Goal: Information Seeking & Learning: Learn about a topic

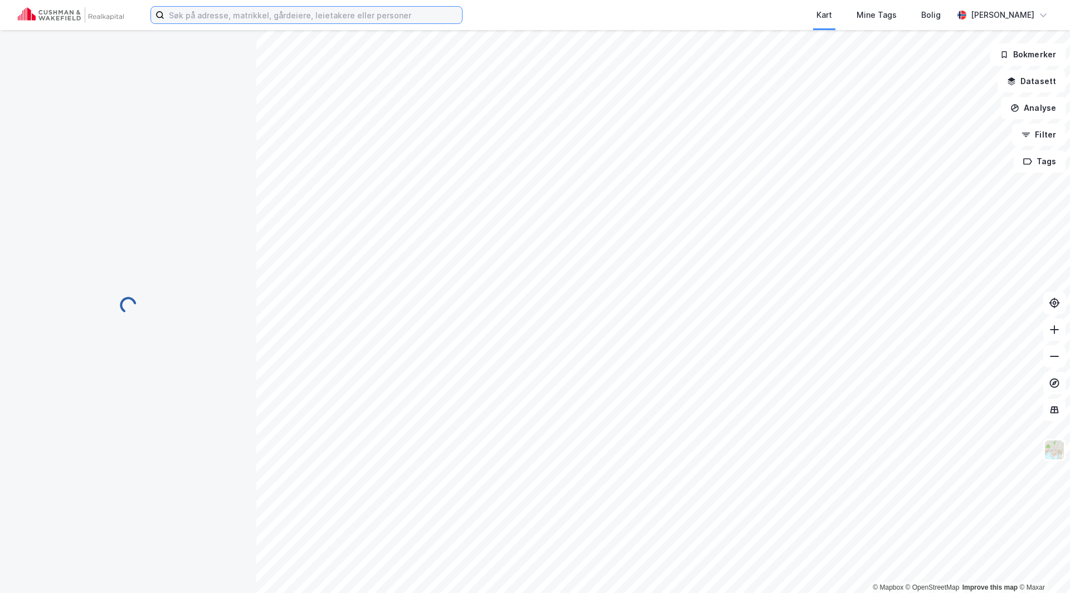
click at [239, 17] on input at bounding box center [313, 15] width 298 height 17
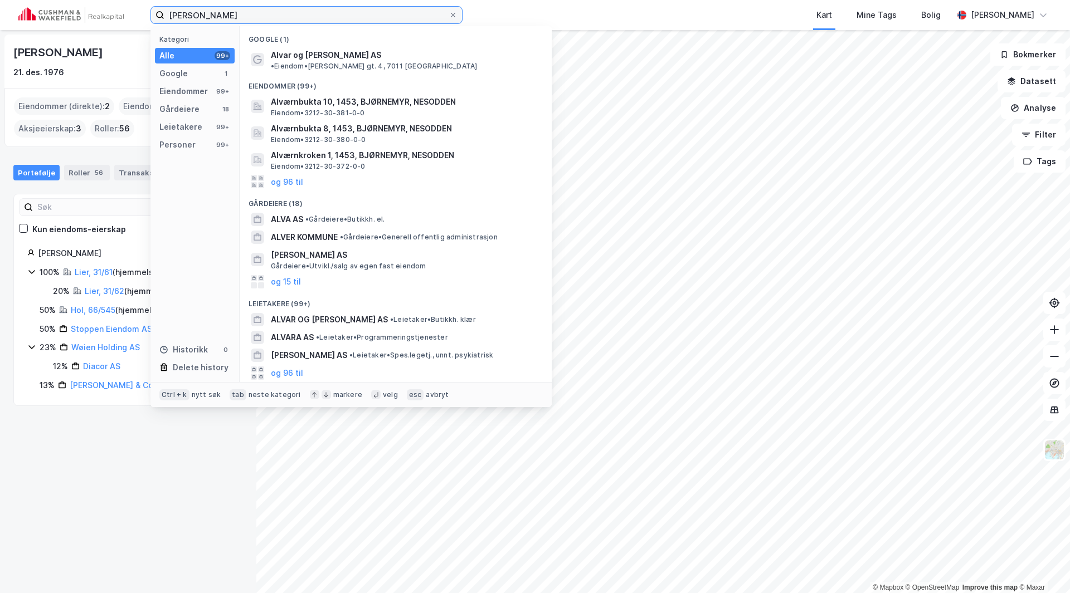
type input "Alvar Randa"
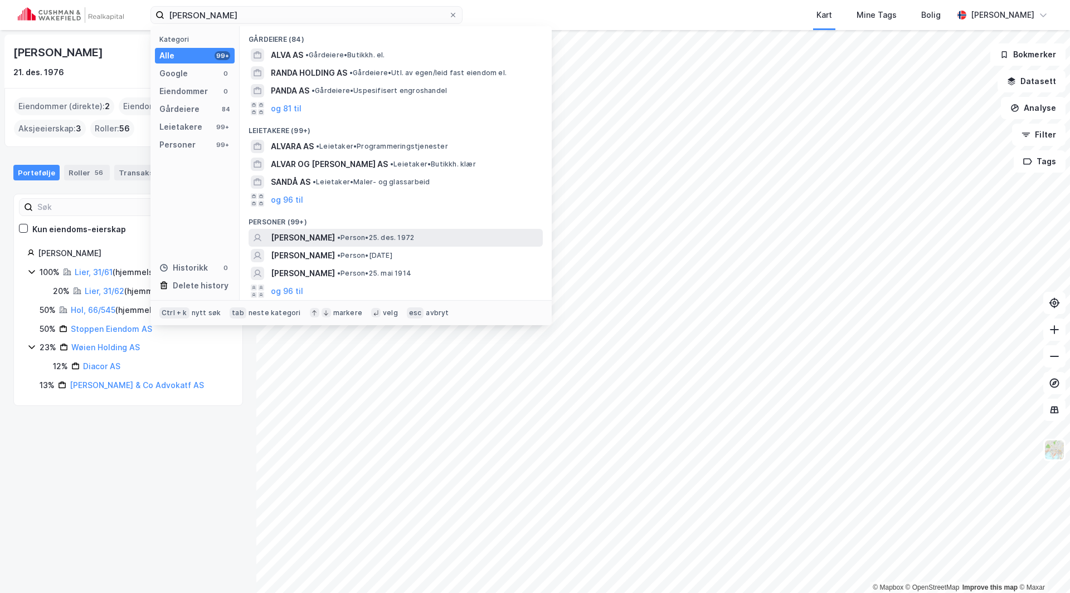
click at [291, 237] on span "[PERSON_NAME]" at bounding box center [303, 237] width 64 height 13
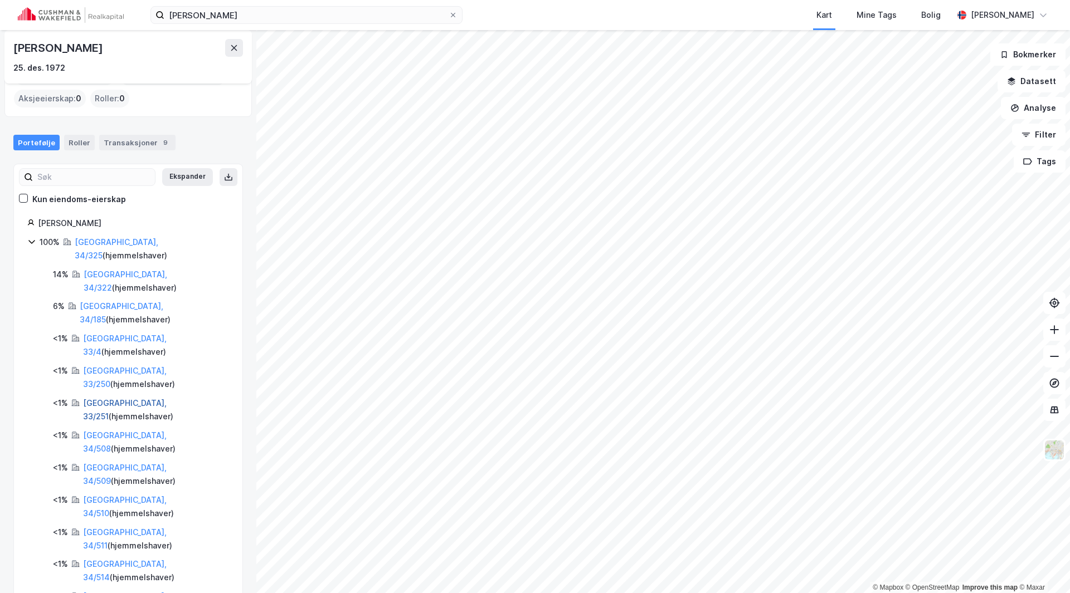
scroll to position [53, 0]
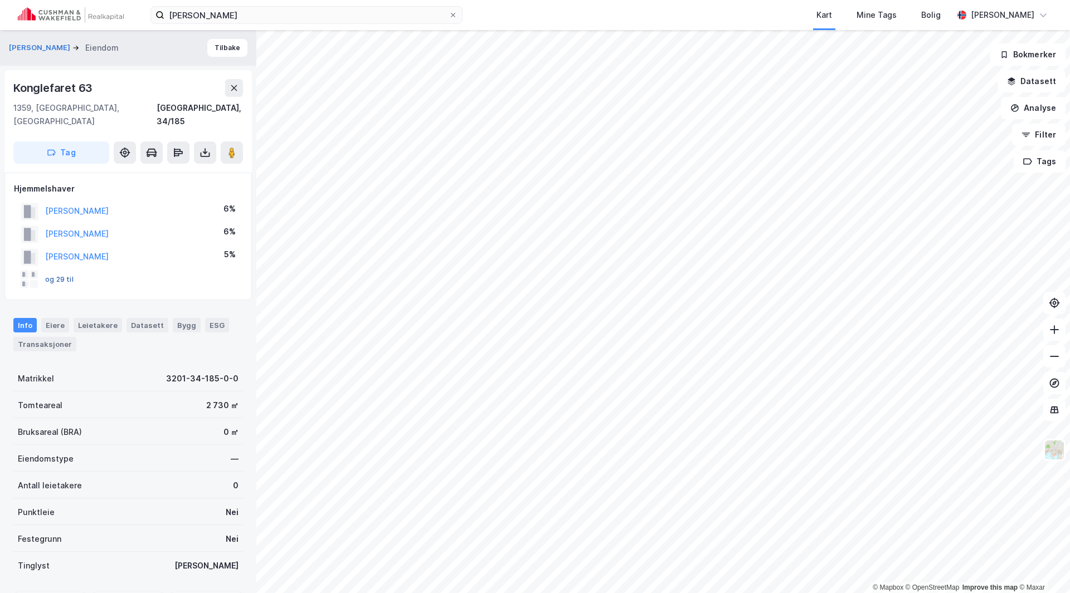
click at [0, 0] on button "og 29 til" at bounding box center [0, 0] width 0 height 0
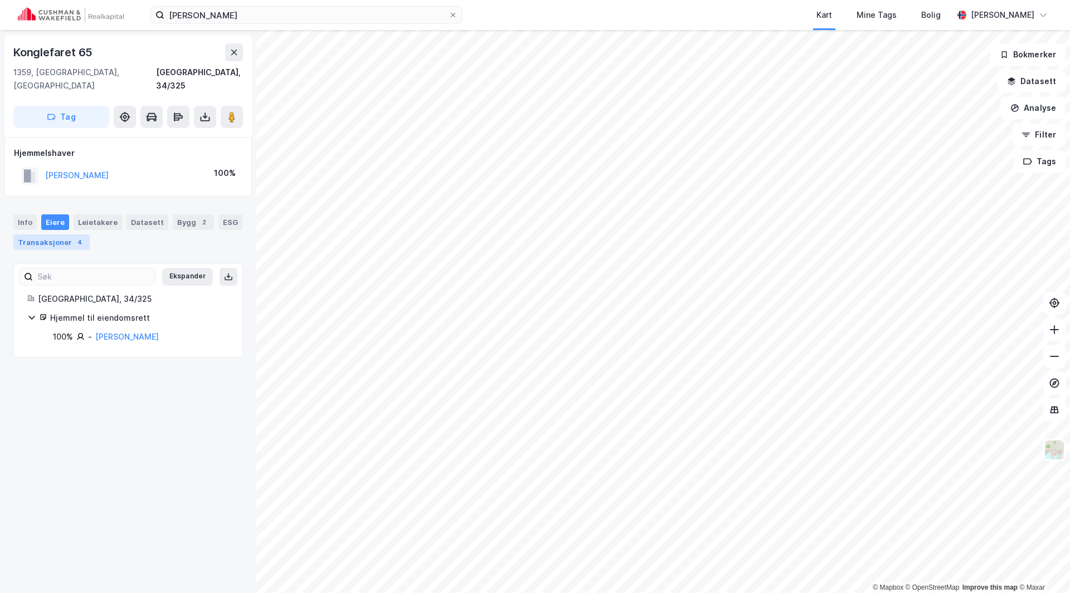
click at [52, 235] on div "Transaksjoner 4" at bounding box center [51, 243] width 76 height 16
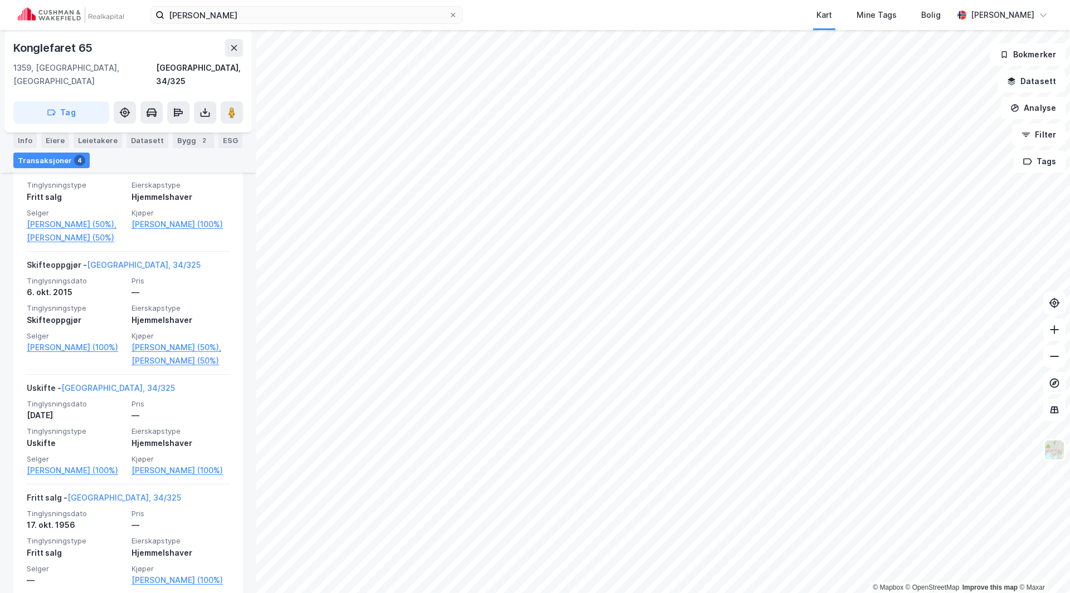
scroll to position [334, 0]
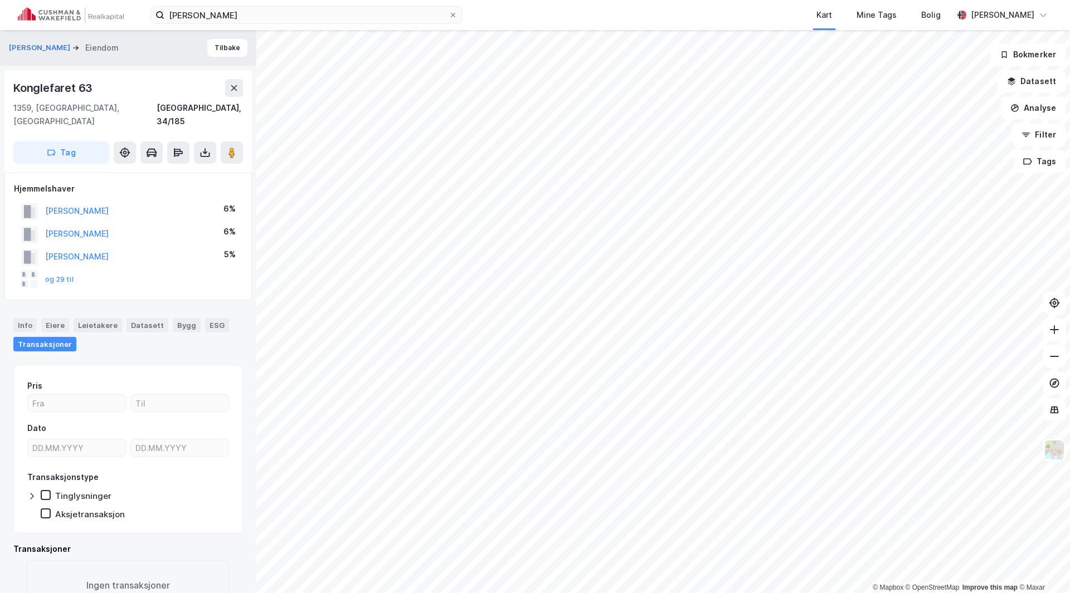
scroll to position [17, 0]
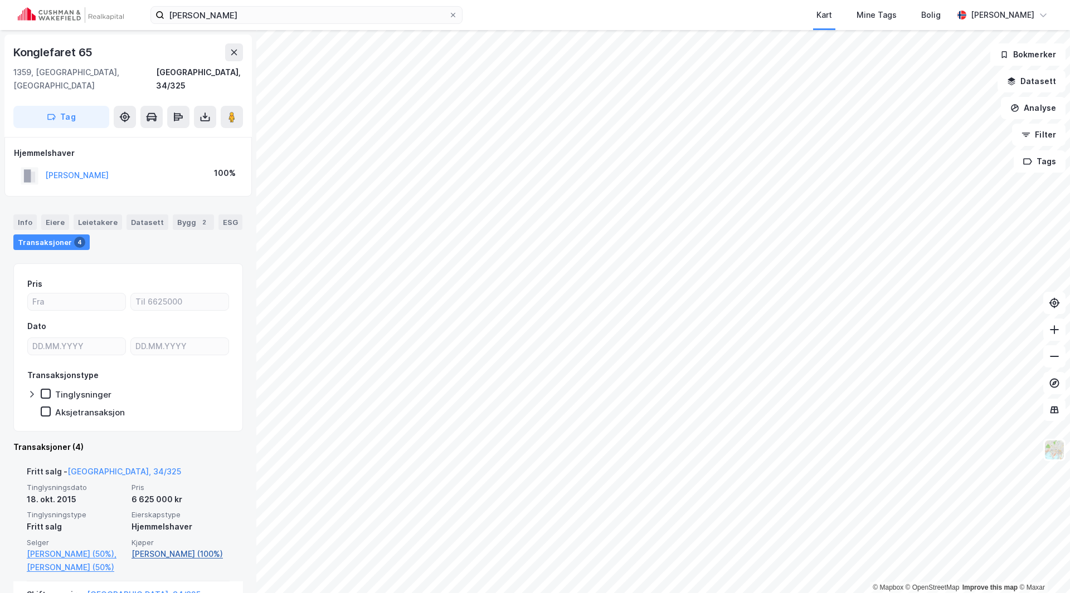
click at [171, 548] on link "Randa Alvar (100%)" at bounding box center [181, 554] width 98 height 13
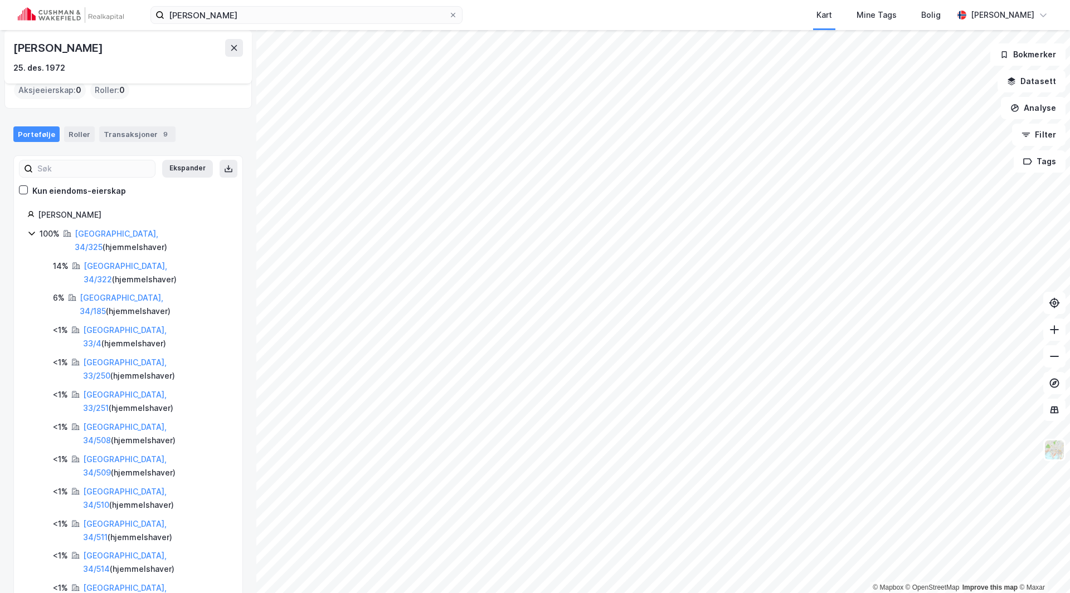
scroll to position [53, 0]
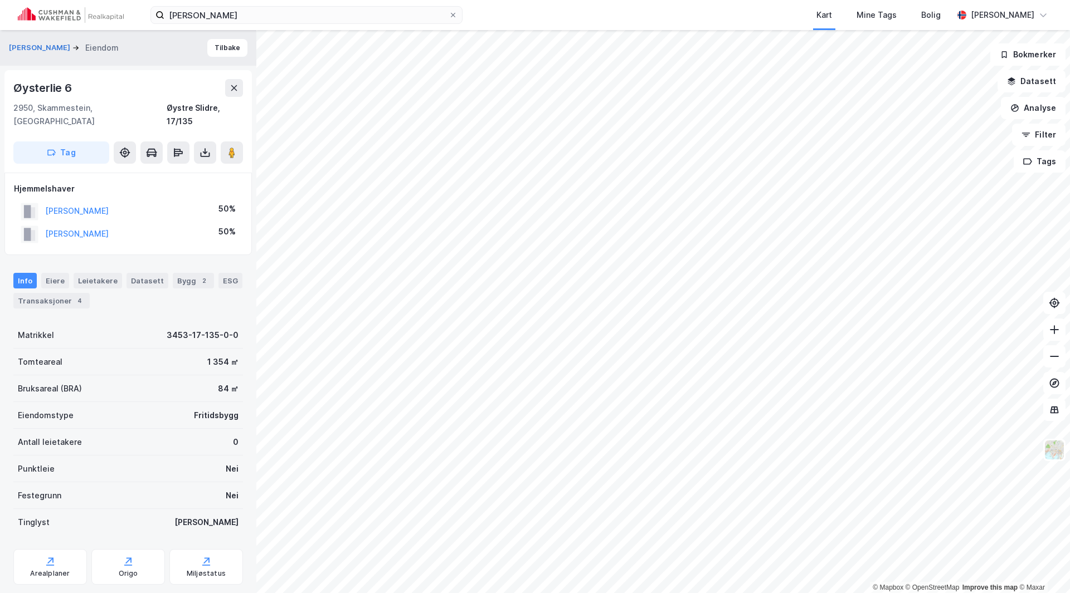
scroll to position [17, 0]
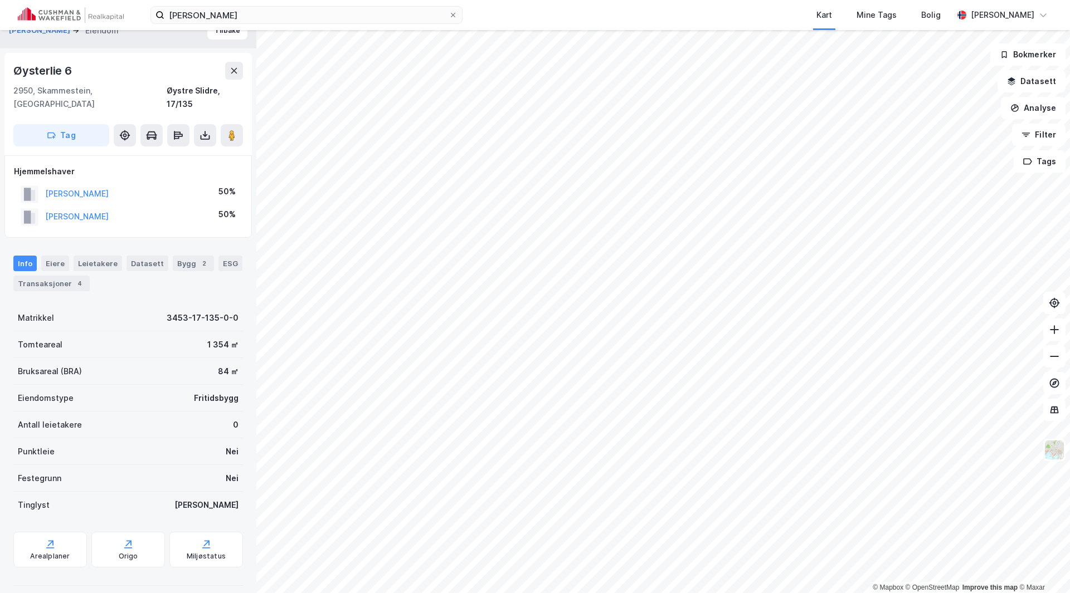
click at [71, 210] on div "RANDA ALVAR" at bounding box center [77, 216] width 64 height 13
click at [0, 0] on button "RANDA ALVAR" at bounding box center [0, 0] width 0 height 0
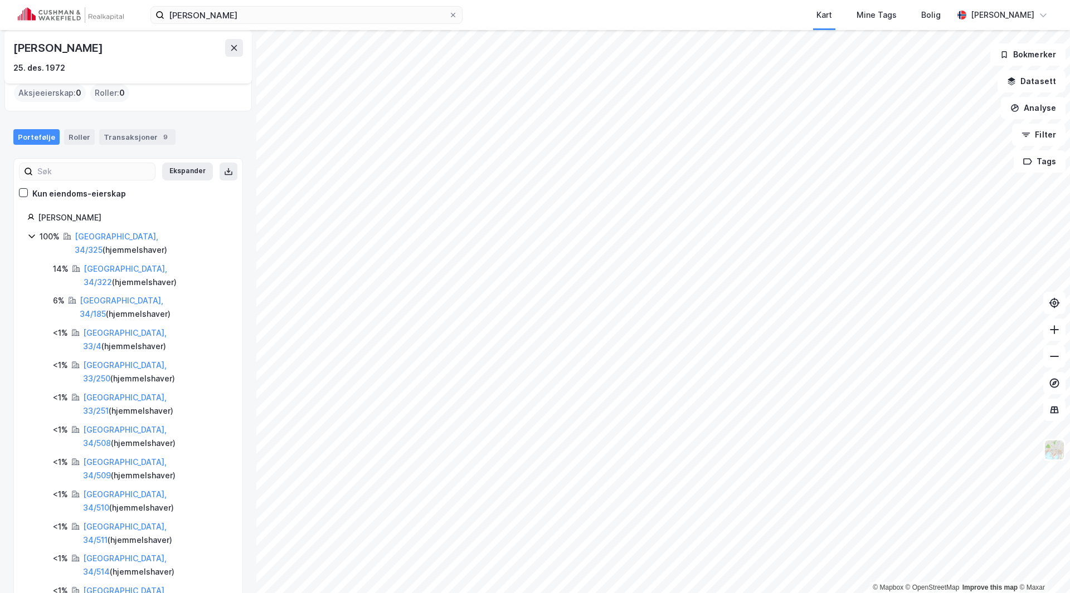
scroll to position [53, 0]
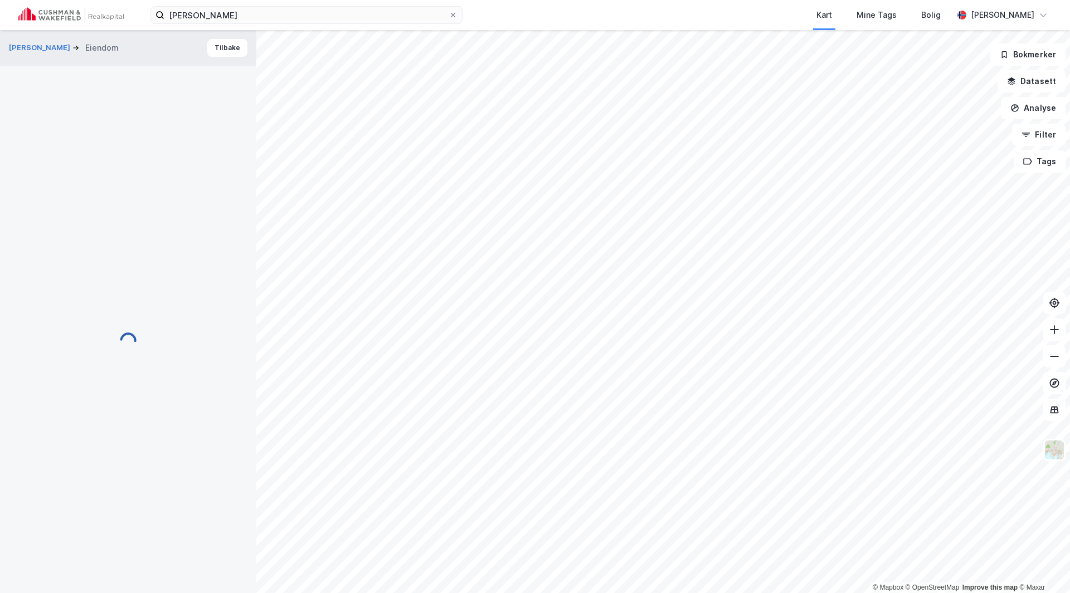
scroll to position [17, 0]
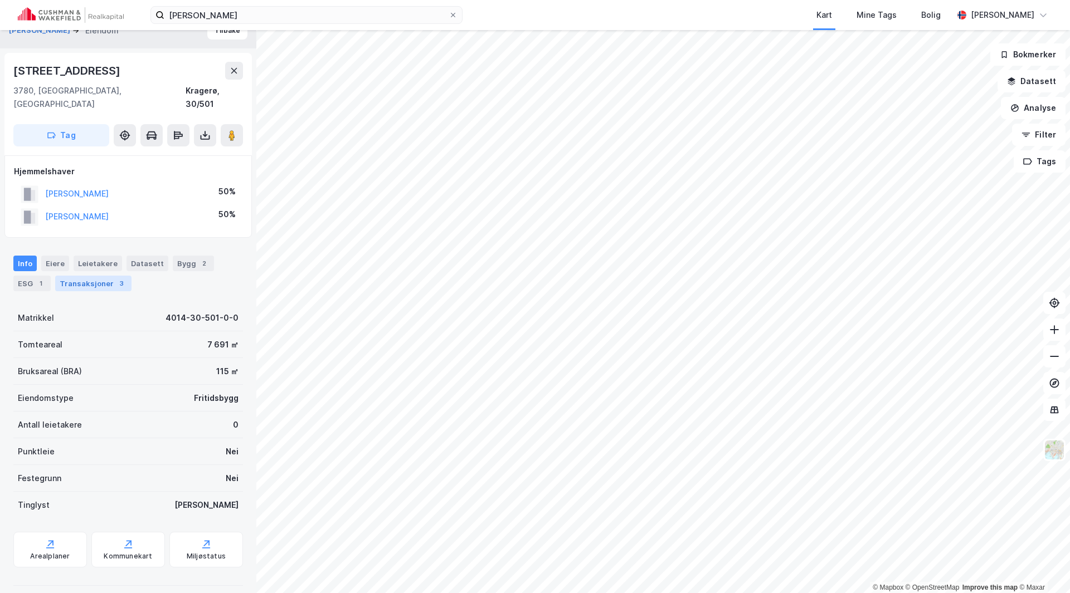
click at [72, 276] on div "Transaksjoner 3" at bounding box center [93, 284] width 76 height 16
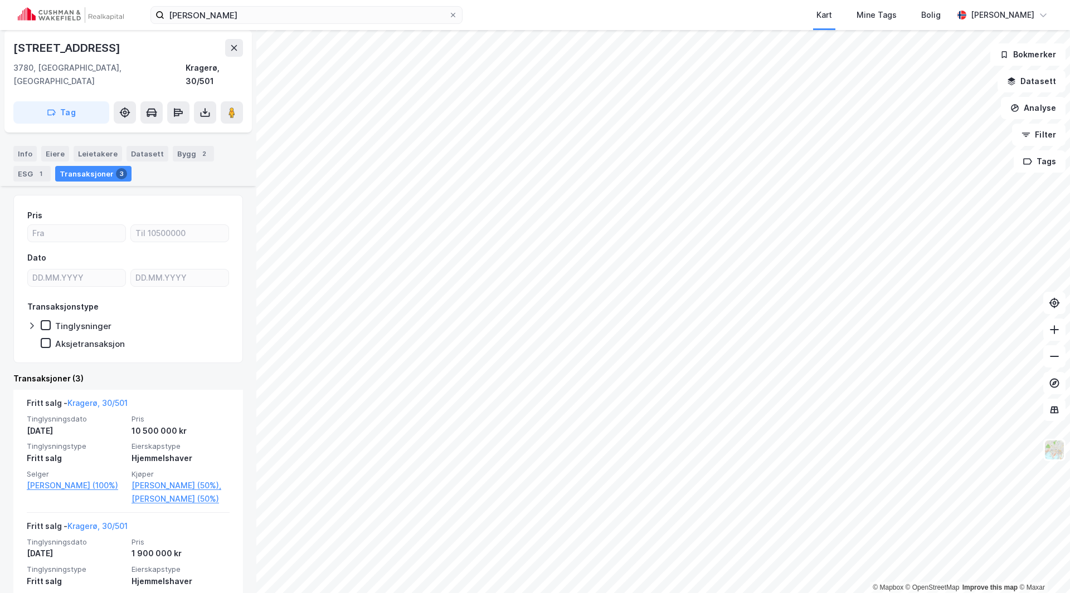
scroll to position [223, 0]
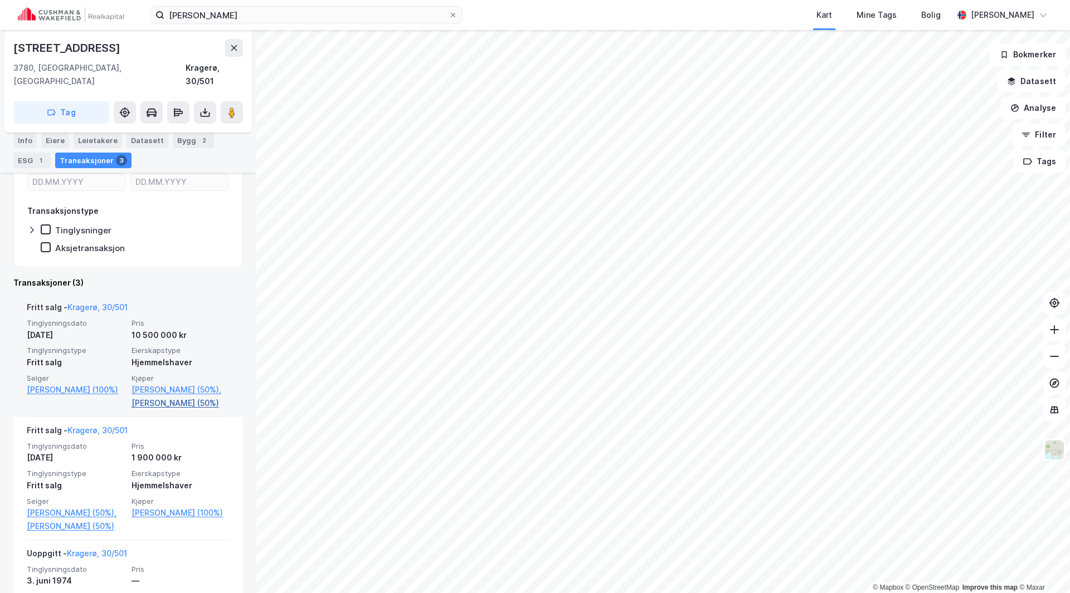
click at [186, 397] on link "Randa Ingrid Brekke (50%)" at bounding box center [181, 403] width 98 height 13
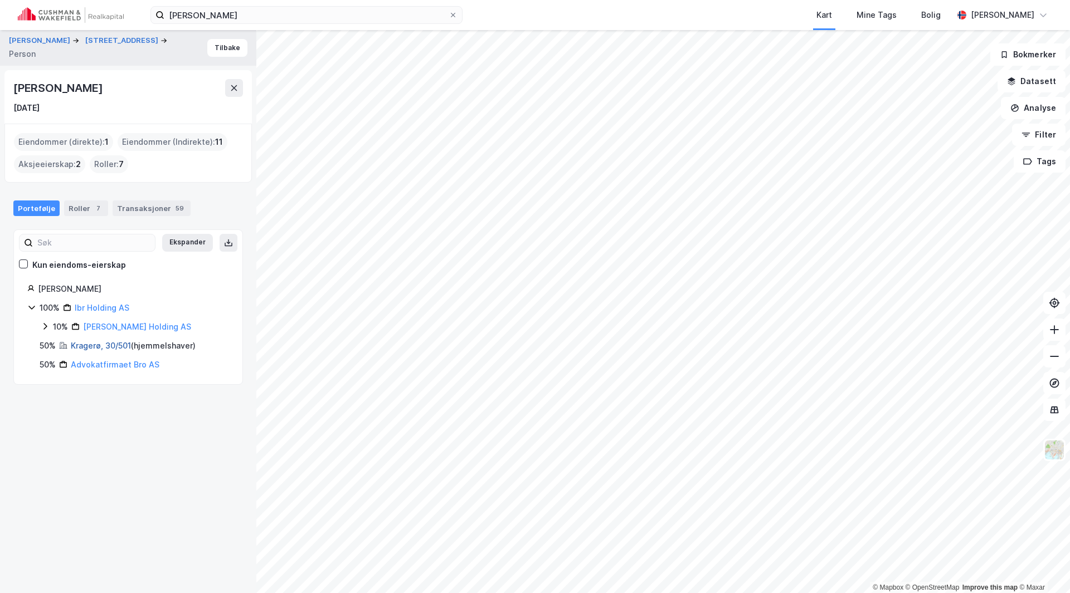
click at [109, 347] on link "Kragerø, 30/501" at bounding box center [101, 345] width 60 height 9
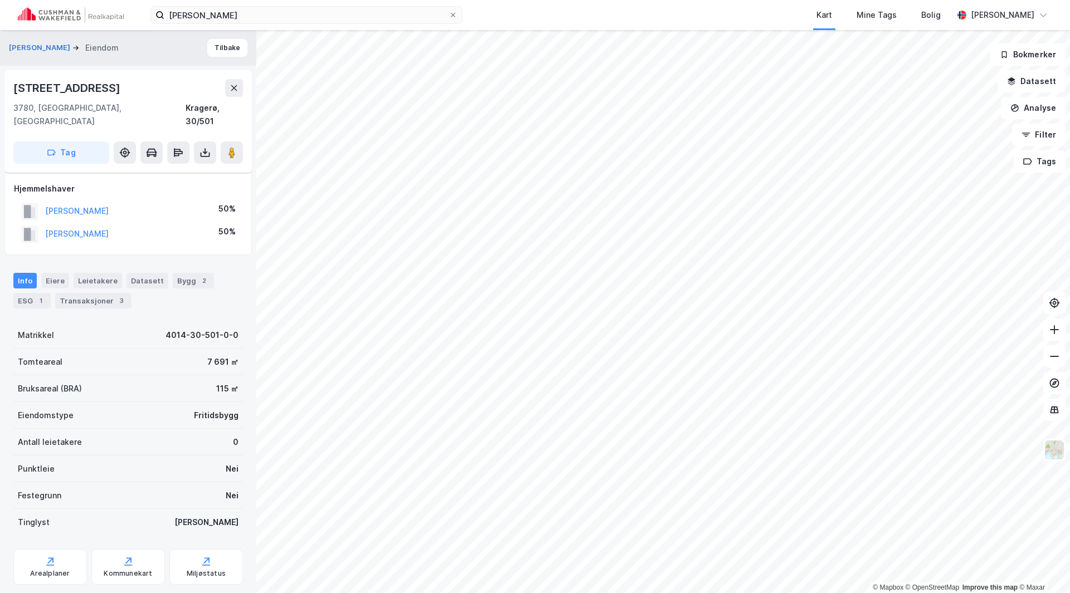
scroll to position [60, 0]
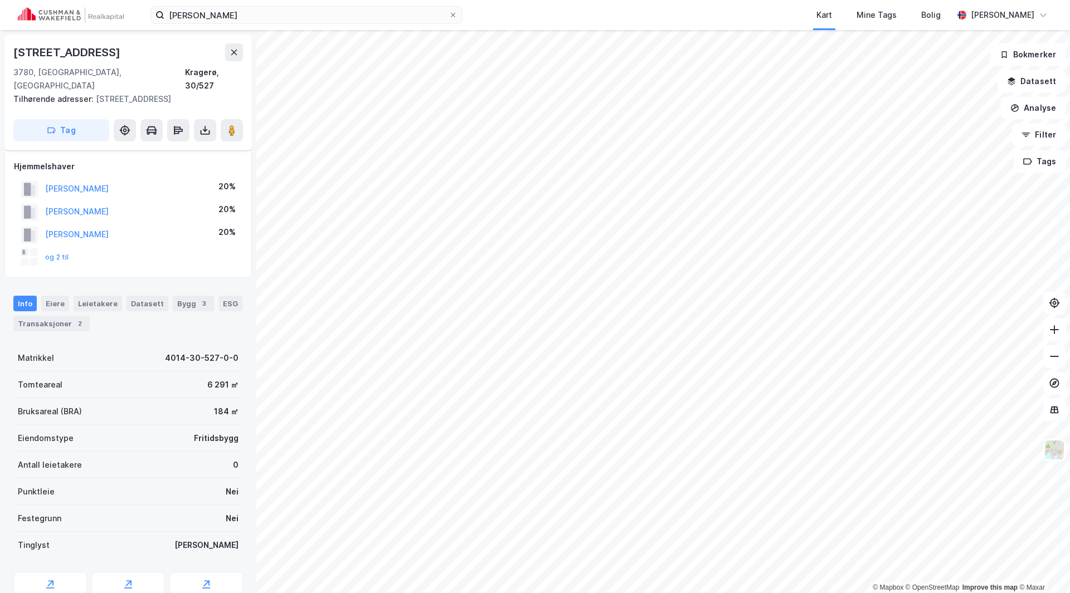
scroll to position [60, 0]
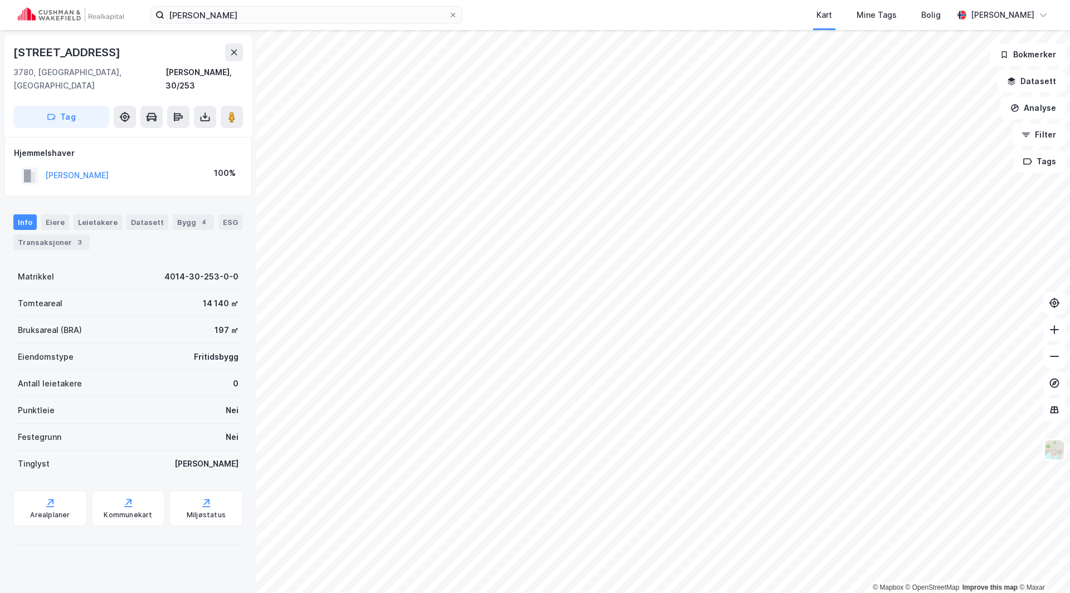
scroll to position [24, 0]
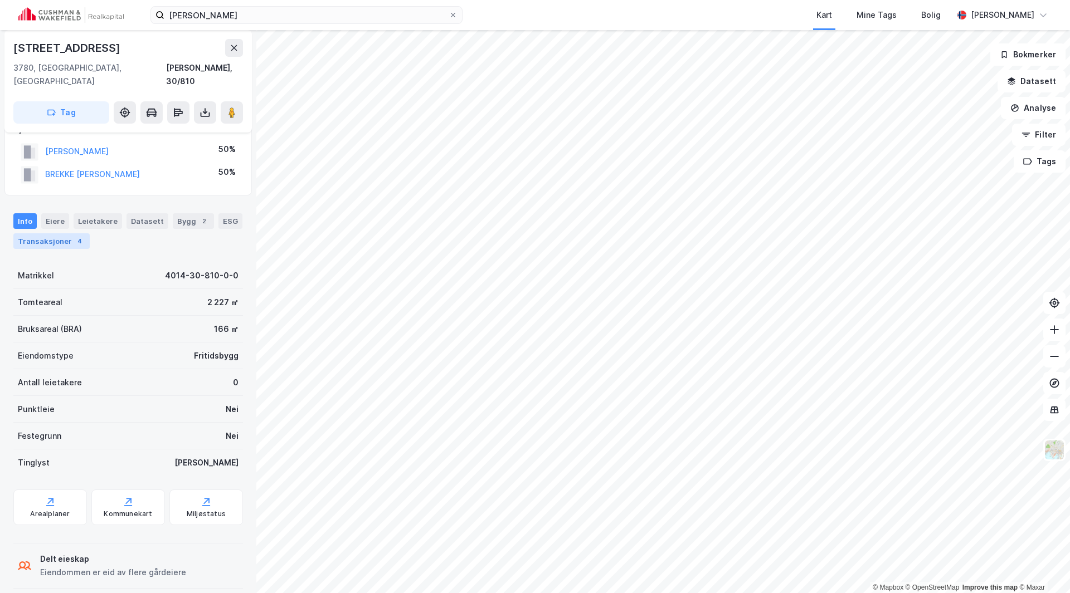
click at [48, 233] on div "Transaksjoner 4" at bounding box center [51, 241] width 76 height 16
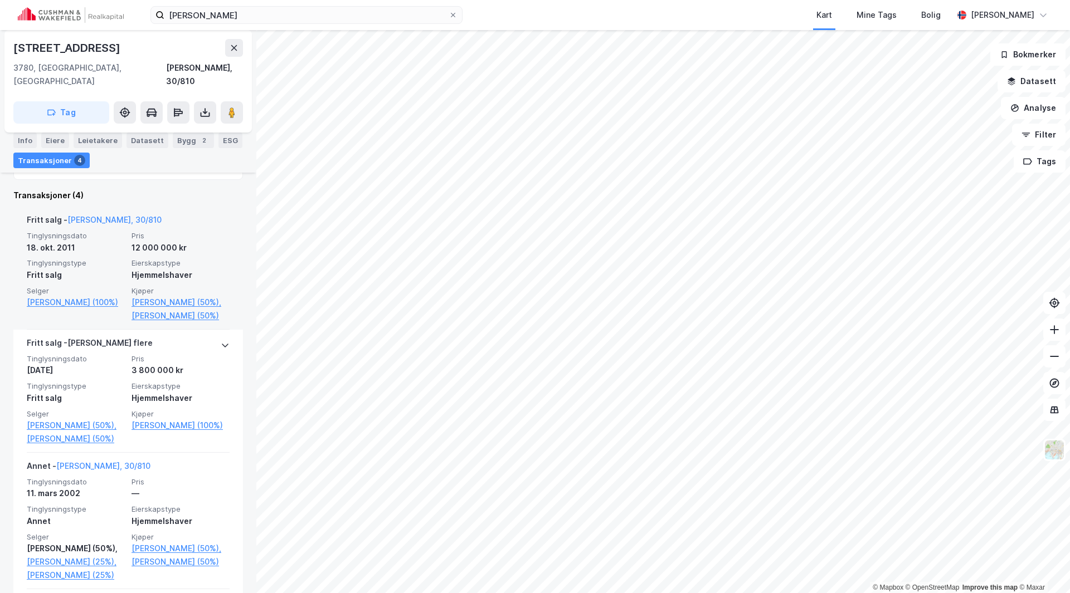
scroll to position [264, 0]
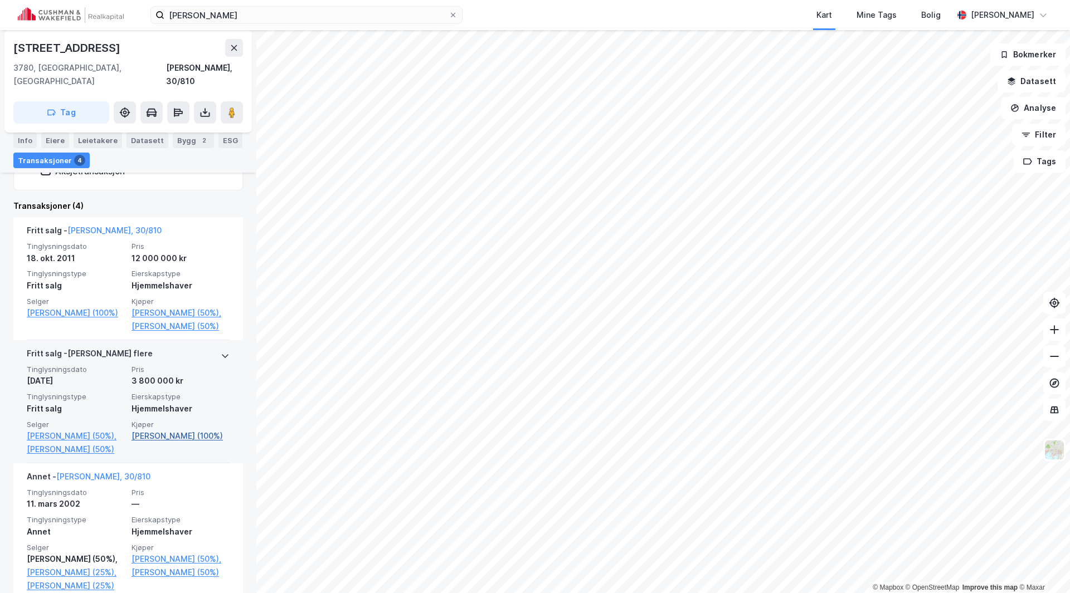
click at [158, 430] on link "Rabo Kristin Braathen (100%)" at bounding box center [181, 436] width 98 height 13
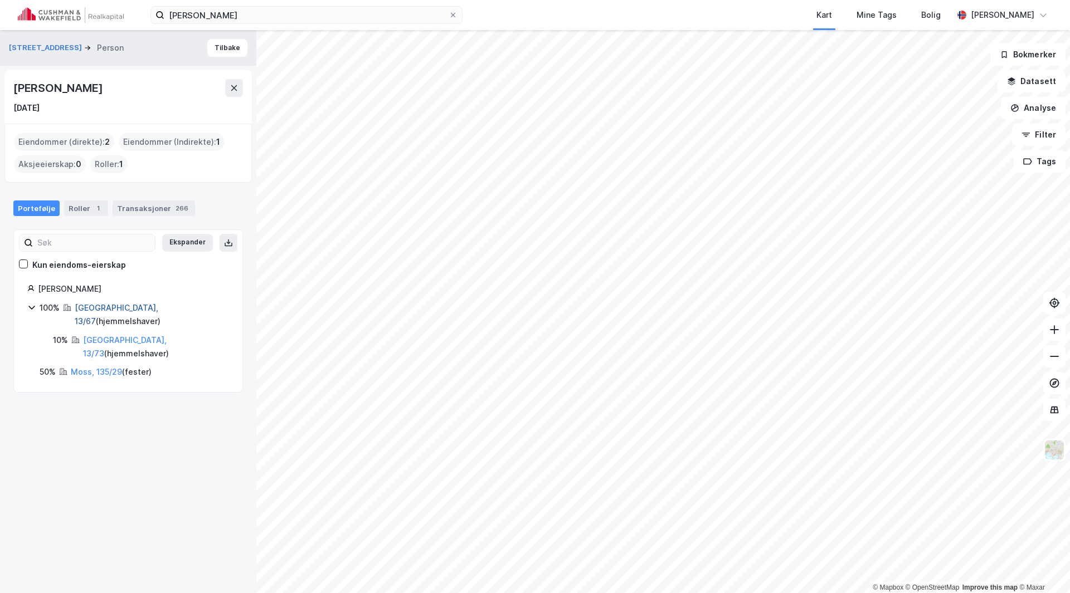
click at [94, 312] on link "Oslo, 13/67" at bounding box center [117, 314] width 84 height 23
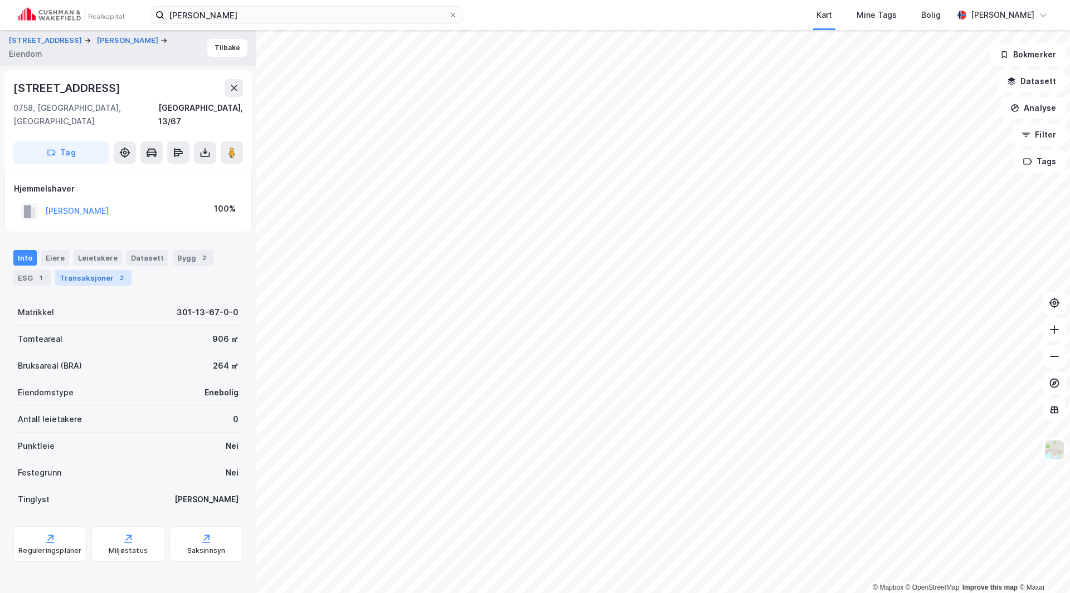
click at [84, 270] on div "Transaksjoner 2" at bounding box center [93, 278] width 76 height 16
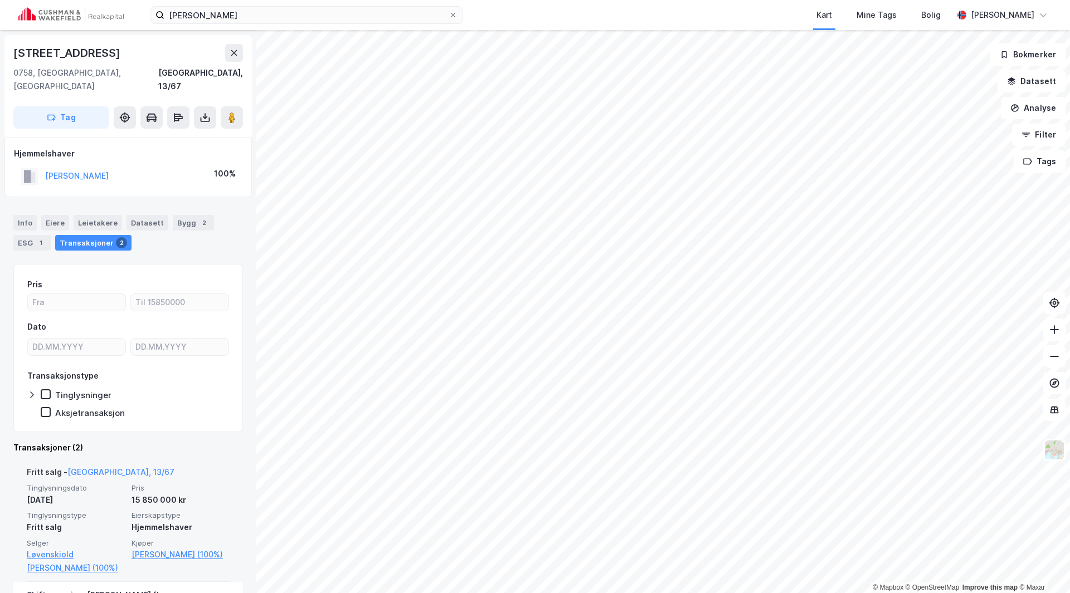
scroll to position [167, 0]
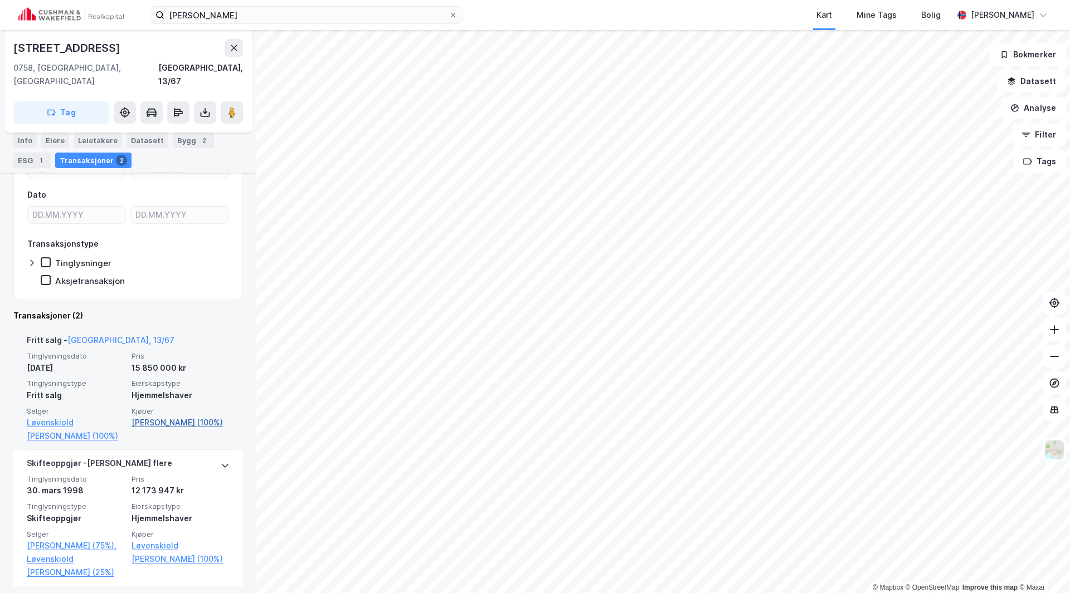
click at [146, 416] on link "Rabo Kristin Braathen (100%)" at bounding box center [181, 422] width 98 height 13
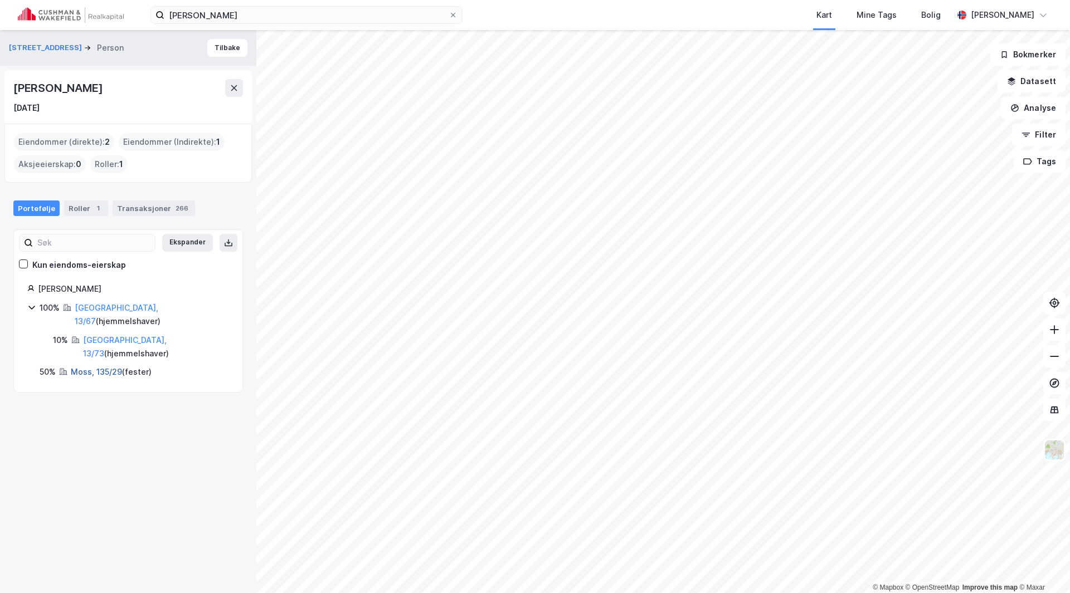
click at [90, 367] on link "Moss, 135/29" at bounding box center [96, 371] width 51 height 9
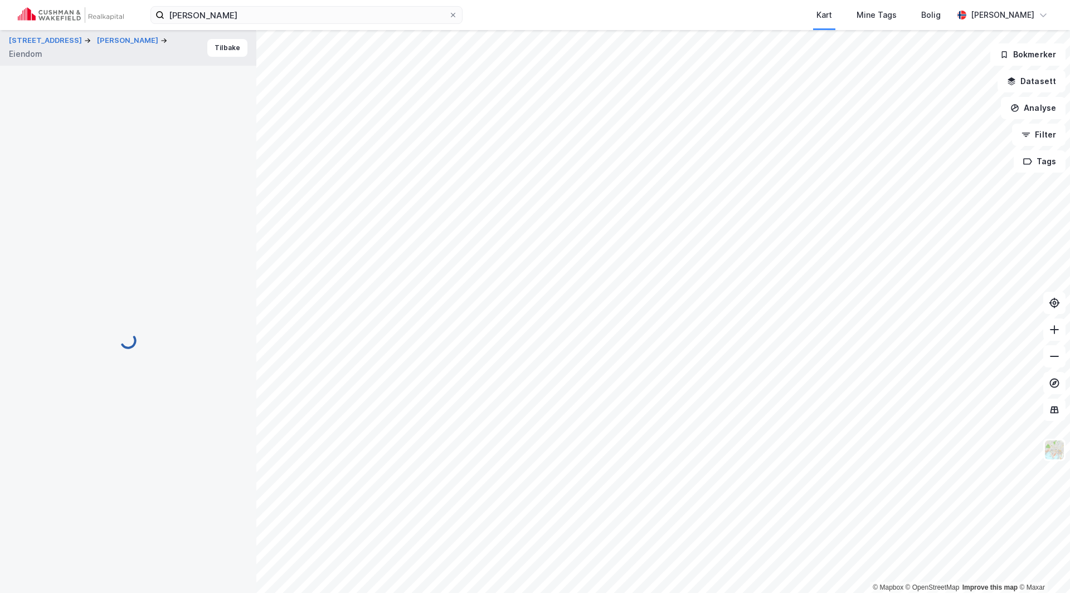
scroll to position [64, 0]
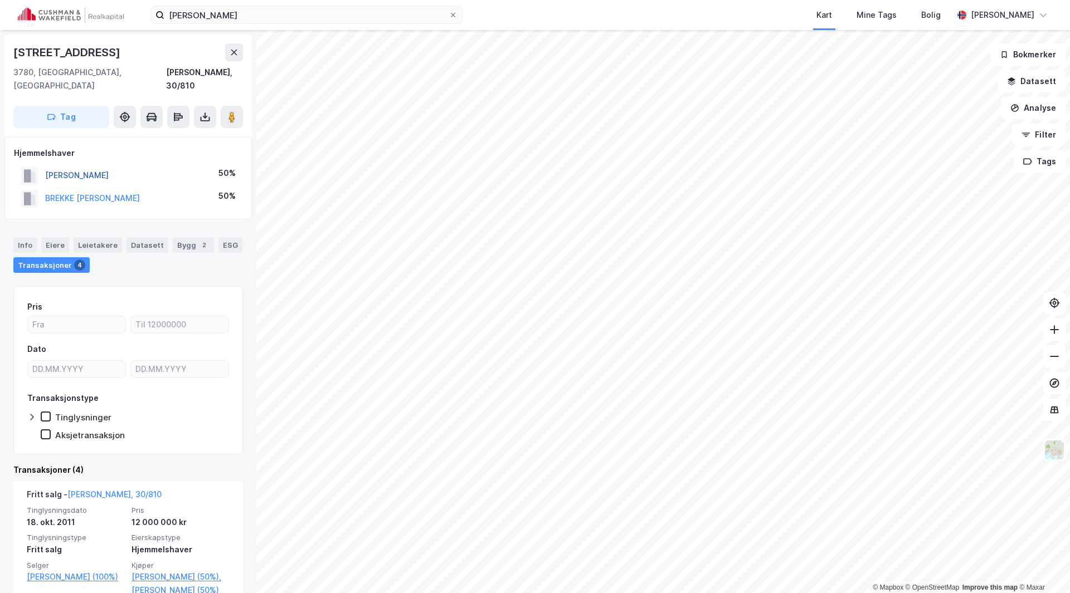
click at [0, 0] on button "BREKKE MORTEN" at bounding box center [0, 0] width 0 height 0
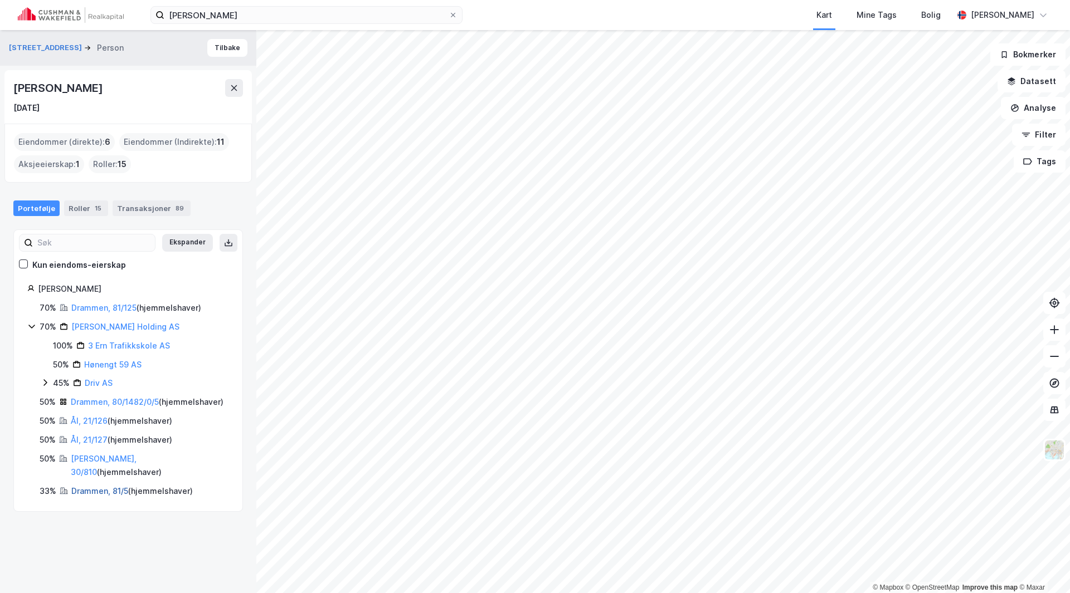
click at [99, 490] on link "Drammen, 81/5" at bounding box center [99, 491] width 57 height 9
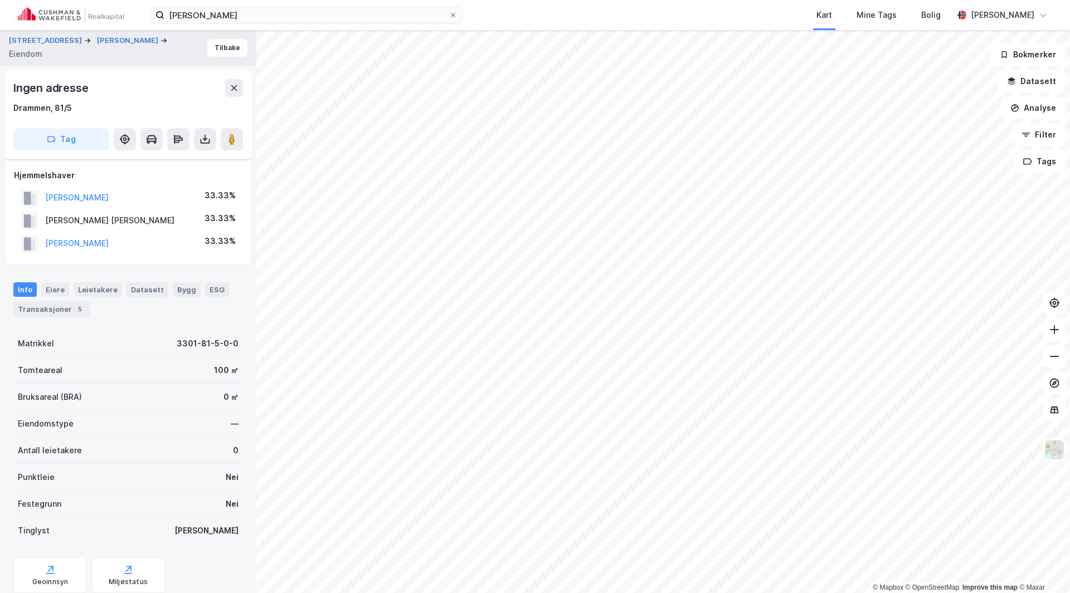
scroll to position [64, 0]
click at [0, 0] on button "BREKKE MORTEN" at bounding box center [0, 0] width 0 height 0
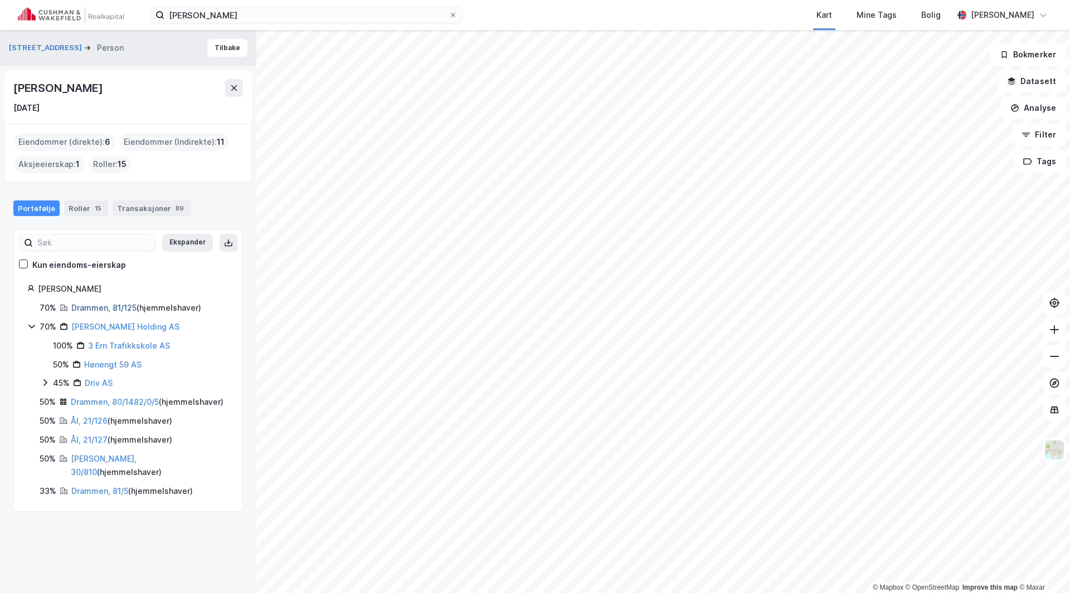
click at [107, 307] on link "Drammen, 81/125" at bounding box center [103, 307] width 65 height 9
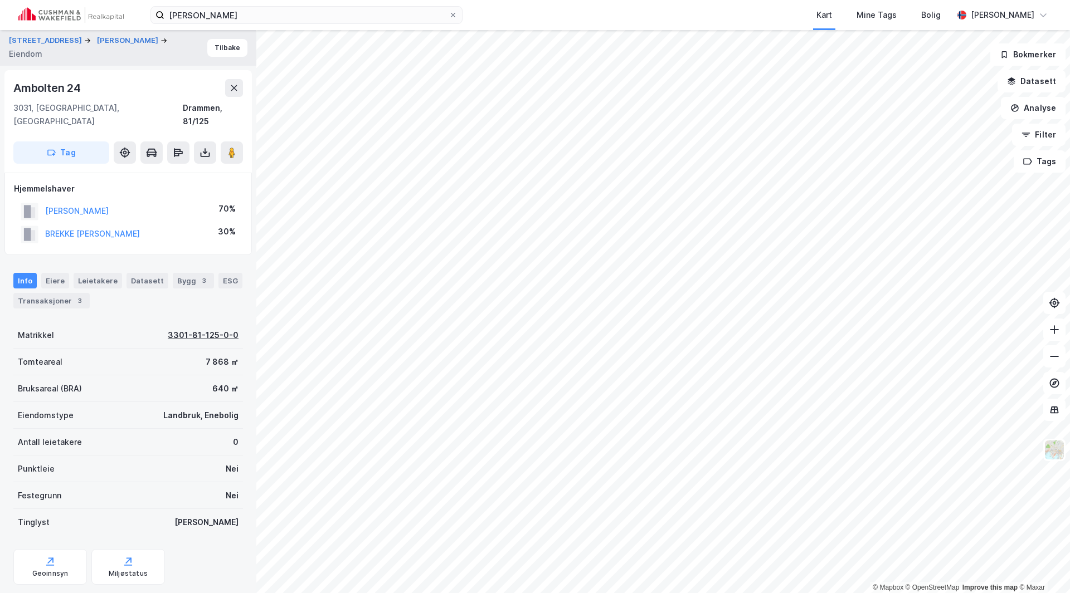
scroll to position [1, 0]
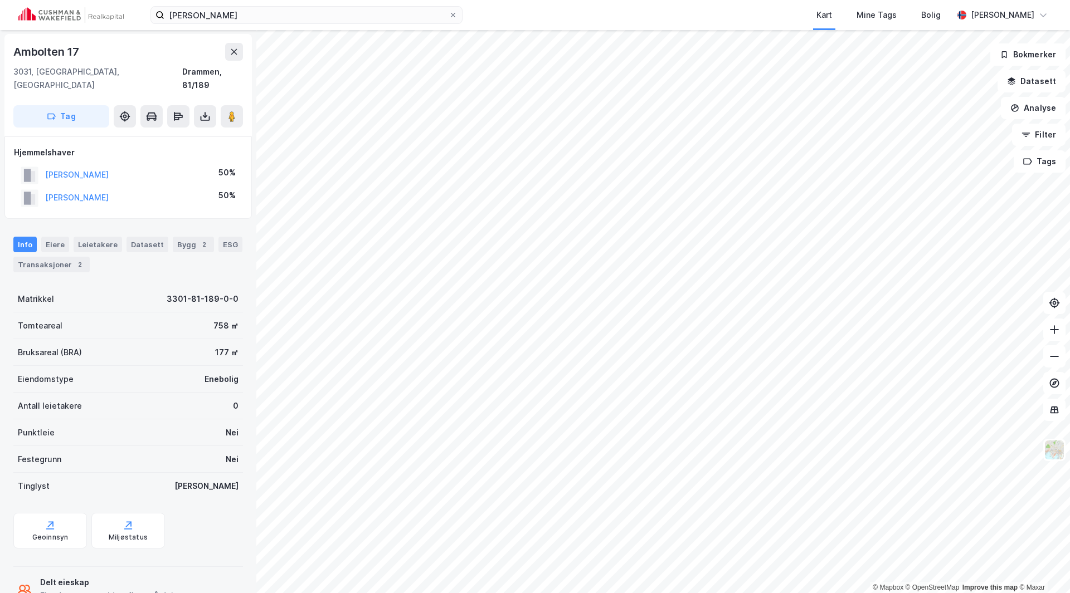
scroll to position [1, 0]
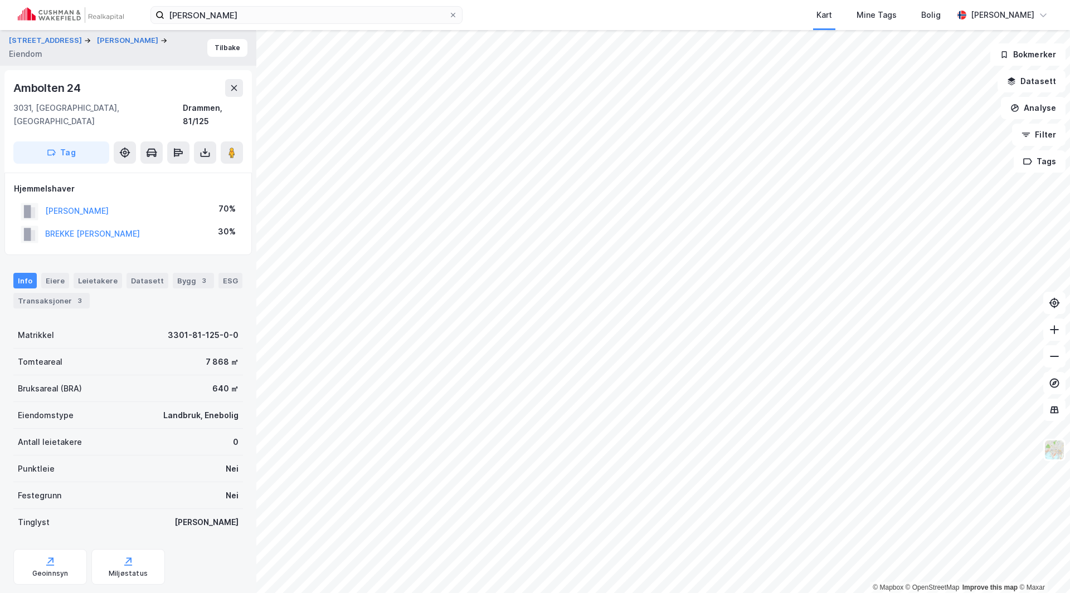
scroll to position [1, 0]
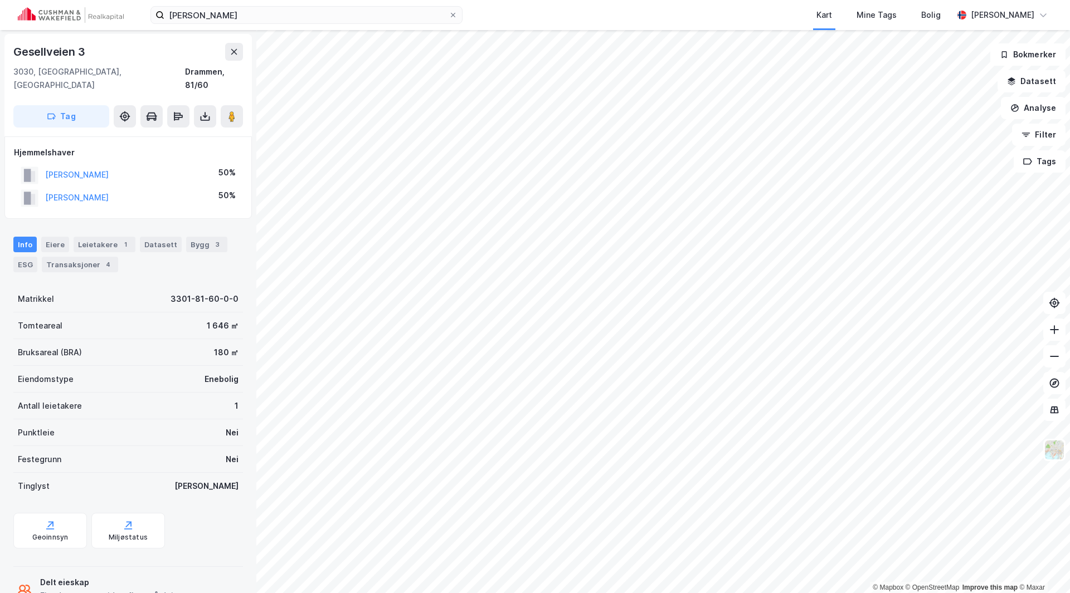
scroll to position [1, 0]
click at [46, 257] on div "Transaksjoner 4" at bounding box center [51, 265] width 76 height 16
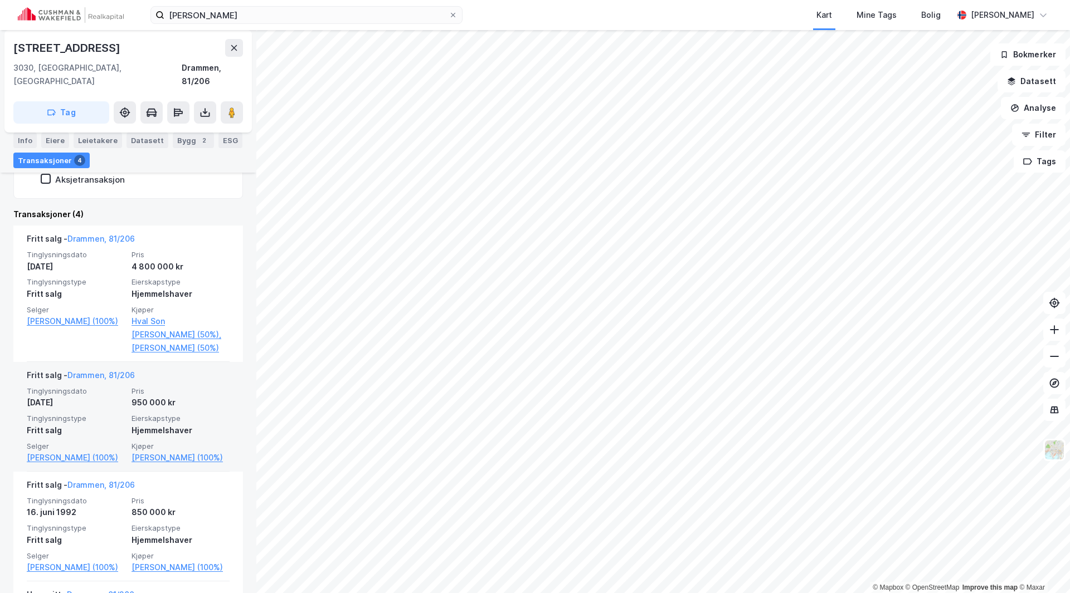
scroll to position [279, 0]
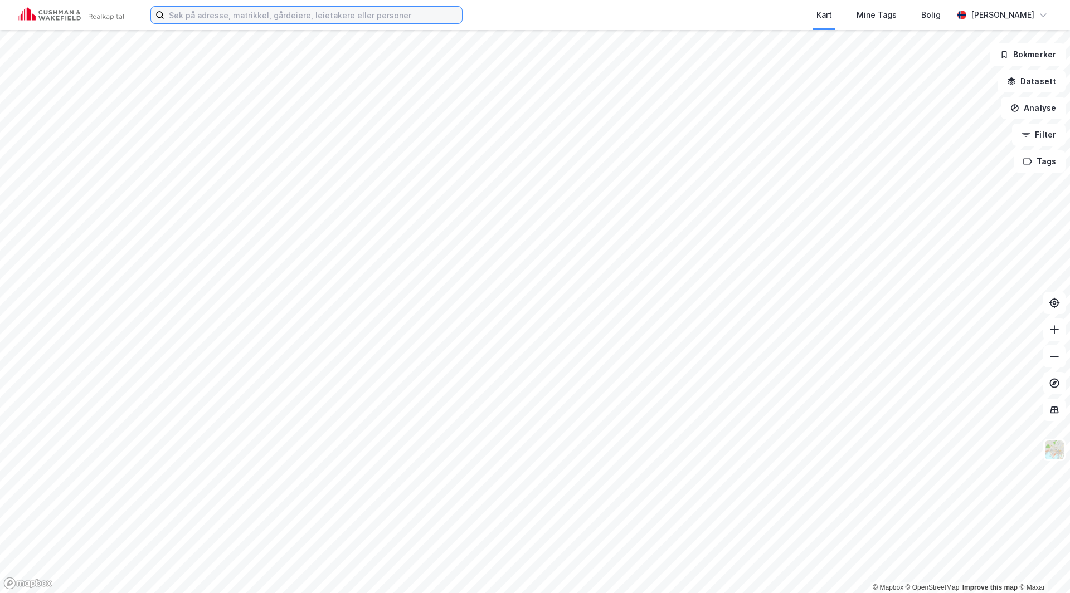
click at [257, 16] on input at bounding box center [313, 15] width 298 height 17
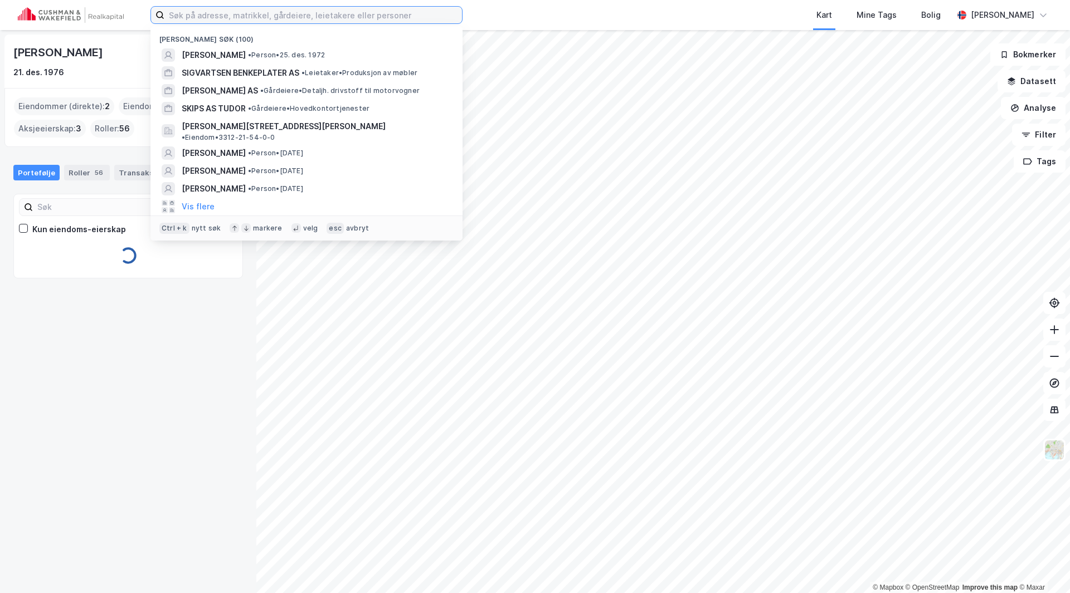
paste input "T"
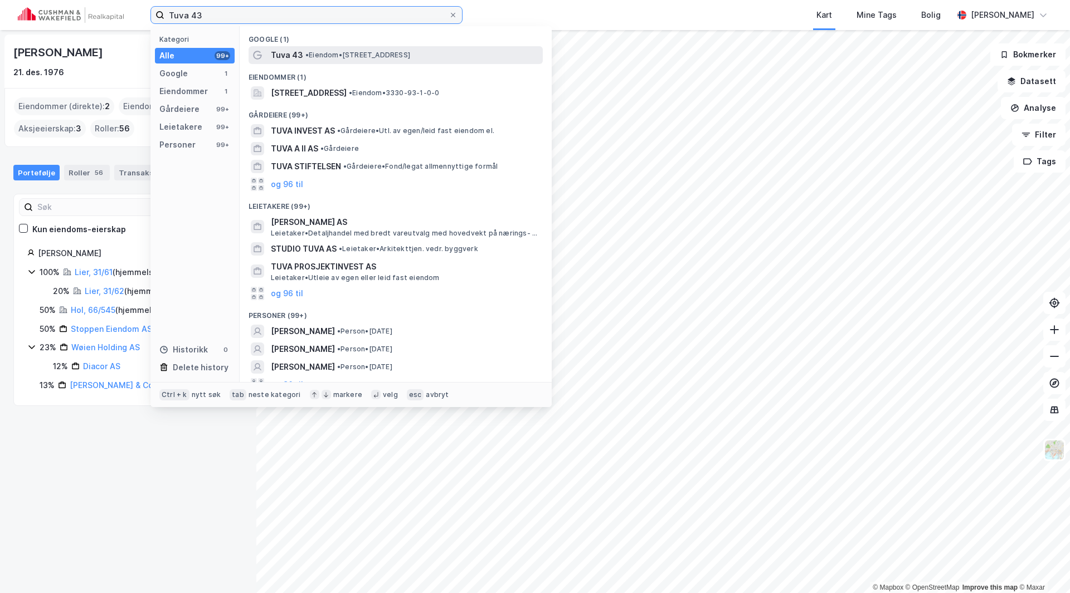
type input "Tuva 43"
click at [291, 58] on span "Tuva 43" at bounding box center [287, 54] width 32 height 13
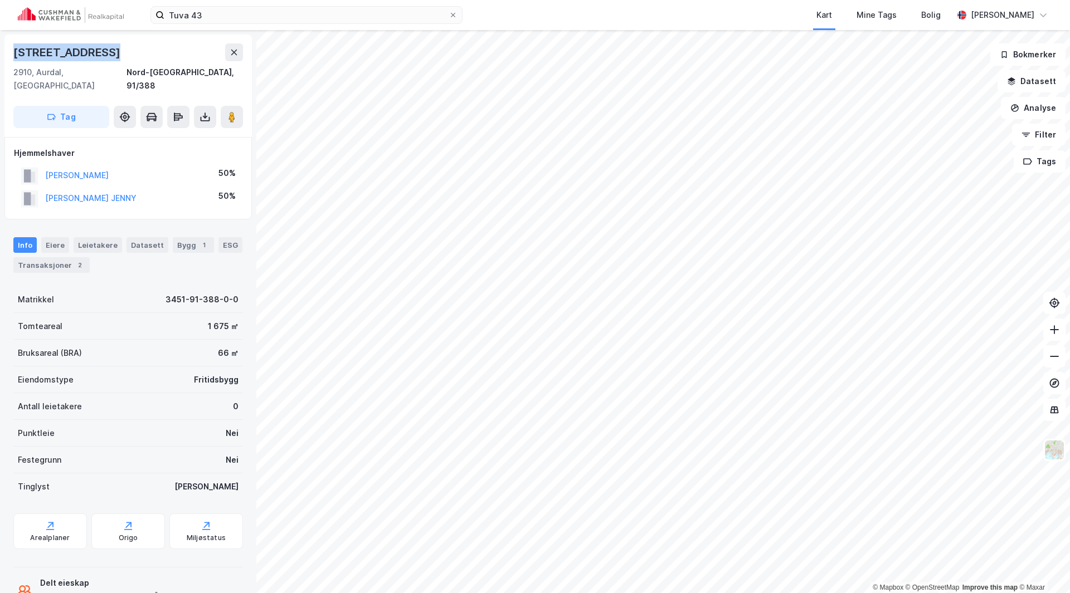
drag, startPoint x: 12, startPoint y: 47, endPoint x: 154, endPoint y: 53, distance: 142.8
click at [154, 53] on div "Torshaugvegen 37 2910, Aurdal, Innlandet Nord-Aurdal, 91/388 Tag" at bounding box center [127, 86] width 247 height 103
copy div "Torshaugvegen 37"
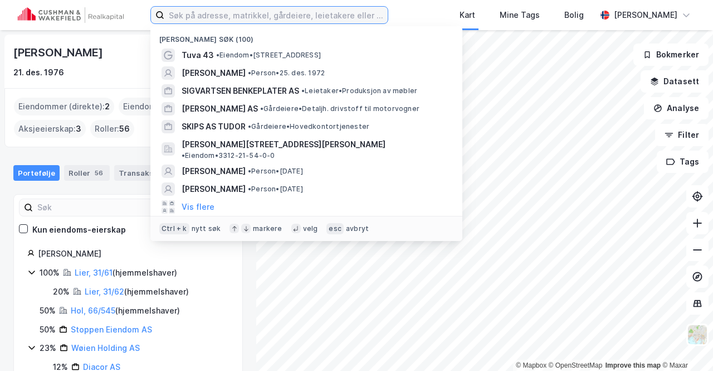
click at [305, 16] on input at bounding box center [275, 15] width 223 height 17
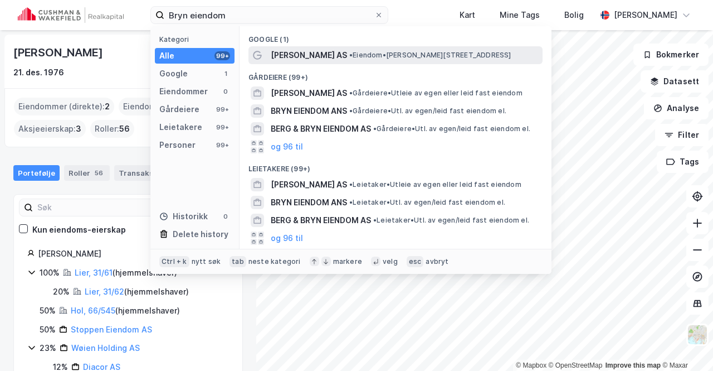
click at [305, 51] on span "[PERSON_NAME] AS" at bounding box center [309, 54] width 76 height 13
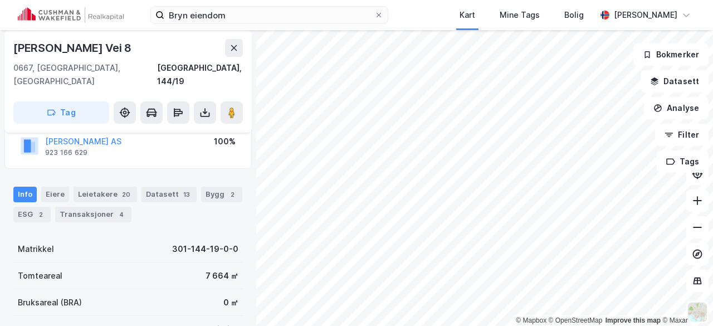
scroll to position [45, 0]
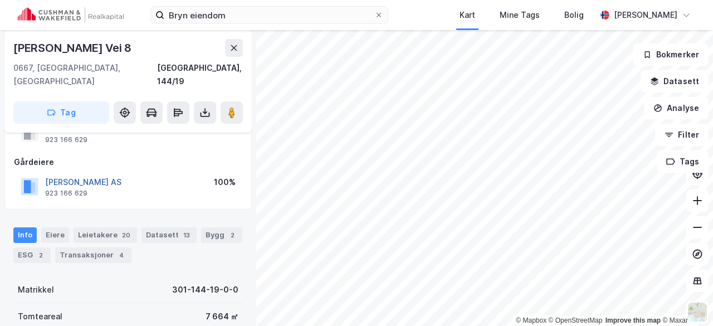
click at [0, 0] on button "[PERSON_NAME] AS" at bounding box center [0, 0] width 0 height 0
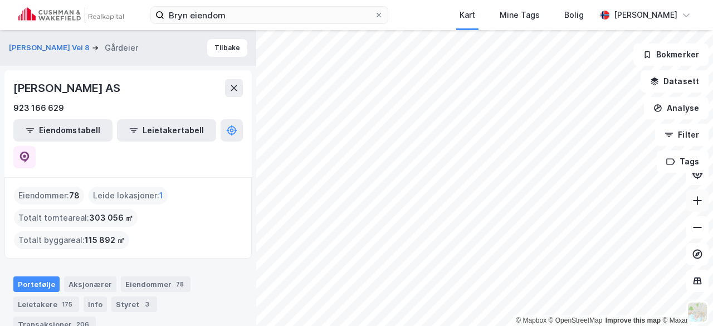
click at [702, 207] on button at bounding box center [698, 200] width 22 height 22
click at [83, 276] on div "Aksjonærer" at bounding box center [90, 284] width 52 height 16
click at [84, 276] on div "Aksjonærer" at bounding box center [90, 284] width 52 height 16
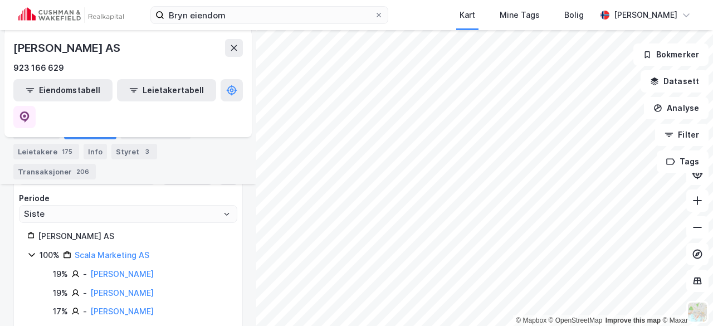
scroll to position [183, 0]
click at [694, 200] on icon at bounding box center [697, 200] width 9 height 1
click at [695, 207] on button at bounding box center [698, 200] width 22 height 22
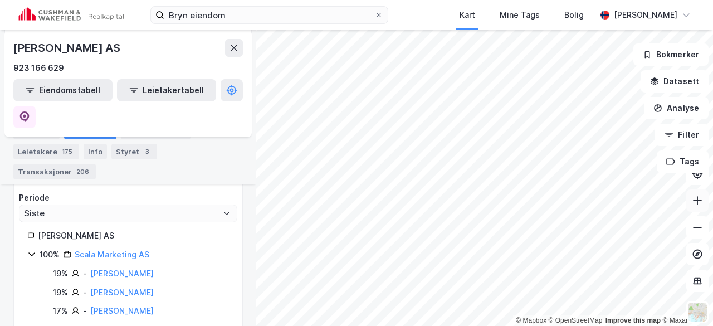
click at [695, 207] on button at bounding box center [698, 200] width 22 height 22
click at [697, 203] on icon at bounding box center [697, 200] width 11 height 11
click at [699, 205] on icon at bounding box center [697, 200] width 11 height 11
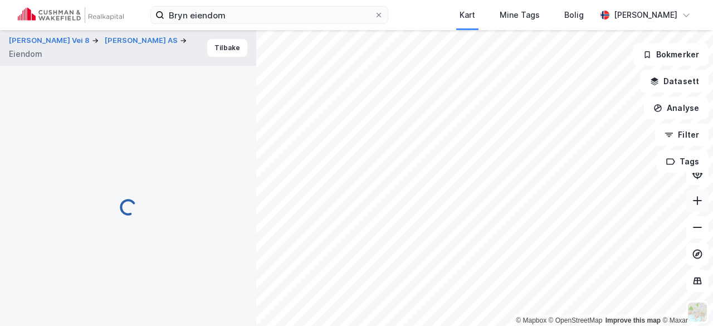
scroll to position [45, 0]
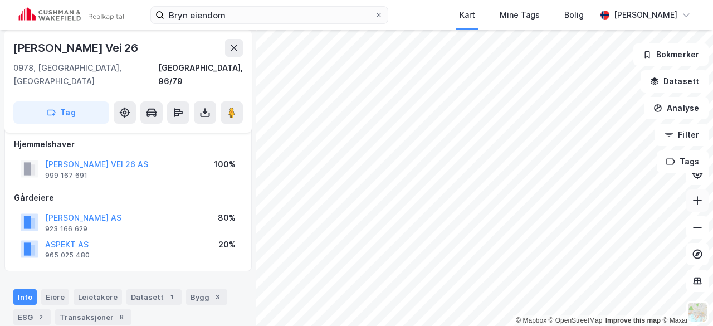
scroll to position [45, 0]
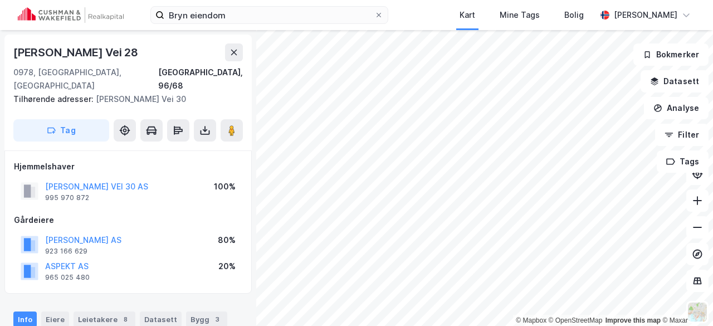
click at [100, 233] on div "[PERSON_NAME] AS" at bounding box center [83, 239] width 76 height 13
click at [0, 0] on button "[PERSON_NAME] AS" at bounding box center [0, 0] width 0 height 0
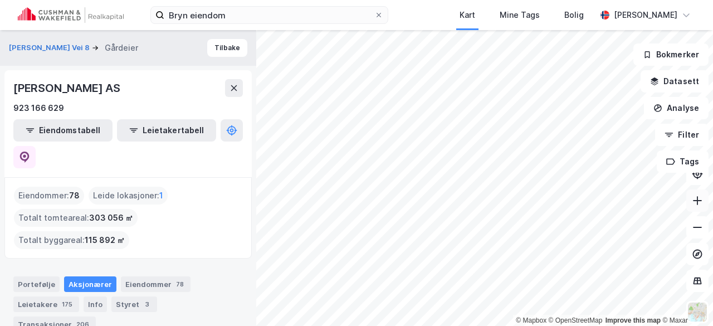
click at [700, 203] on icon at bounding box center [697, 200] width 11 height 11
click at [700, 205] on icon at bounding box center [697, 200] width 11 height 11
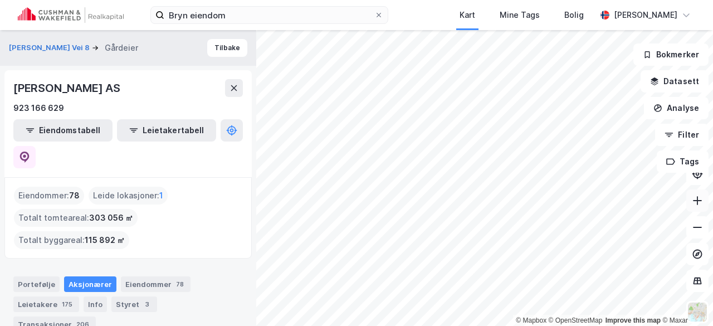
click at [694, 201] on icon at bounding box center [697, 200] width 9 height 1
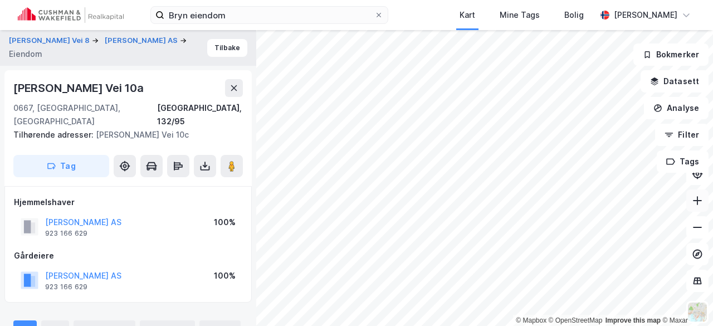
scroll to position [2, 0]
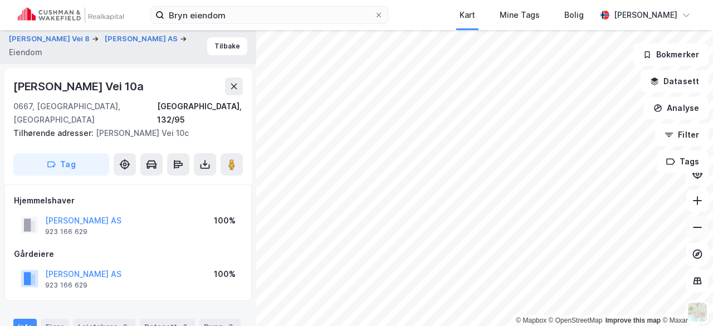
click at [697, 225] on icon at bounding box center [697, 227] width 11 height 11
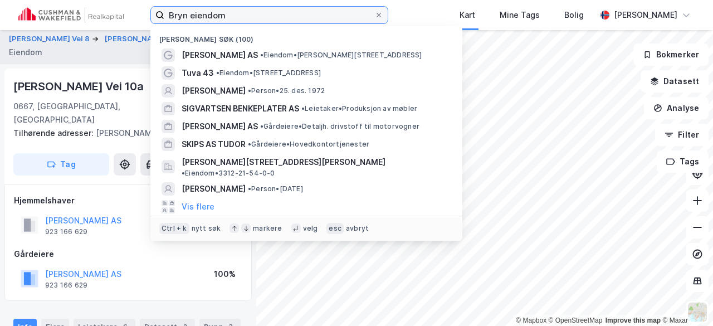
click at [290, 14] on input "Bryn eiendom" at bounding box center [269, 15] width 210 height 17
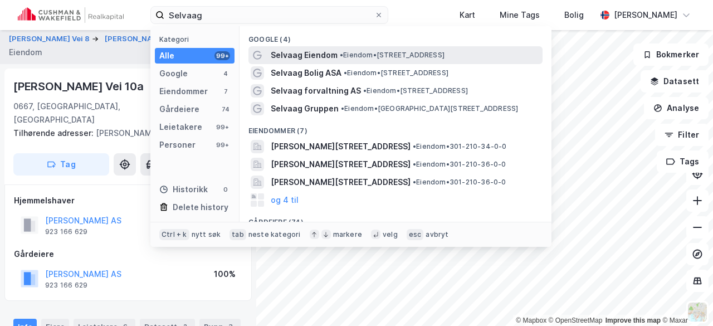
click at [304, 56] on span "Selvaag Eiendom" at bounding box center [304, 54] width 67 height 13
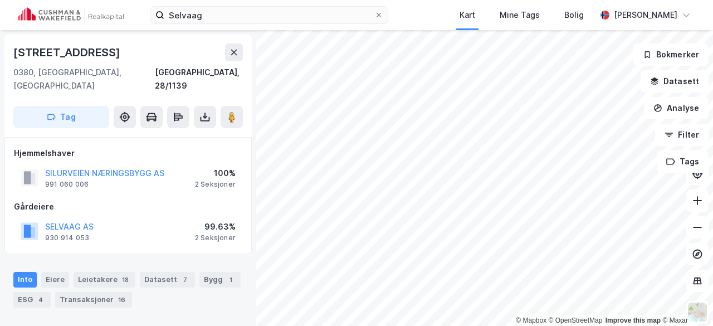
scroll to position [2, 0]
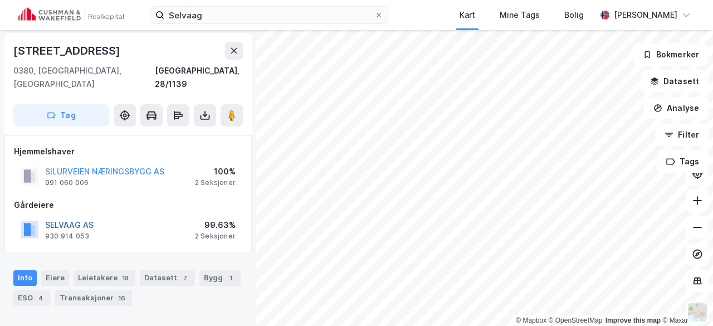
click at [0, 0] on button "SELVAAG AS" at bounding box center [0, 0] width 0 height 0
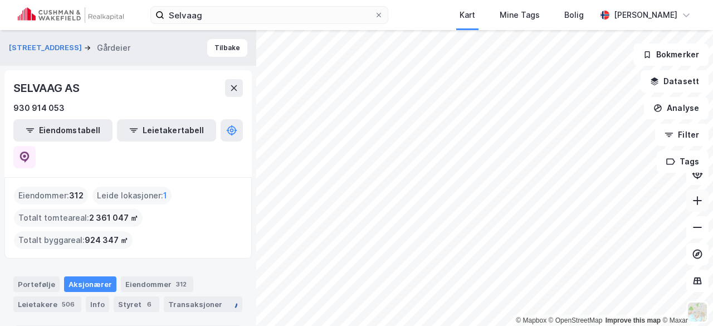
click at [697, 197] on icon at bounding box center [697, 200] width 11 height 11
click at [702, 205] on icon at bounding box center [697, 200] width 11 height 11
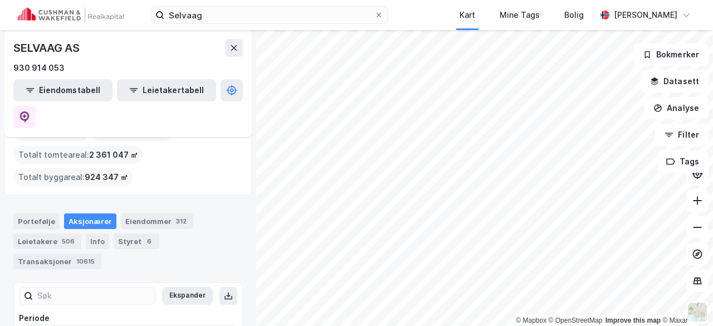
scroll to position [57, 0]
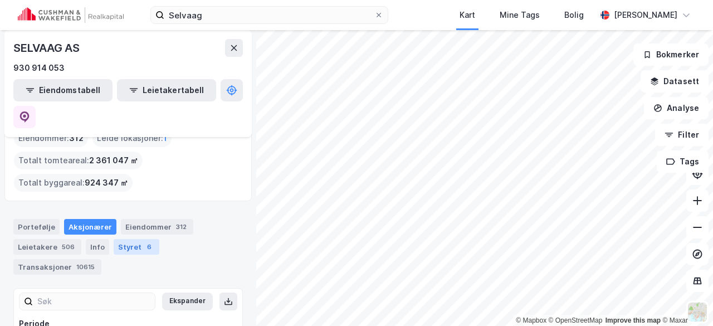
click at [125, 239] on div "Styret 6" at bounding box center [137, 247] width 46 height 16
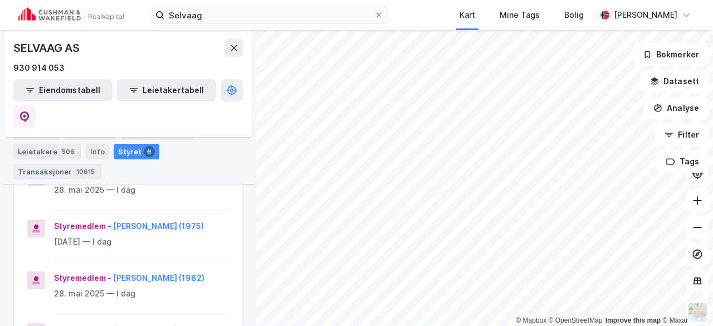
scroll to position [336, 0]
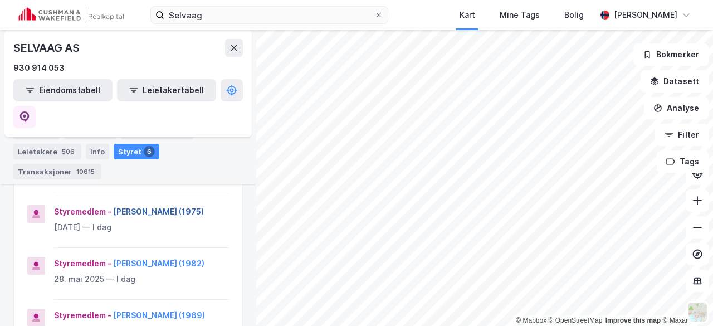
click at [0, 0] on button "[PERSON_NAME] (1975)" at bounding box center [0, 0] width 0 height 0
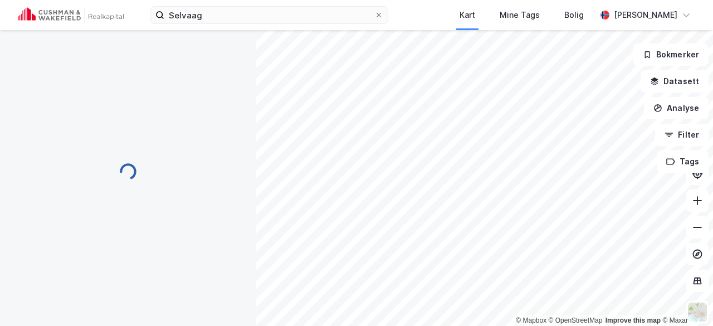
click at [213, 24] on div "Selvaag Kart Mine Tags Bolig [PERSON_NAME]" at bounding box center [356, 15] width 713 height 30
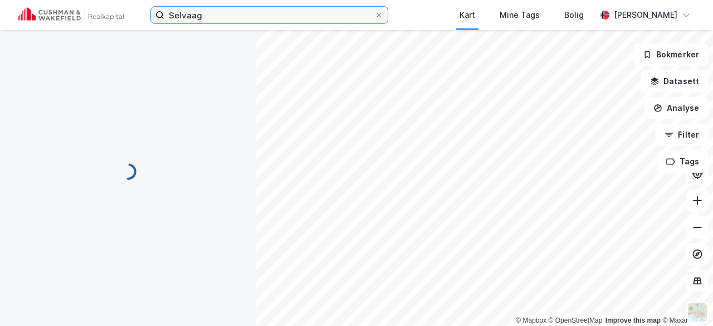
click at [215, 17] on input "Selvaag" at bounding box center [269, 15] width 210 height 17
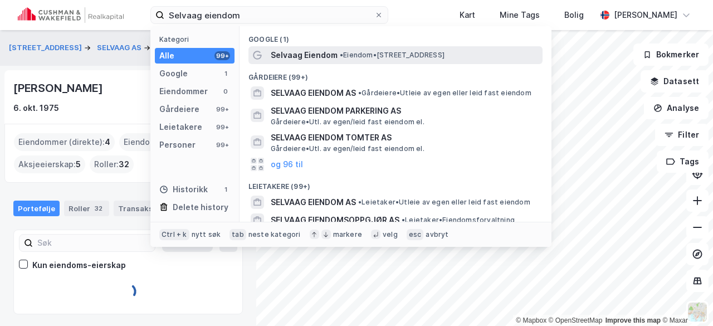
click at [300, 56] on span "Selvaag Eiendom" at bounding box center [304, 54] width 67 height 13
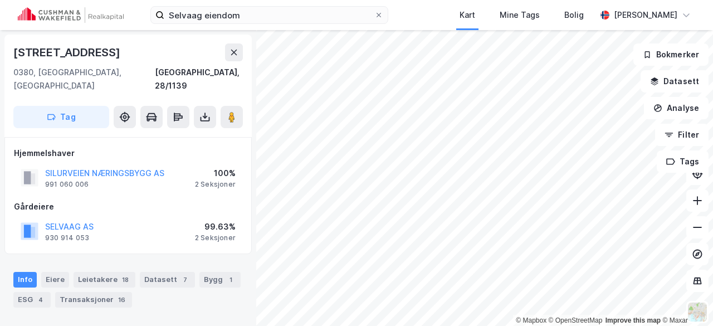
scroll to position [2, 0]
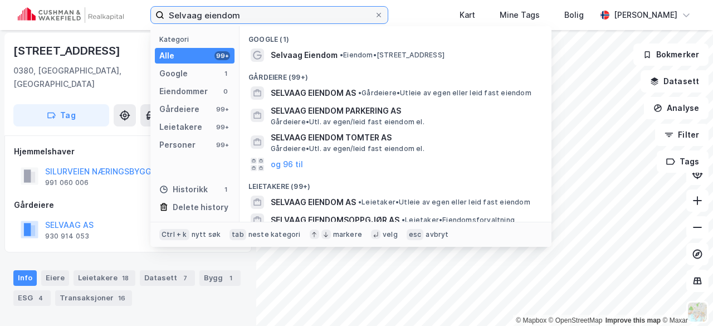
click at [261, 13] on input "Selvaag eiendom" at bounding box center [269, 15] width 210 height 17
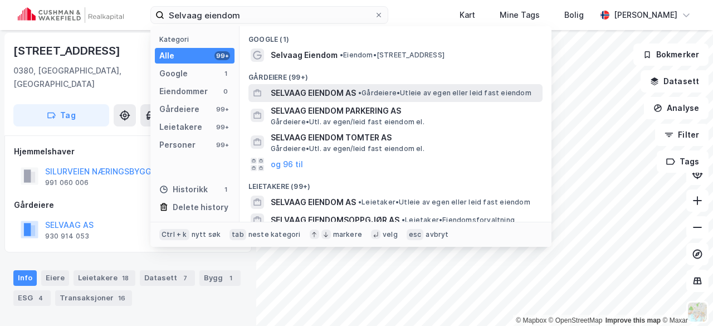
click at [300, 89] on span "SELVAAG EIENDOM AS" at bounding box center [313, 92] width 85 height 13
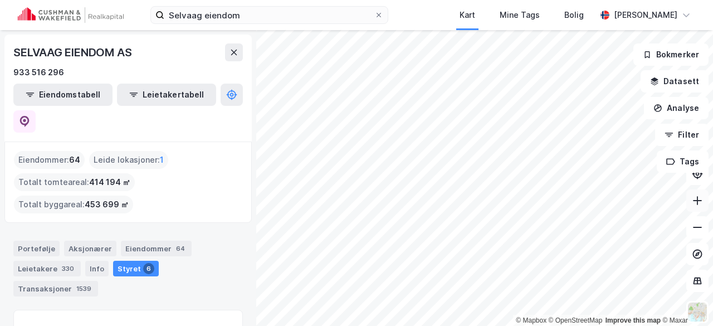
click at [698, 206] on icon at bounding box center [697, 200] width 11 height 11
click at [697, 203] on icon at bounding box center [697, 200] width 1 height 9
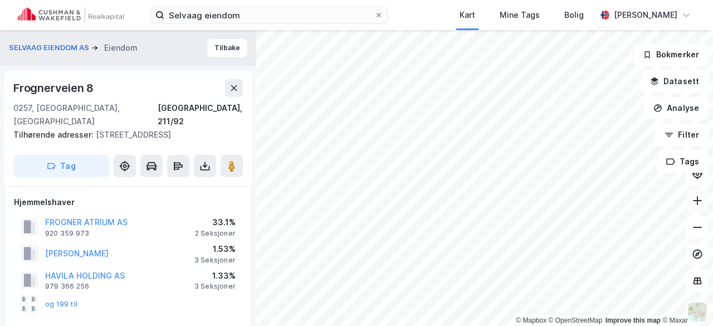
scroll to position [2, 0]
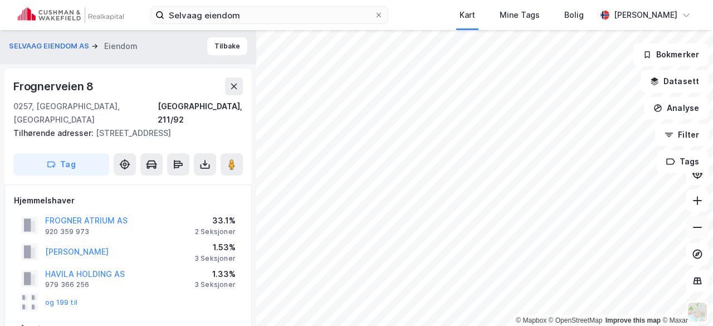
click at [698, 228] on icon at bounding box center [697, 227] width 11 height 11
click at [53, 41] on button "SELVAAG EIENDOM AS" at bounding box center [50, 46] width 82 height 11
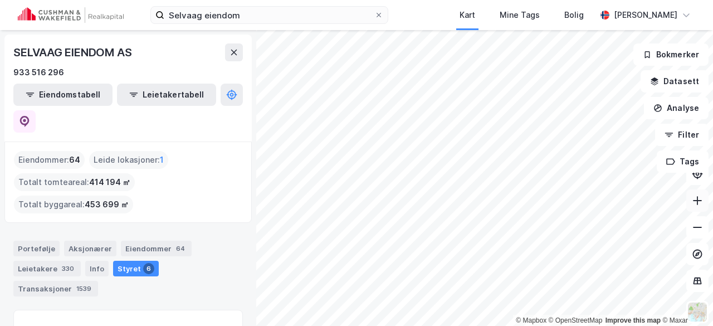
click at [699, 198] on icon at bounding box center [697, 200] width 11 height 11
click at [699, 202] on icon at bounding box center [697, 200] width 11 height 11
click at [699, 205] on icon at bounding box center [697, 200] width 11 height 11
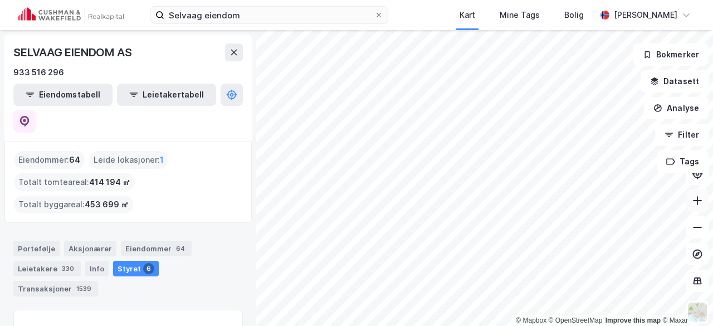
click at [691, 198] on button at bounding box center [698, 200] width 22 height 22
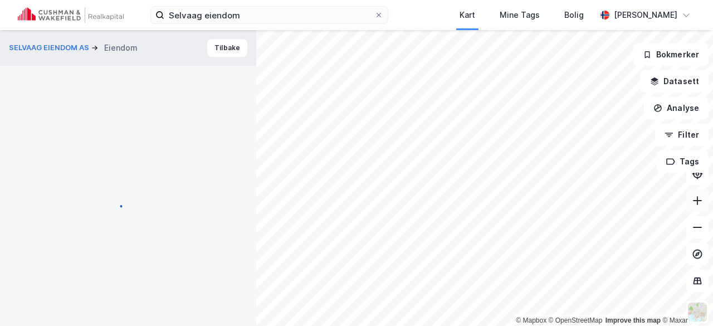
scroll to position [2, 0]
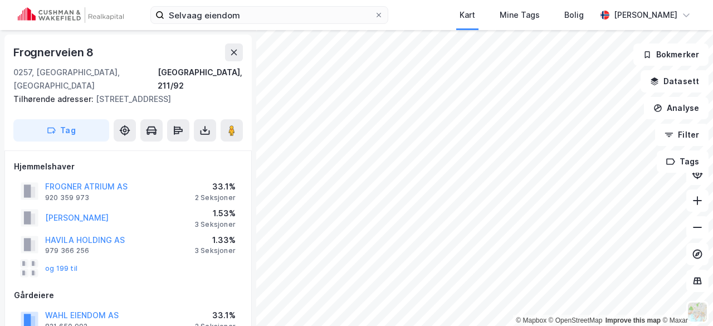
scroll to position [2, 0]
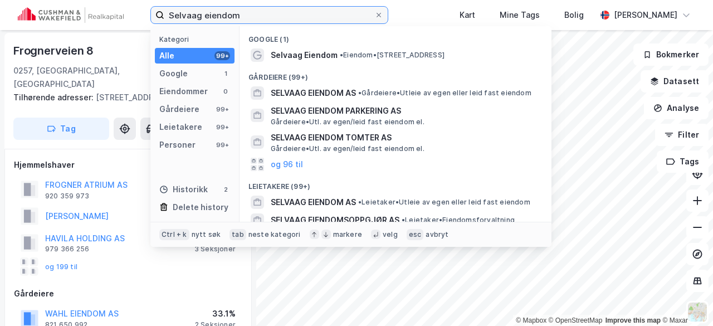
drag, startPoint x: 247, startPoint y: 17, endPoint x: 117, endPoint y: 15, distance: 130.4
click at [117, 15] on div "Selvaag eiendom Kategori Alle 99+ Google 1 Eiendommer 0 Gårdeiere 99+ Leietaker…" at bounding box center [356, 15] width 713 height 30
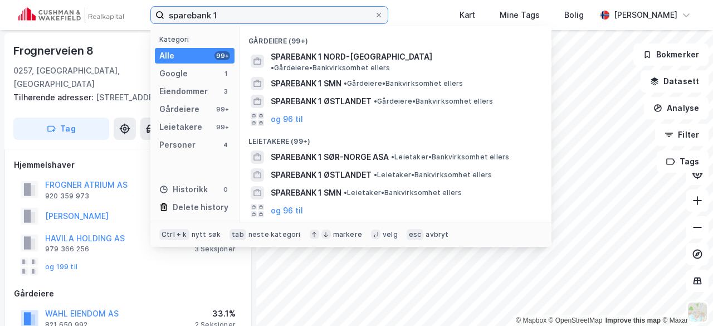
scroll to position [104, 0]
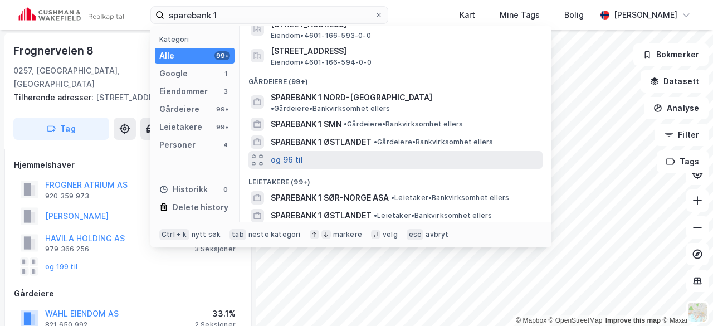
click at [279, 153] on button "og 96 til" at bounding box center [287, 159] width 32 height 13
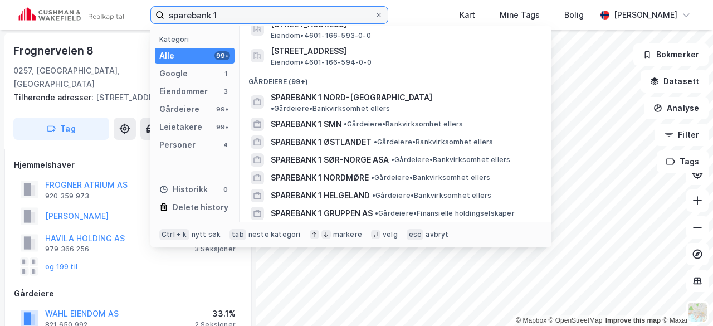
click at [246, 13] on input "sparebank 1" at bounding box center [269, 15] width 210 height 17
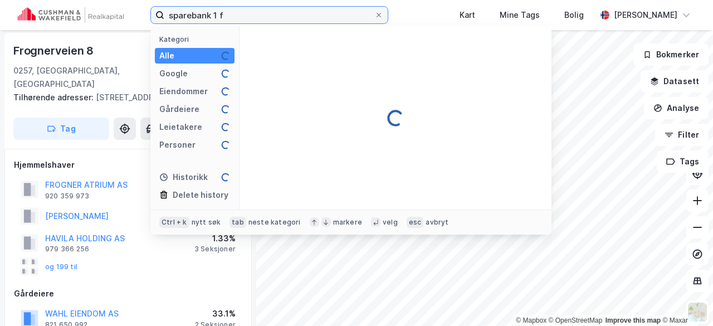
scroll to position [0, 0]
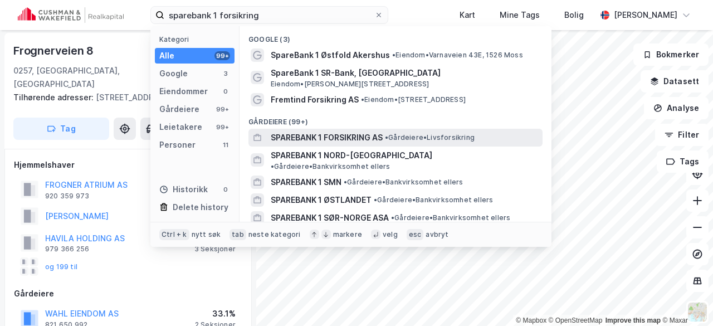
click at [296, 139] on span "SPAREBANK 1 FORSIKRING AS" at bounding box center [327, 137] width 112 height 13
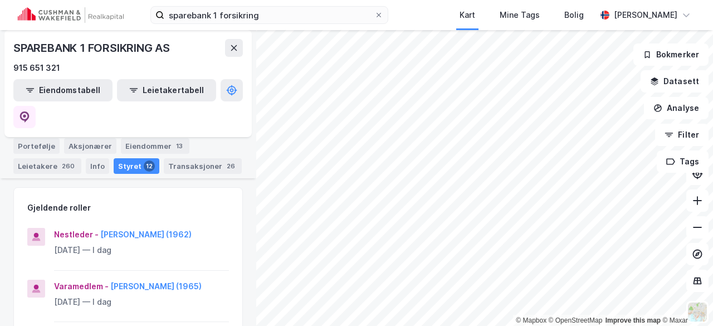
scroll to position [106, 0]
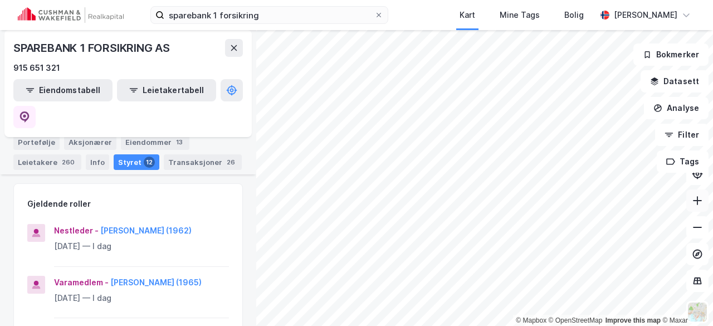
click at [694, 197] on icon at bounding box center [697, 200] width 11 height 11
click at [701, 202] on icon at bounding box center [697, 200] width 11 height 11
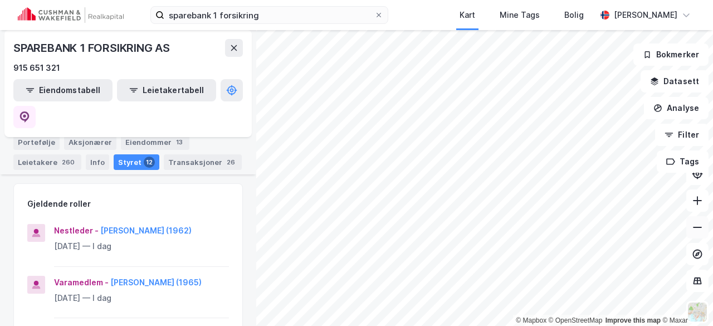
click at [695, 223] on icon at bounding box center [697, 227] width 11 height 11
click at [694, 226] on icon at bounding box center [697, 227] width 11 height 11
click at [692, 237] on button at bounding box center [698, 227] width 22 height 22
click at [698, 207] on button at bounding box center [698, 200] width 22 height 22
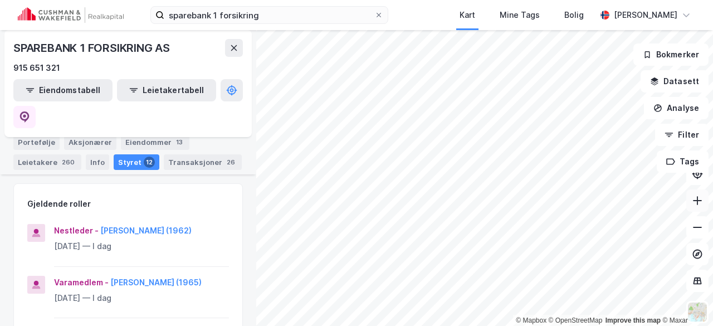
click at [698, 207] on button at bounding box center [698, 200] width 22 height 22
click at [696, 201] on icon at bounding box center [697, 200] width 11 height 11
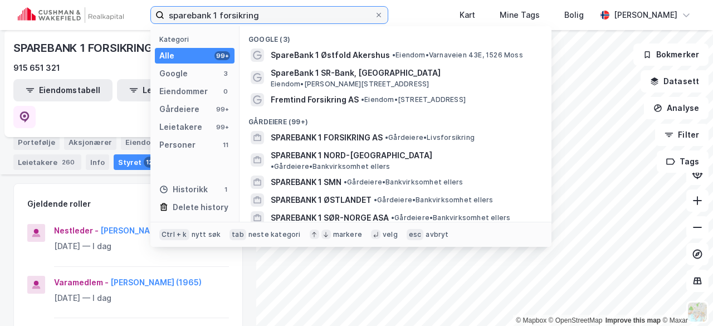
click at [204, 16] on input "sparebank 1 forsikring" at bounding box center [269, 15] width 210 height 17
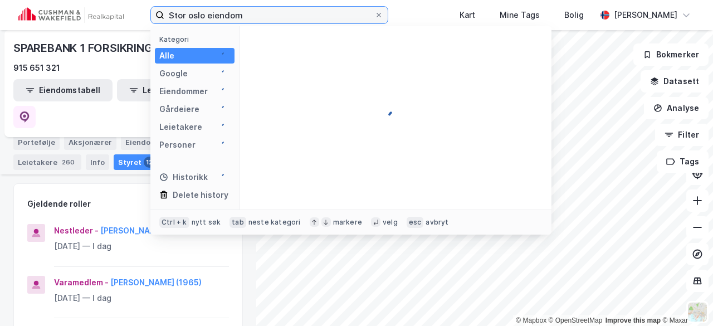
type input "Stor oslo eiendom"
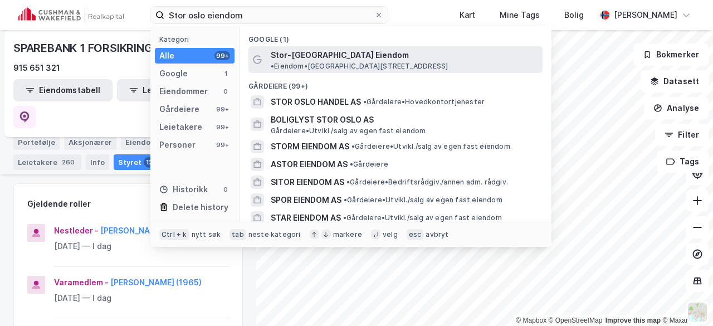
click at [313, 53] on span "Stor-[GEOGRAPHIC_DATA] Eiendom" at bounding box center [340, 54] width 138 height 13
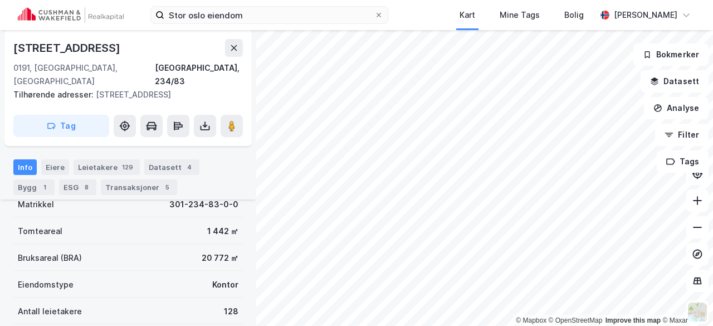
scroll to position [150, 0]
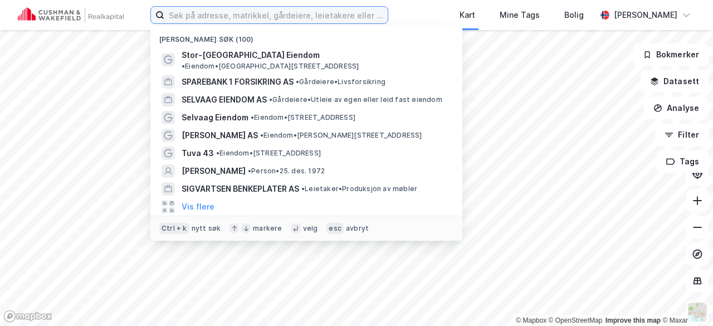
click at [236, 18] on input at bounding box center [275, 15] width 223 height 17
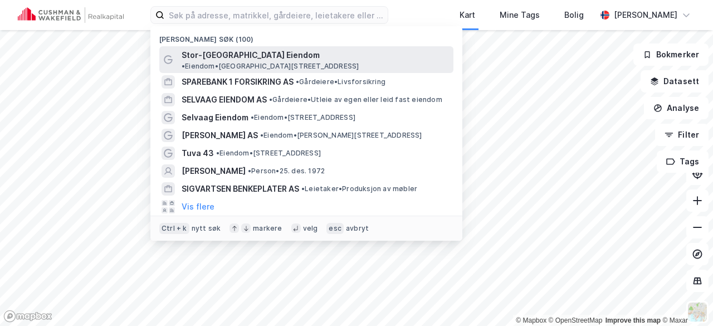
click at [237, 51] on span "Stor-[GEOGRAPHIC_DATA] Eiendom" at bounding box center [251, 54] width 138 height 13
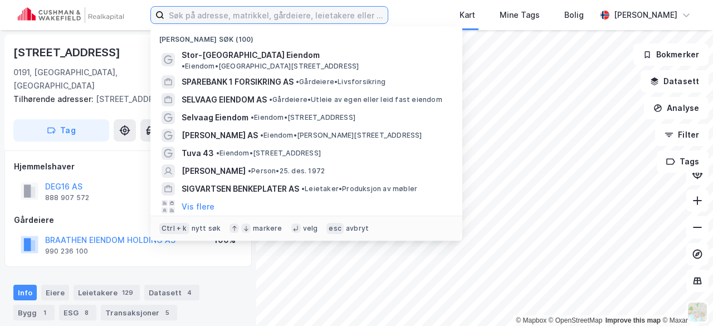
click at [210, 9] on input at bounding box center [275, 15] width 223 height 17
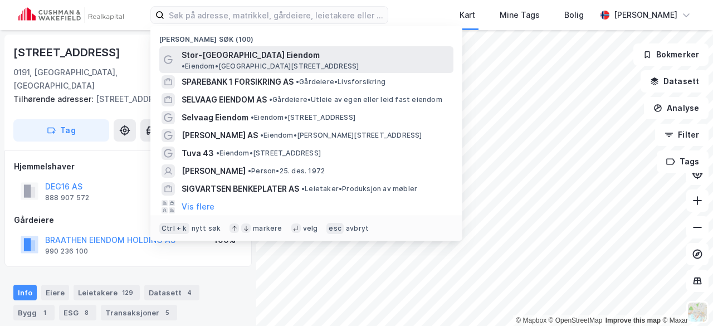
click at [207, 56] on span "Stor-[GEOGRAPHIC_DATA] Eiendom" at bounding box center [251, 54] width 138 height 13
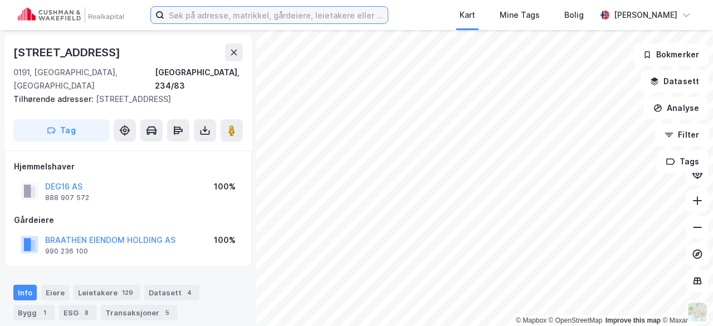
click at [261, 19] on input at bounding box center [275, 15] width 223 height 17
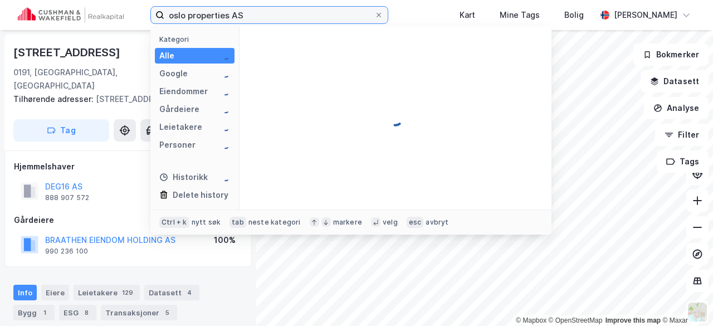
type input "oslo properties AS"
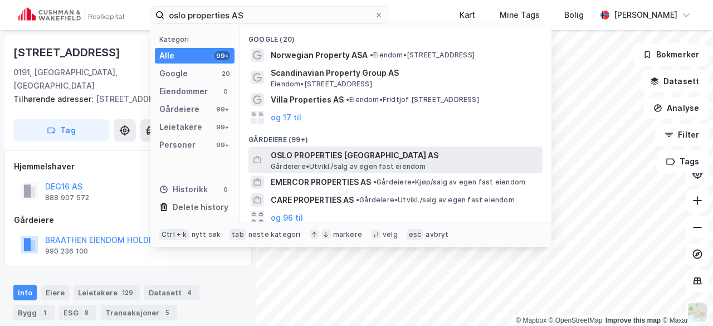
click at [333, 151] on span "OSLO PROPERTIES NORWAY AS" at bounding box center [404, 155] width 267 height 13
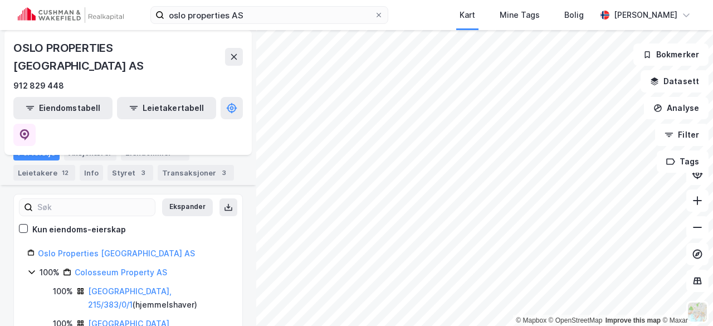
scroll to position [38, 0]
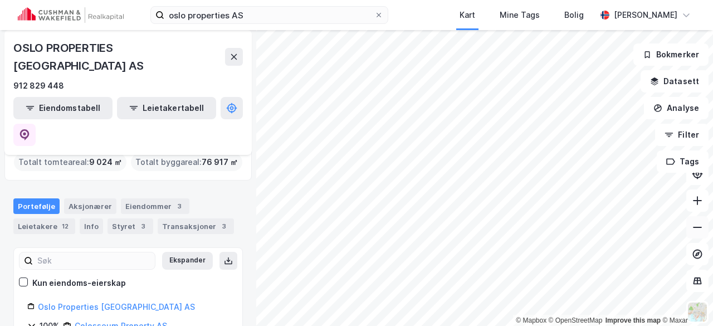
click at [694, 220] on button at bounding box center [698, 227] width 22 height 22
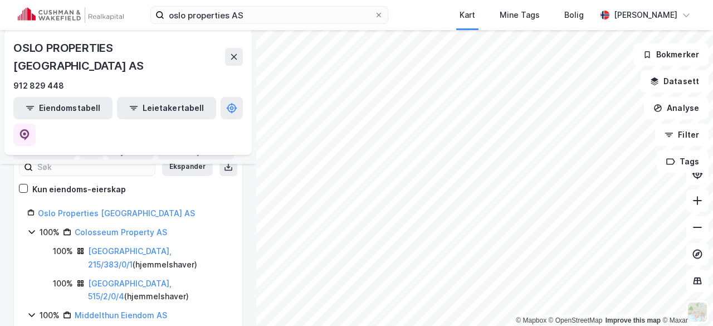
scroll to position [154, 0]
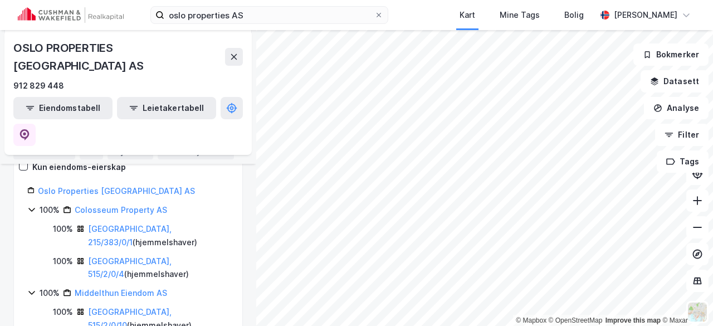
click at [89, 133] on div "Aksjonærer" at bounding box center [90, 132] width 52 height 16
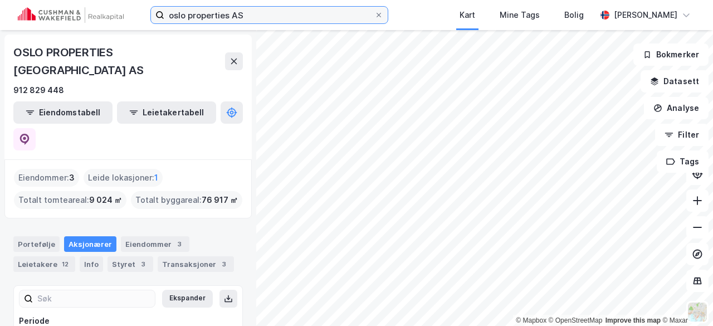
click at [269, 16] on input "oslo properties AS" at bounding box center [269, 15] width 210 height 17
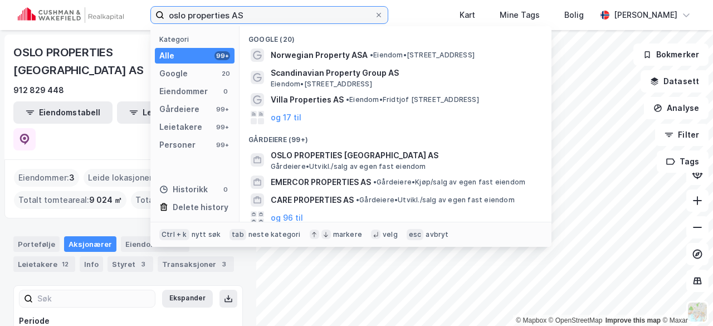
click at [269, 16] on input "oslo properties AS" at bounding box center [269, 15] width 210 height 17
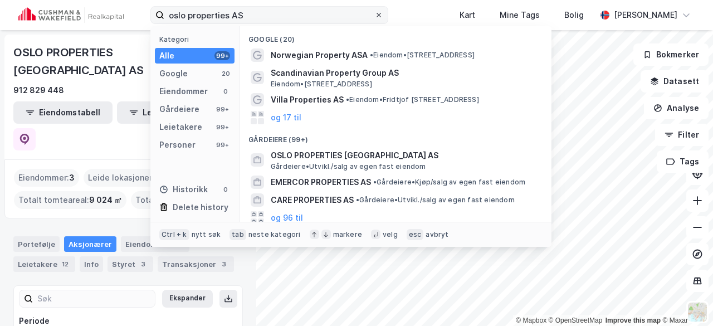
click at [376, 14] on icon at bounding box center [379, 15] width 7 height 7
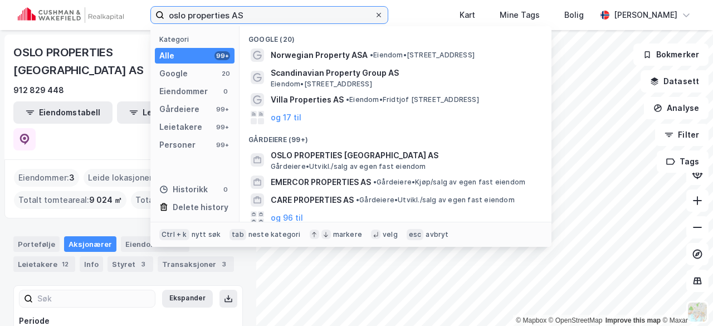
click at [351, 14] on input "oslo properties AS" at bounding box center [269, 15] width 210 height 17
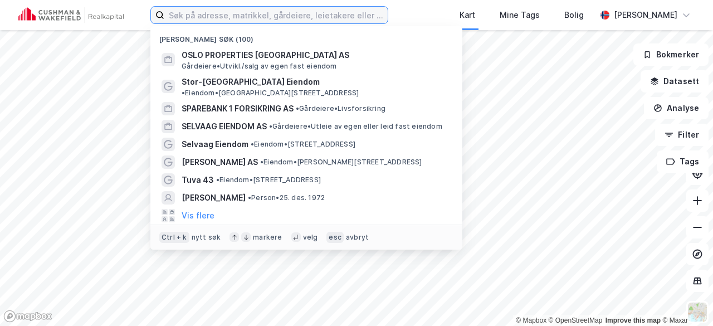
paste input "Aschehoug H & Co W Nygaard AS"
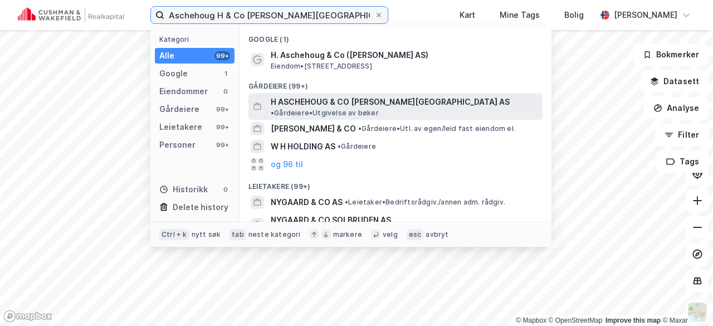
type input "Aschehoug H & Co W Nygaard AS"
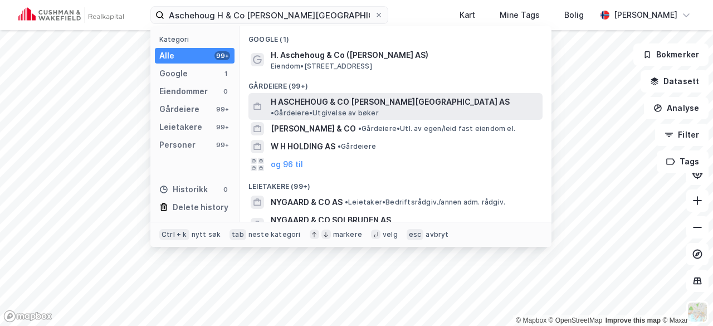
click at [334, 96] on span "H ASCHEHOUG & CO W NYGAARD AS" at bounding box center [390, 101] width 239 height 13
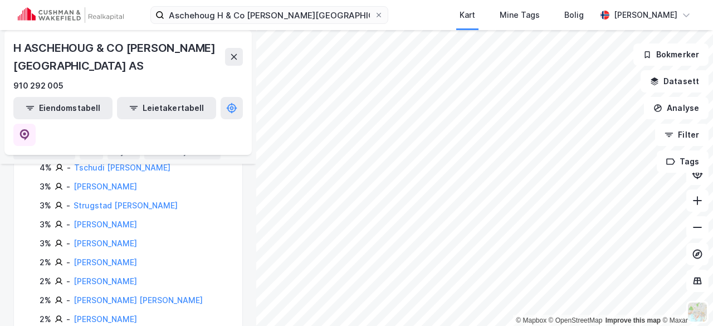
scroll to position [357, 0]
click at [134, 128] on div "Eiendommer 5" at bounding box center [155, 132] width 69 height 16
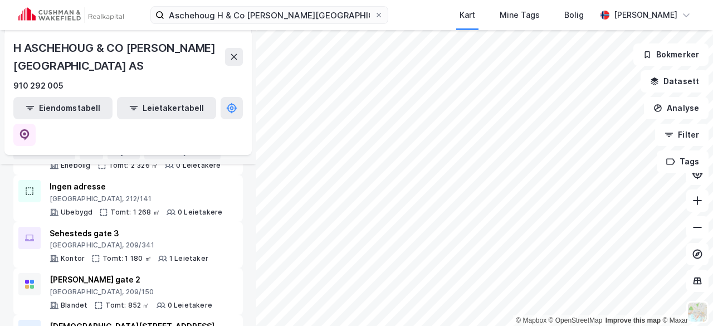
scroll to position [176, 0]
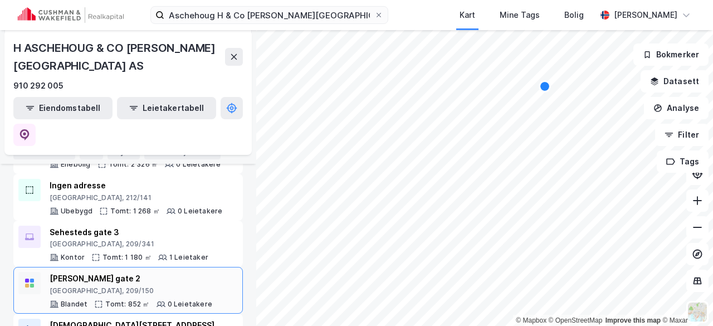
click at [87, 272] on div "Kristian Augusts gate 2" at bounding box center [131, 278] width 163 height 13
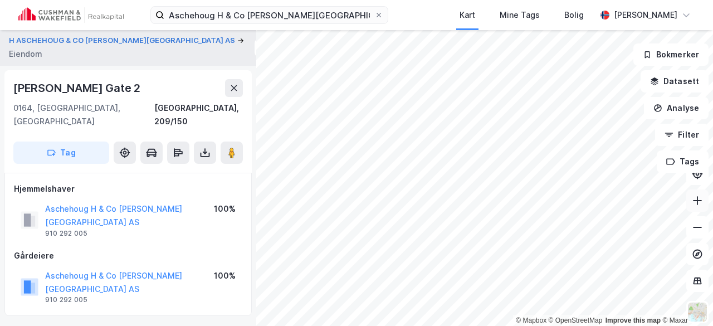
click at [697, 200] on icon at bounding box center [697, 200] width 11 height 11
click at [694, 222] on icon at bounding box center [697, 227] width 11 height 11
click at [0, 0] on button "Aschehoug H & Co W Nygaard AS" at bounding box center [0, 0] width 0 height 0
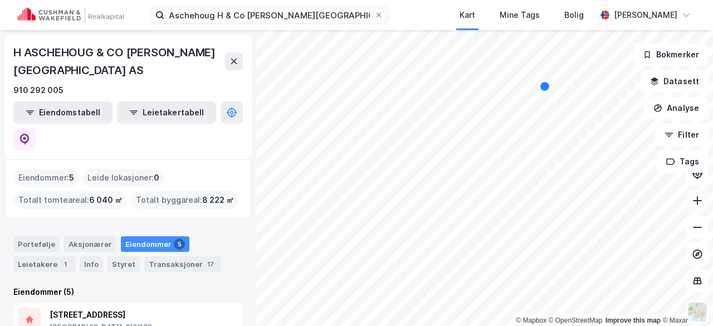
click at [695, 201] on icon at bounding box center [697, 200] width 9 height 1
click at [694, 201] on icon at bounding box center [697, 200] width 11 height 11
click at [463, 325] on html "Aschehoug H & Co W Nygaard AS Kart Mine Tags Bolig Petter Wøien-Christensen © M…" at bounding box center [356, 163] width 713 height 326
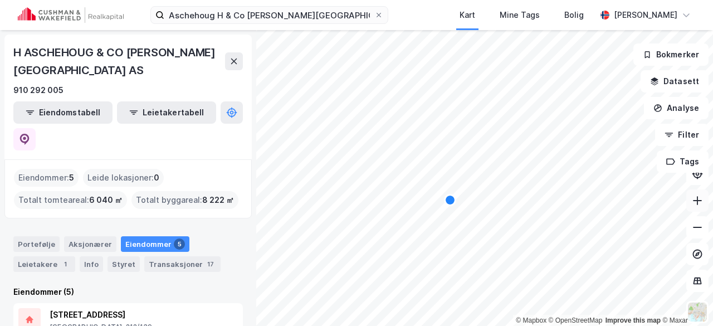
click at [698, 198] on icon at bounding box center [697, 200] width 1 height 9
click at [699, 232] on icon at bounding box center [697, 227] width 11 height 11
click at [377, 16] on icon at bounding box center [379, 15] width 4 height 4
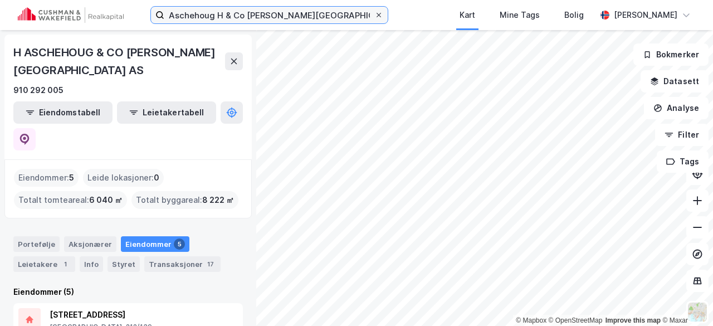
click at [349, 16] on input "Aschehoug H & Co W Nygaard AS" at bounding box center [269, 15] width 210 height 17
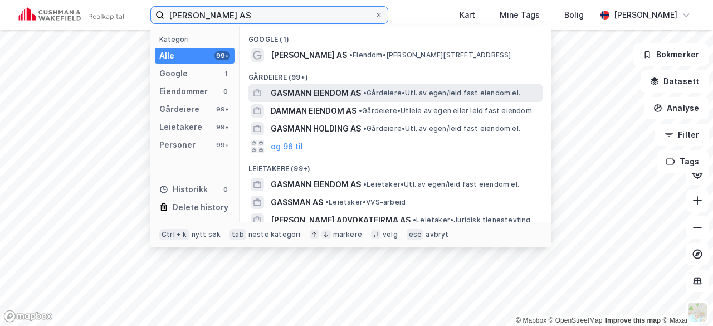
type input "Gasman Eiendom AS"
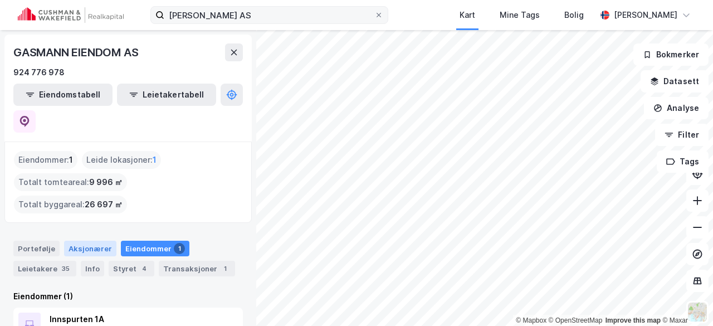
click at [84, 241] on div "Aksjonærer" at bounding box center [90, 249] width 52 height 16
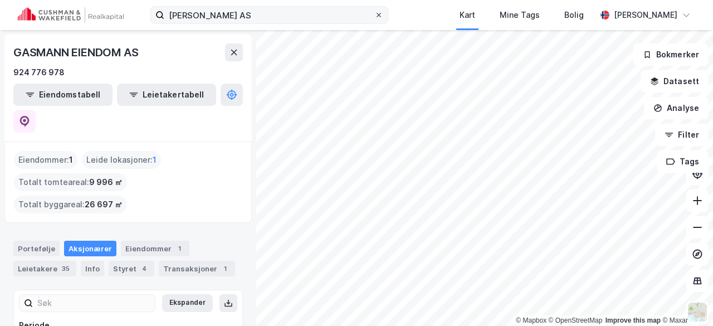
click at [376, 13] on icon at bounding box center [379, 15] width 7 height 7
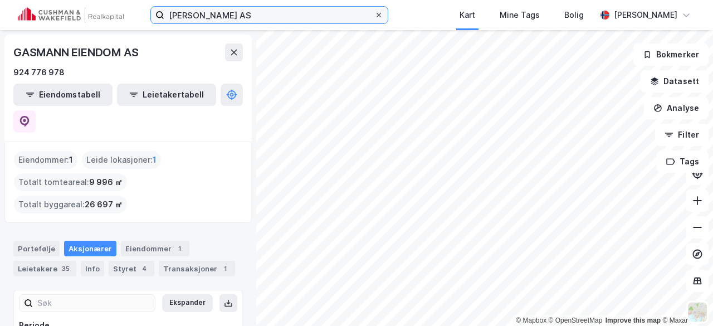
click at [348, 13] on input "Gasman Eiendom AS" at bounding box center [269, 15] width 210 height 17
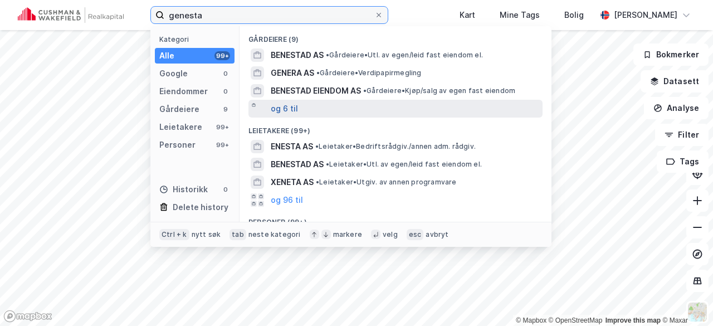
type input "genesta"
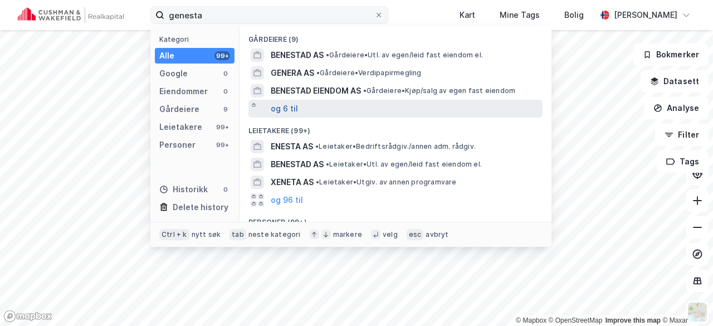
click at [292, 106] on button "og 6 til" at bounding box center [284, 108] width 27 height 13
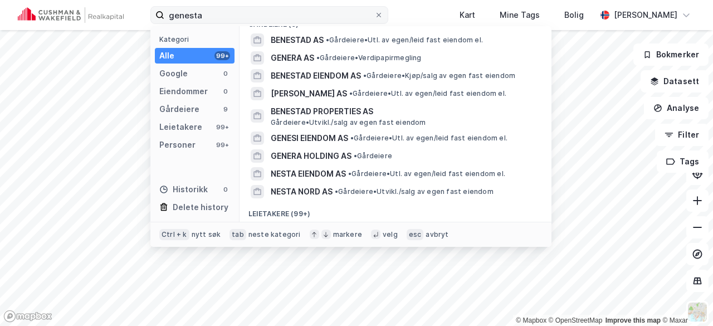
scroll to position [7, 0]
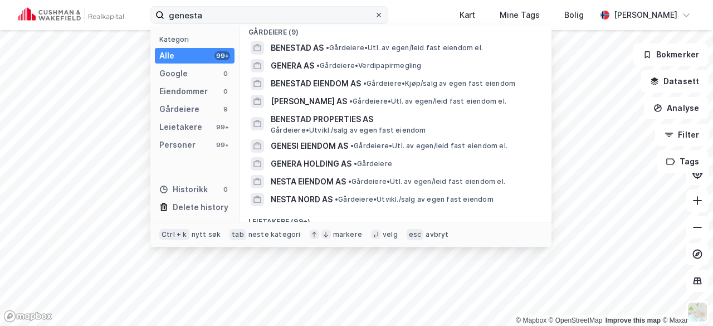
click at [376, 15] on icon at bounding box center [379, 15] width 7 height 7
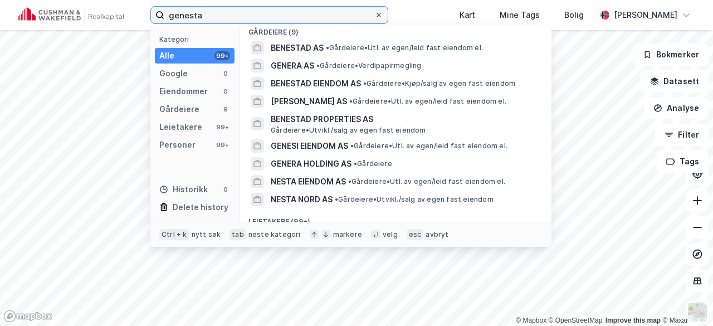
click at [349, 15] on input "genesta" at bounding box center [269, 15] width 210 height 17
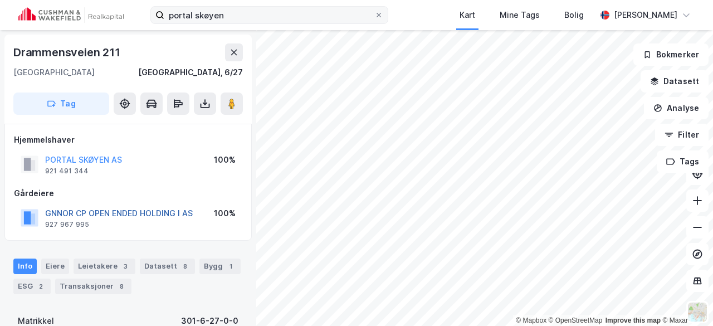
click at [0, 0] on button "GNNOR CP OPEN ENDED HOLDING I AS" at bounding box center [0, 0] width 0 height 0
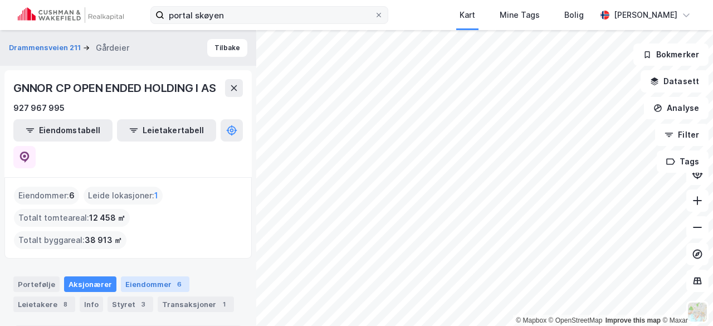
click at [147, 276] on div "Eiendommer 6" at bounding box center [155, 284] width 69 height 16
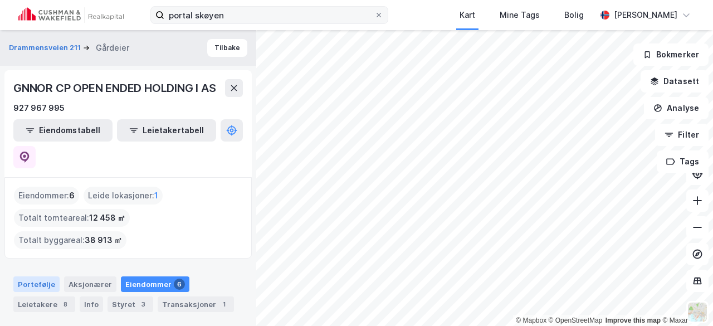
click at [36, 276] on div "Portefølje" at bounding box center [36, 284] width 46 height 16
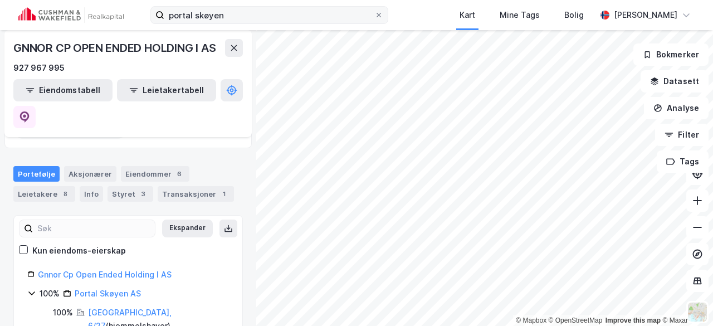
scroll to position [123, 0]
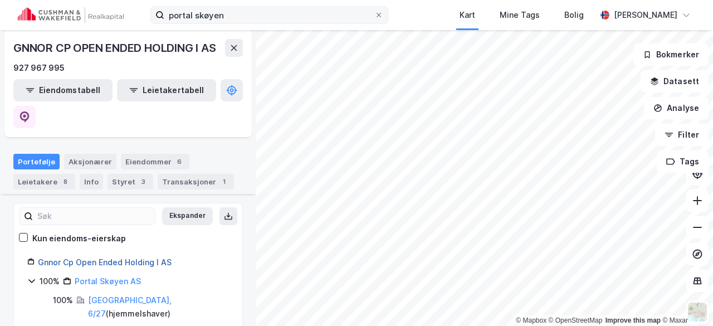
click at [124, 257] on link "Gnnor Cp Open Ended Holding I AS" at bounding box center [105, 261] width 134 height 9
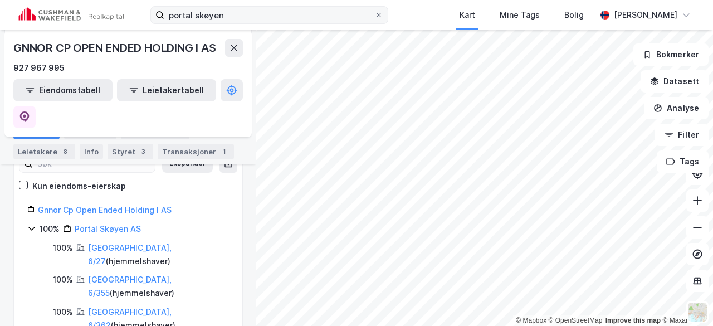
scroll to position [138, 0]
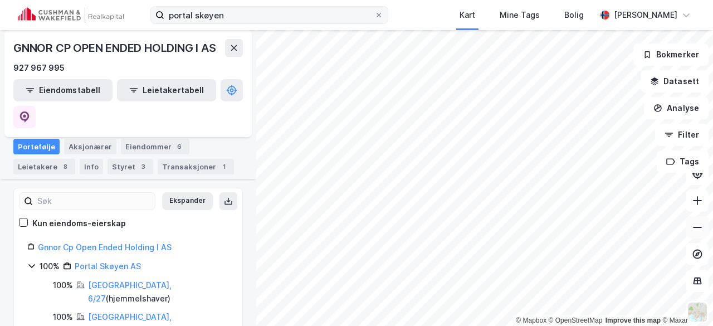
click at [692, 221] on button at bounding box center [698, 227] width 22 height 22
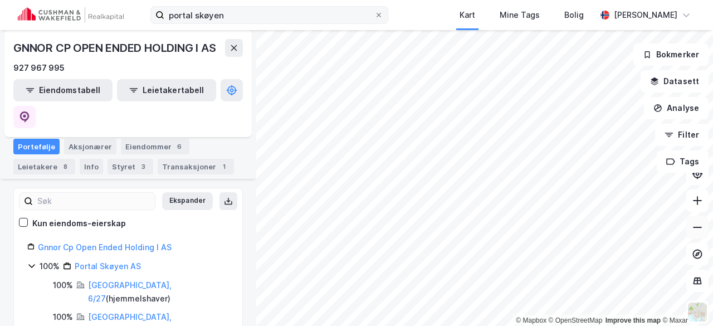
click at [692, 221] on button at bounding box center [698, 227] width 22 height 22
click at [697, 204] on icon at bounding box center [697, 200] width 11 height 11
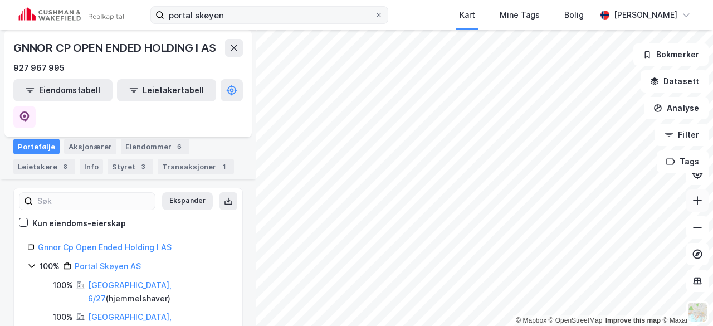
click at [697, 204] on icon at bounding box center [697, 200] width 11 height 11
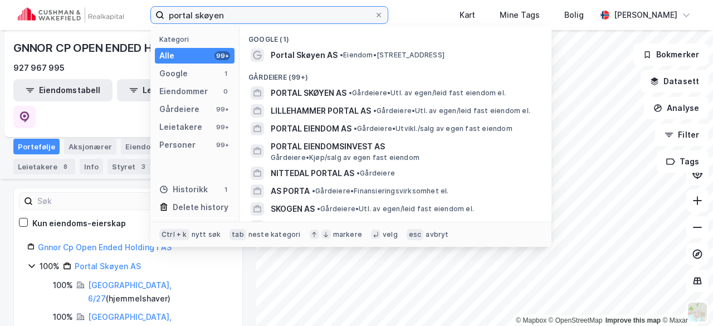
drag, startPoint x: 240, startPoint y: 16, endPoint x: 105, endPoint y: 14, distance: 134.9
click at [105, 14] on div "portal skøyen Kategori Alle 99+ Google 1 Eiendommer 0 Gårdeiere 99+ Leietakere …" at bounding box center [356, 15] width 713 height 30
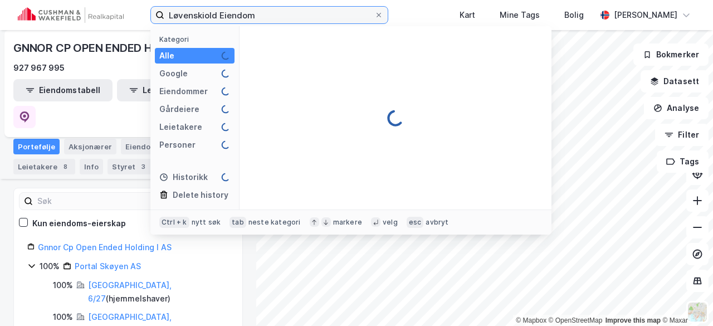
type input "Løvenskiold Eiendom"
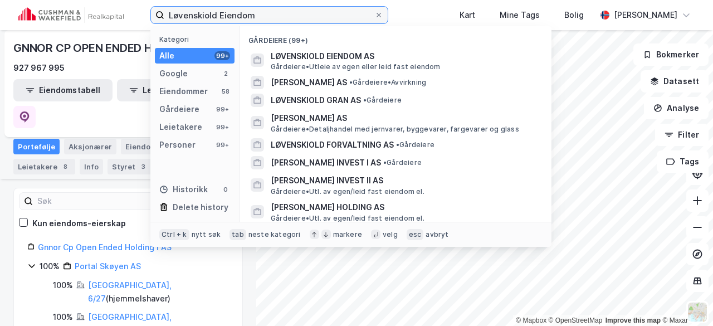
scroll to position [187, 0]
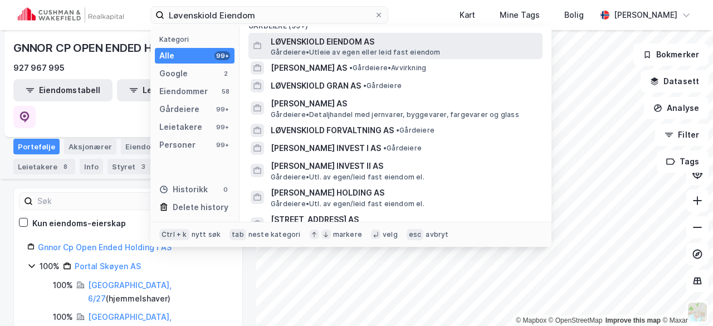
click at [344, 37] on span "LØVENSKIOLD EIENDOM AS" at bounding box center [404, 41] width 267 height 13
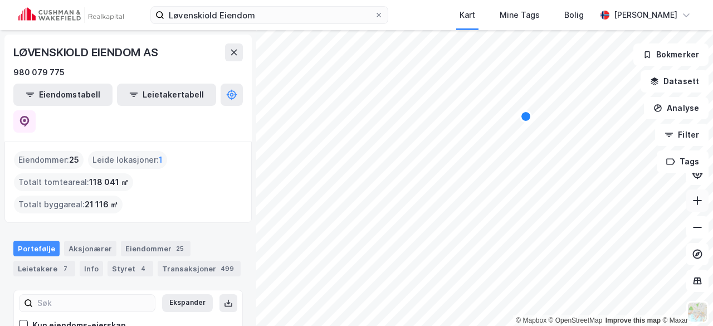
click at [699, 201] on icon at bounding box center [697, 200] width 11 height 11
click at [475, 138] on div "Map marker" at bounding box center [474, 134] width 9 height 9
click at [697, 197] on icon at bounding box center [697, 200] width 11 height 11
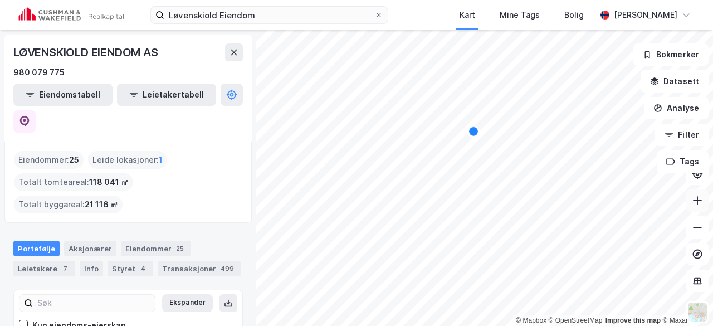
click at [697, 197] on icon at bounding box center [697, 200] width 11 height 11
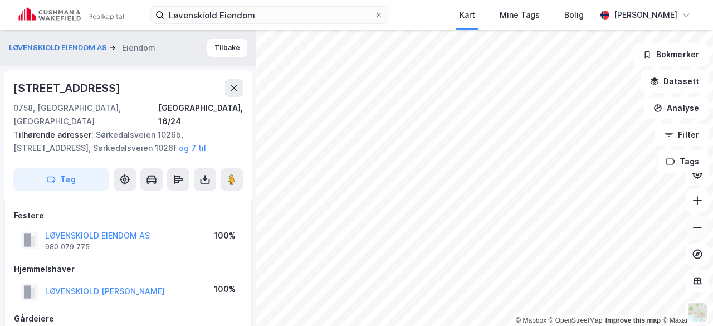
click at [693, 222] on icon at bounding box center [697, 227] width 11 height 11
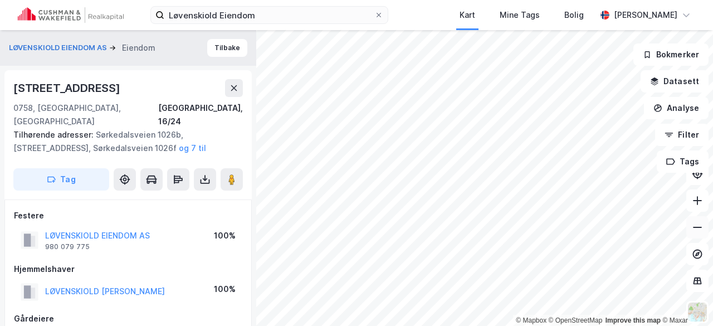
click at [693, 222] on icon at bounding box center [697, 227] width 11 height 11
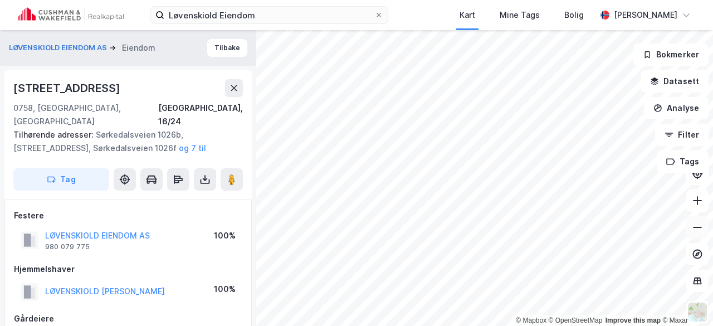
click at [693, 222] on icon at bounding box center [697, 227] width 11 height 11
click at [377, 14] on icon at bounding box center [379, 15] width 4 height 4
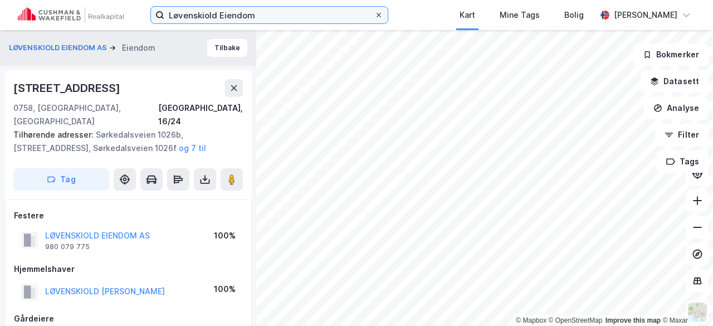
click at [350, 14] on input "Løvenskiold Eiendom" at bounding box center [269, 15] width 210 height 17
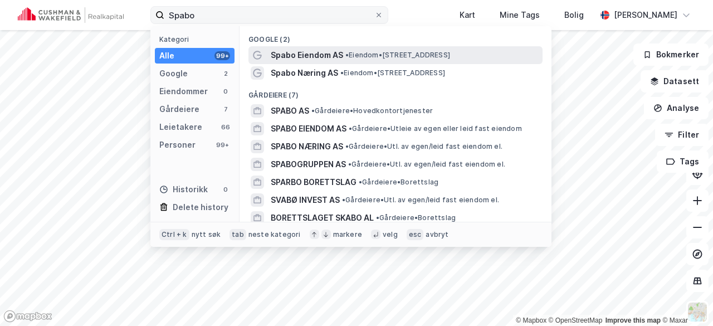
click at [331, 52] on span "Spabo Eiendom AS" at bounding box center [307, 54] width 72 height 13
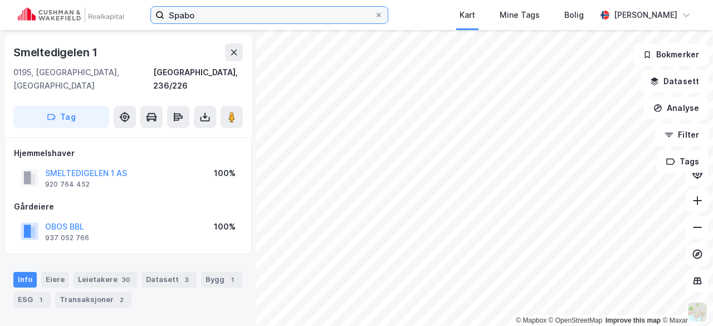
click at [219, 14] on input "Spabo" at bounding box center [269, 15] width 210 height 17
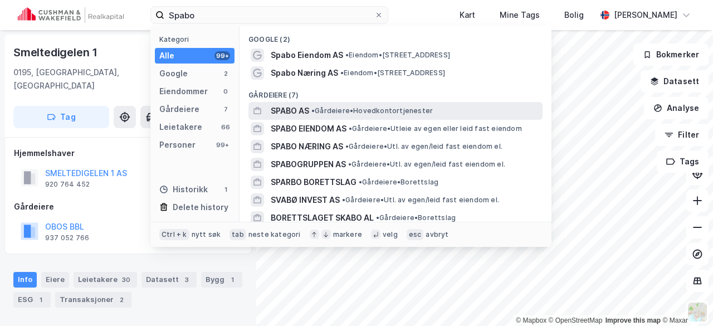
click at [292, 108] on span "SPABO AS" at bounding box center [290, 110] width 38 height 13
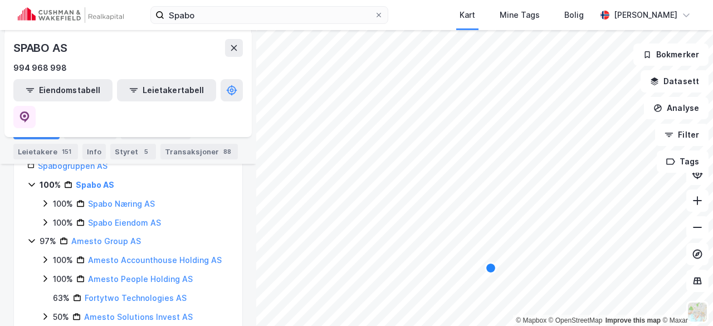
scroll to position [139, 0]
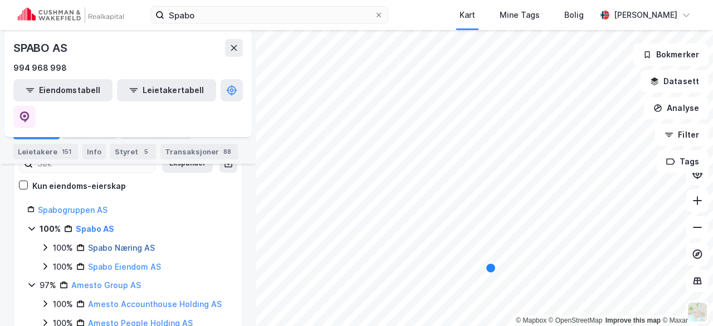
click at [115, 243] on link "Spabo Næring AS" at bounding box center [121, 247] width 67 height 9
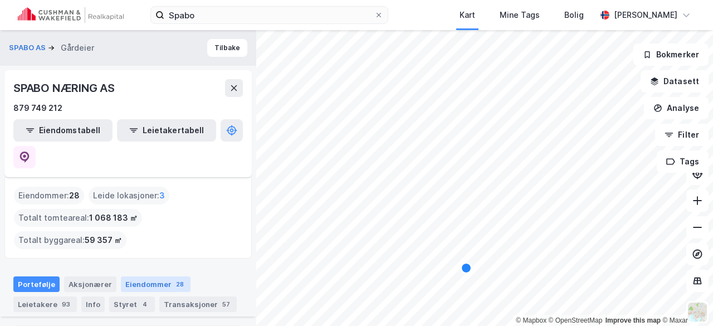
click at [158, 276] on div "Eiendommer 28" at bounding box center [156, 284] width 70 height 16
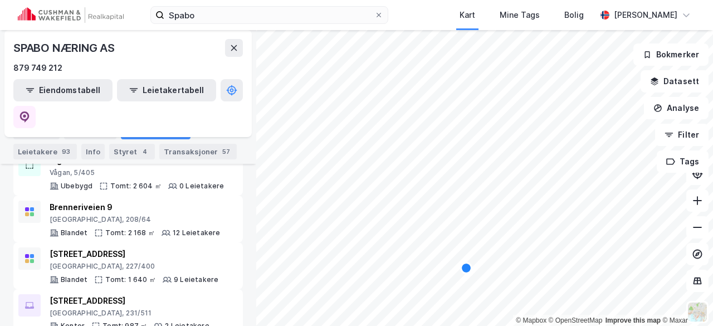
scroll to position [524, 0]
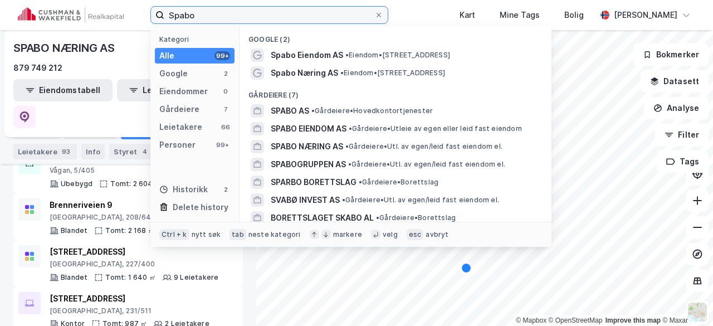
drag, startPoint x: 249, startPoint y: 17, endPoint x: 84, endPoint y: -9, distance: 167.0
click at [84, 0] on html "Spabo Kategori Alle 99+ Google 2 Eiendommer 0 Gårdeiere 7 Leietakere 66 Persone…" at bounding box center [356, 163] width 713 height 326
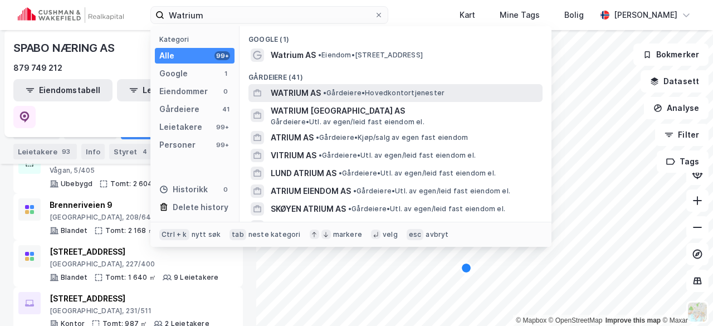
click at [299, 96] on span "WATRIUM AS" at bounding box center [296, 92] width 50 height 13
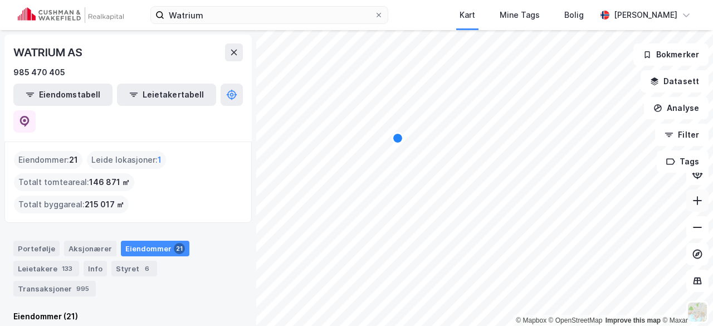
click at [702, 201] on icon at bounding box center [697, 200] width 11 height 11
click at [695, 229] on icon at bounding box center [697, 227] width 11 height 11
click at [707, 206] on button at bounding box center [698, 200] width 22 height 22
click at [695, 194] on button at bounding box center [698, 200] width 22 height 22
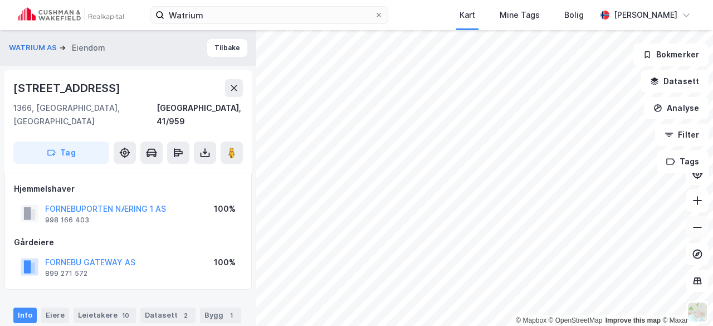
click at [701, 230] on icon at bounding box center [697, 227] width 11 height 11
click at [17, 45] on button "WATRIUM AS" at bounding box center [34, 47] width 50 height 11
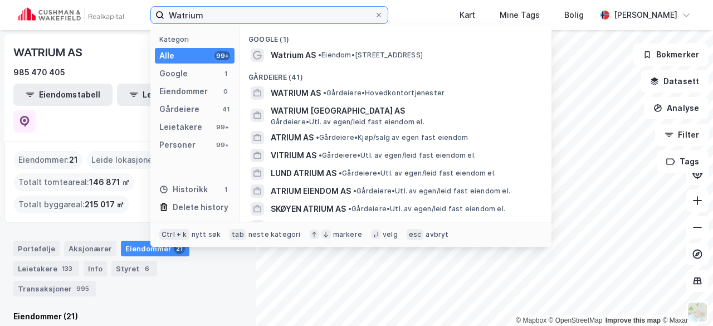
drag, startPoint x: 231, startPoint y: 17, endPoint x: 127, endPoint y: 13, distance: 103.7
click at [127, 13] on div "Watrium Kategori Alle 99+ Google 1 Eiendommer 0 Gårdeiere 41 Leietakere 99+ Per…" at bounding box center [356, 15] width 713 height 30
type input "Mewteva"
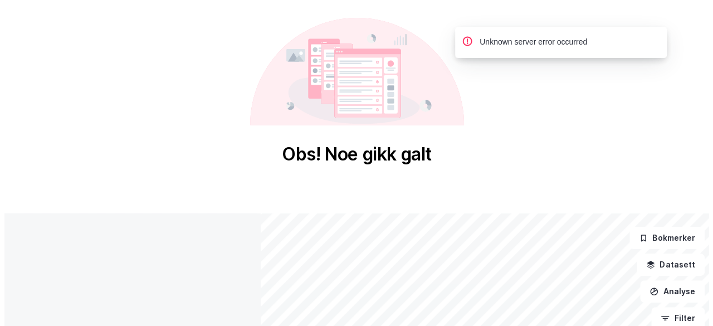
scroll to position [4, 0]
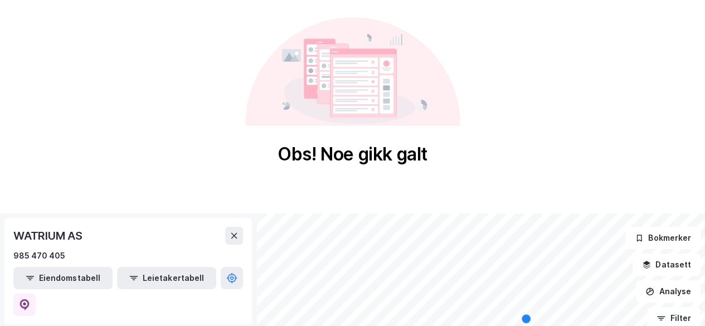
click at [135, 230] on div "WATRIUM AS" at bounding box center [128, 236] width 230 height 18
click at [236, 235] on icon at bounding box center [234, 235] width 9 height 9
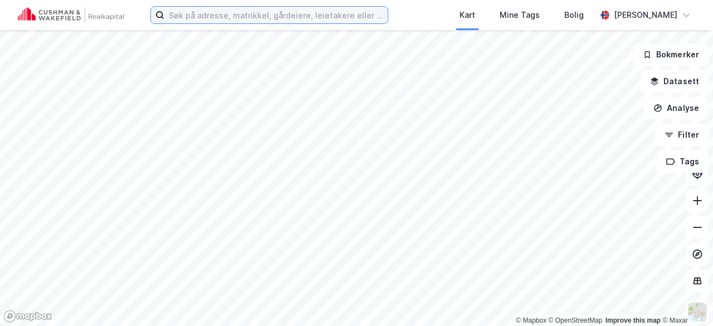
click at [184, 16] on input at bounding box center [275, 15] width 223 height 17
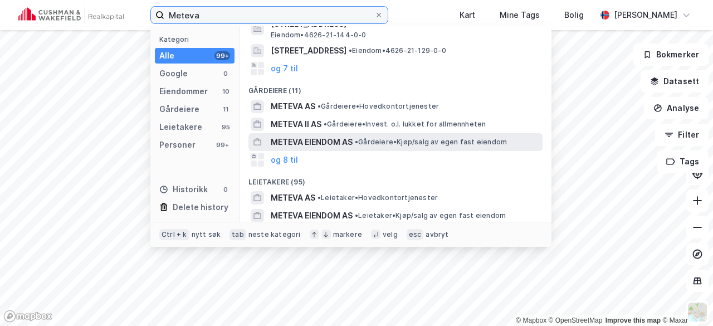
scroll to position [76, 0]
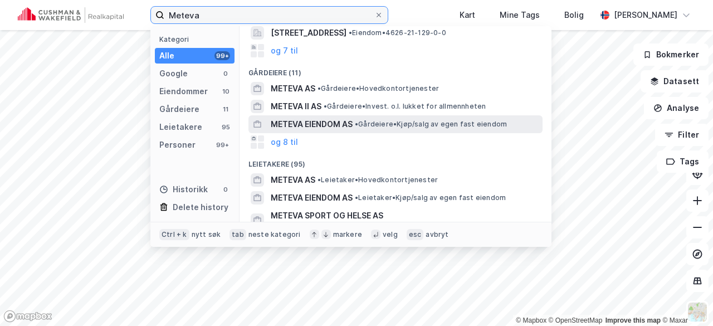
type input "Meteva"
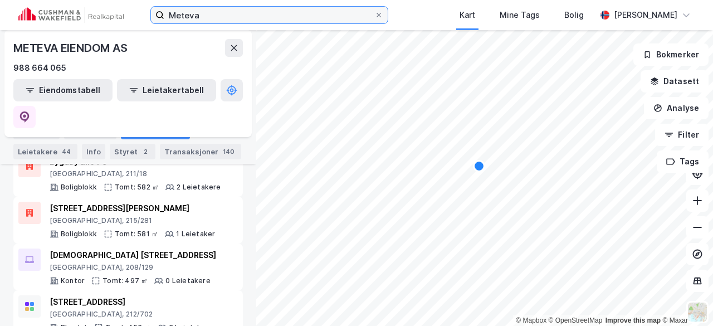
scroll to position [671, 0]
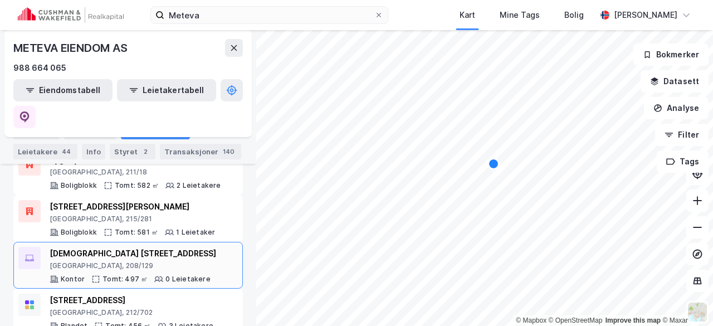
click at [90, 247] on div "Christian Krohgs gate 60" at bounding box center [133, 253] width 167 height 13
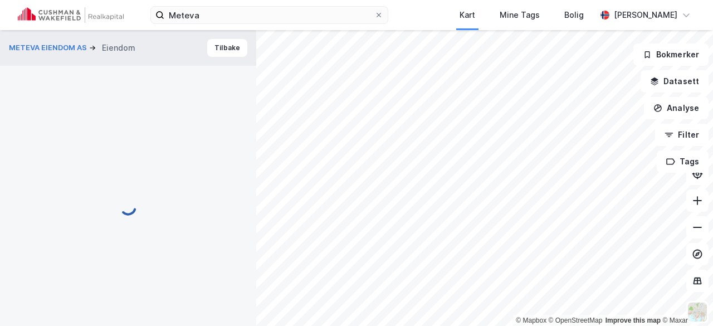
scroll to position [4, 0]
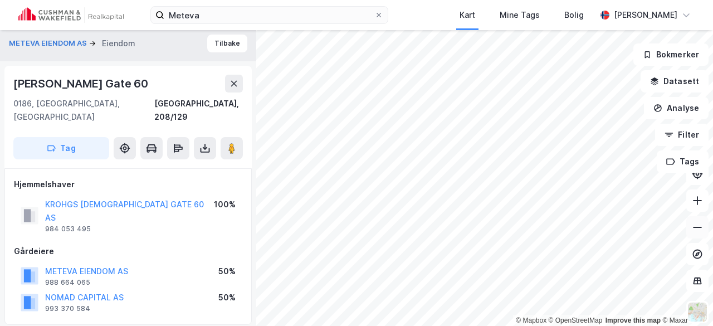
click at [699, 226] on icon at bounding box center [697, 227] width 11 height 11
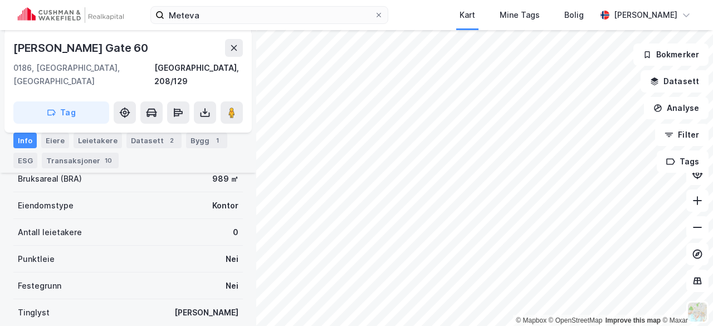
scroll to position [225, 0]
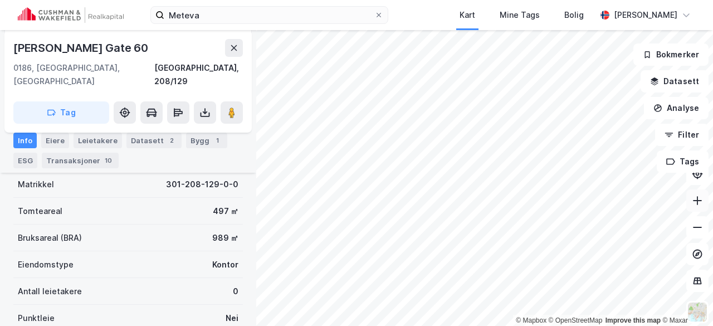
click at [702, 201] on icon at bounding box center [697, 200] width 11 height 11
click at [376, 18] on icon at bounding box center [379, 15] width 7 height 7
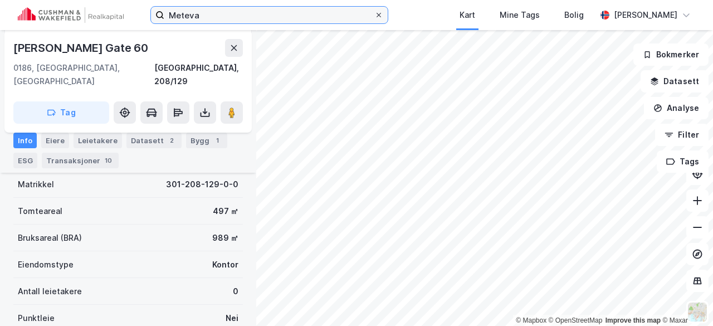
click at [351, 18] on input "Meteva" at bounding box center [269, 15] width 210 height 17
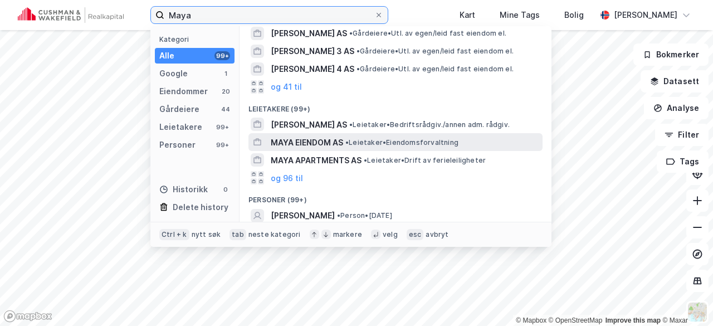
scroll to position [196, 0]
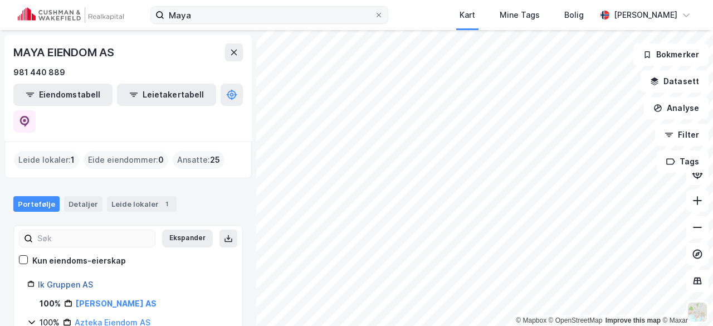
click at [76, 280] on link "Ik Gruppen AS" at bounding box center [65, 284] width 55 height 9
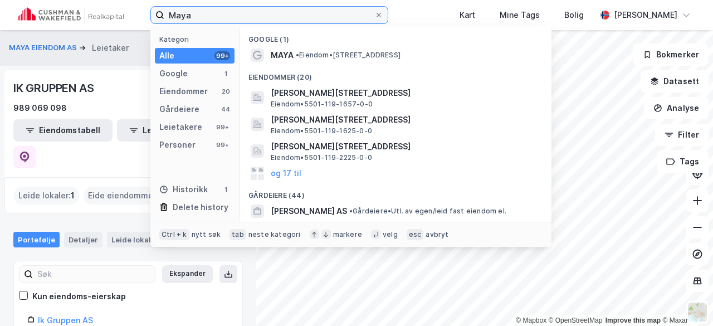
click at [213, 12] on input "Maya" at bounding box center [269, 15] width 210 height 17
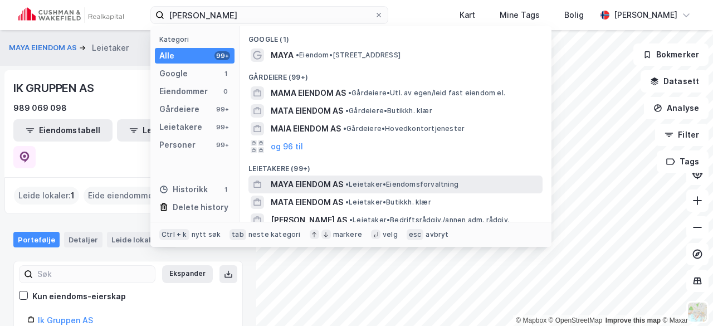
click at [310, 176] on div "MAYA EIENDOM AS • Leietaker • Eiendomsforvaltning" at bounding box center [396, 185] width 294 height 18
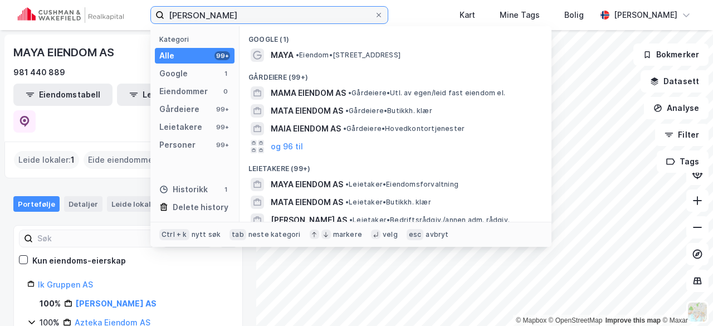
click at [237, 19] on input "Maya Eiendom" at bounding box center [269, 15] width 210 height 17
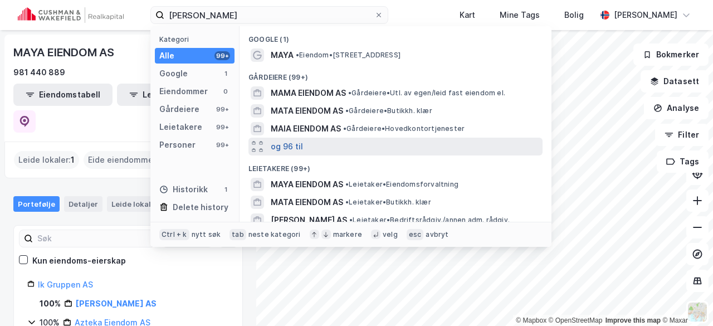
click at [284, 145] on button "og 96 til" at bounding box center [287, 146] width 32 height 13
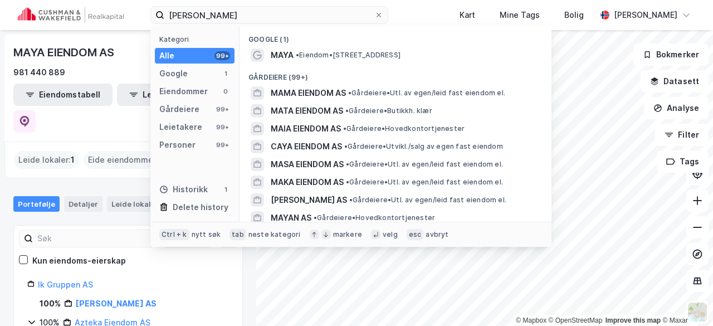
click at [65, 151] on div "Leide lokaler : 1" at bounding box center [46, 160] width 65 height 18
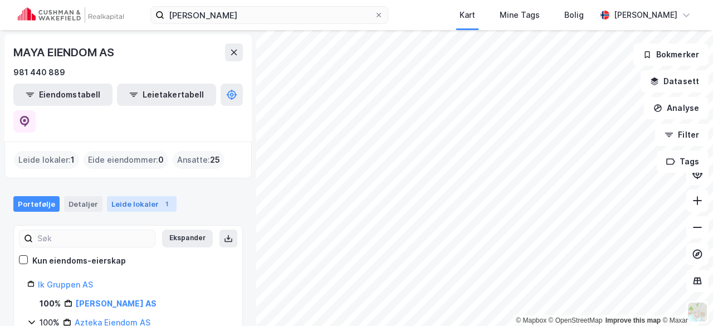
click at [125, 196] on div "Leide lokaler 1" at bounding box center [142, 204] width 70 height 16
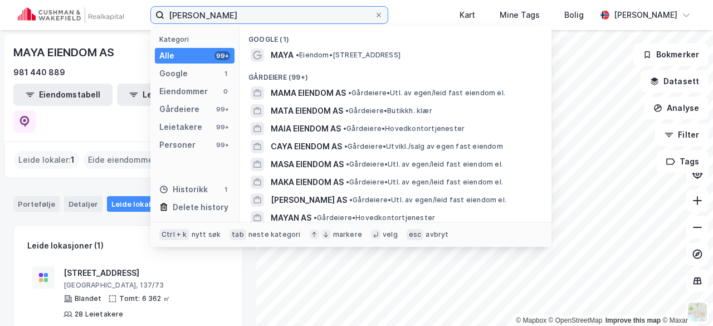
drag, startPoint x: 190, startPoint y: 16, endPoint x: 133, endPoint y: 17, distance: 57.4
click at [133, 17] on div "Maya Eiendom Kategori Alle 99+ Google 1 Eiendommer 0 Gårdeiere 99+ Leietakere 9…" at bounding box center [356, 15] width 713 height 30
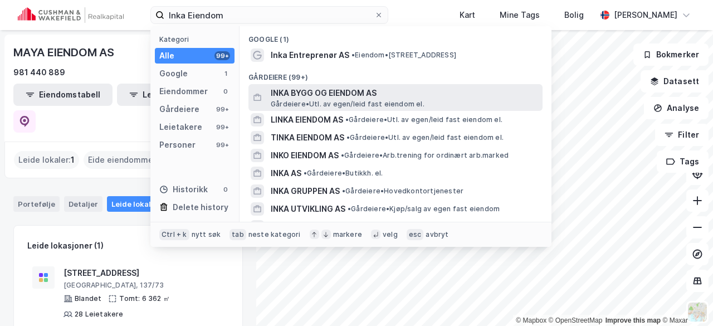
click at [346, 90] on span "INKA BYGG OG EIENDOM AS" at bounding box center [404, 92] width 267 height 13
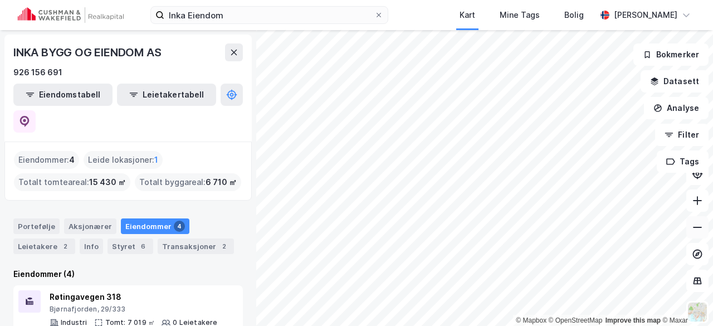
click at [698, 225] on icon at bounding box center [697, 227] width 11 height 11
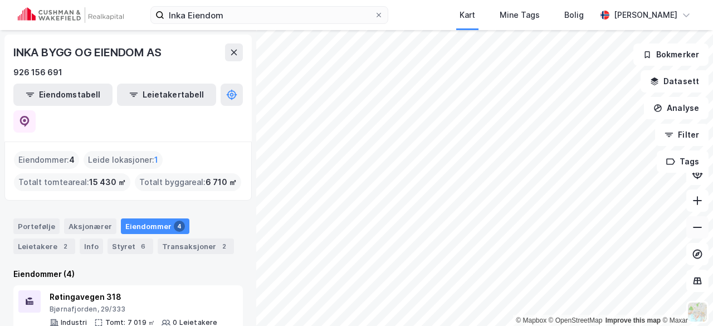
click at [698, 225] on icon at bounding box center [697, 227] width 11 height 11
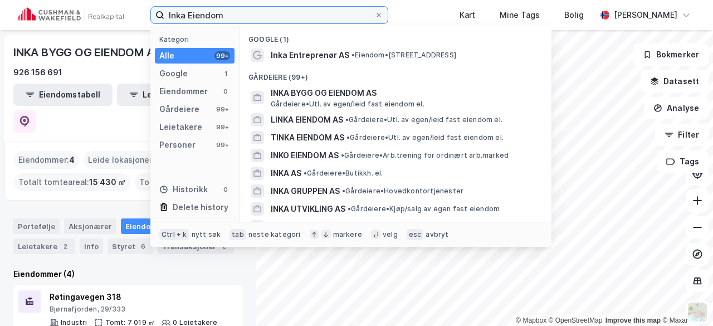
drag, startPoint x: 230, startPoint y: 17, endPoint x: 119, endPoint y: 22, distance: 111.5
click at [119, 22] on div "Inka Eiendom Kategori Alle 99+ Google 1 Eiendommer 0 Gårdeiere 99+ Leietakere 9…" at bounding box center [356, 15] width 713 height 30
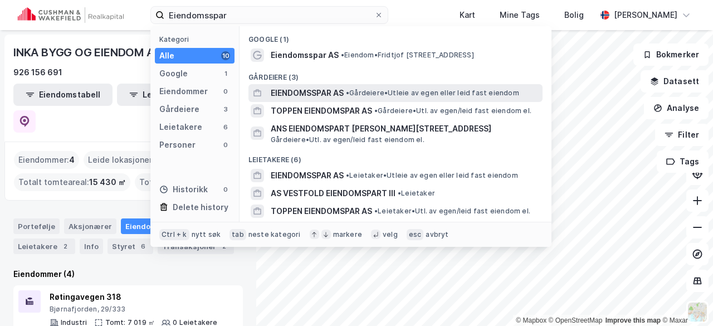
click at [318, 93] on span "EIENDOMSSPAR AS" at bounding box center [307, 92] width 73 height 13
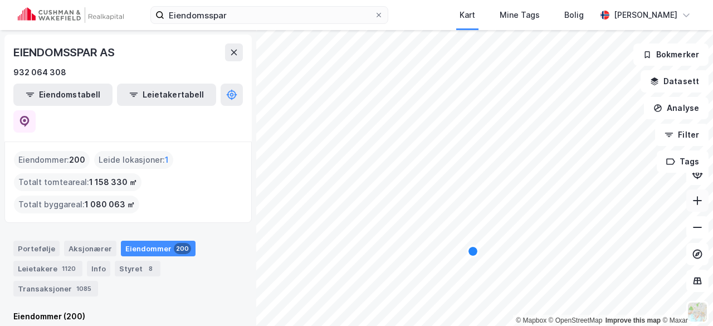
click at [697, 202] on icon at bounding box center [697, 200] width 1 height 9
click at [698, 199] on icon at bounding box center [697, 200] width 1 height 9
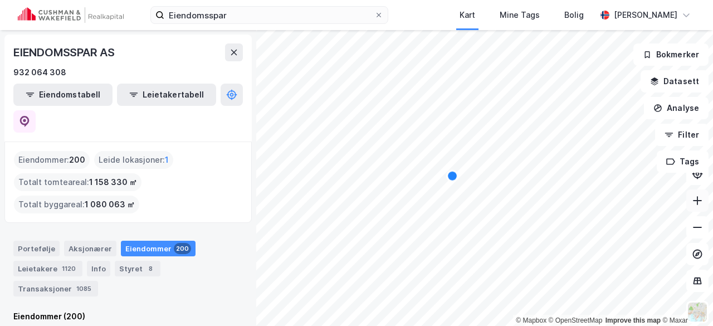
click at [698, 199] on icon at bounding box center [697, 200] width 1 height 9
click at [699, 201] on icon at bounding box center [697, 200] width 11 height 11
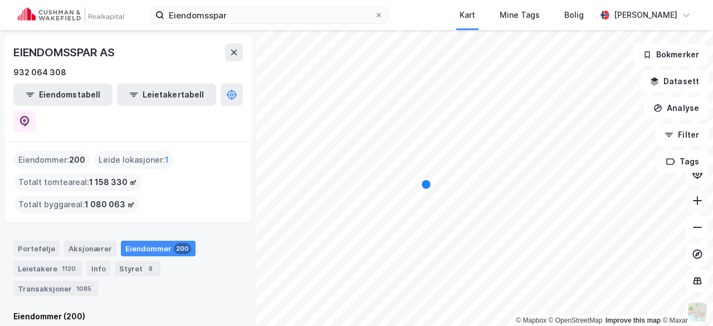
click at [699, 201] on icon at bounding box center [697, 200] width 11 height 11
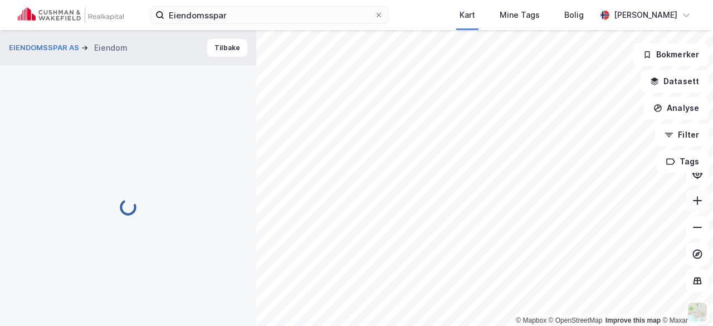
scroll to position [225, 0]
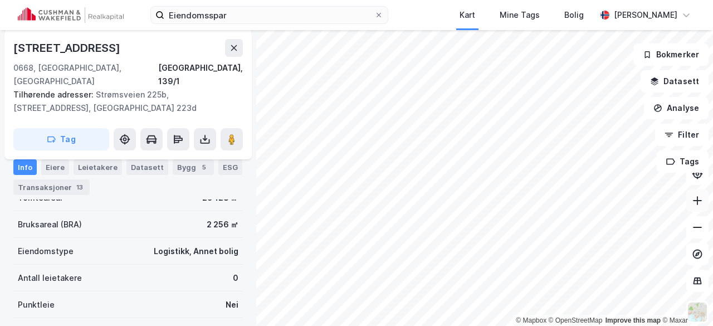
scroll to position [225, 0]
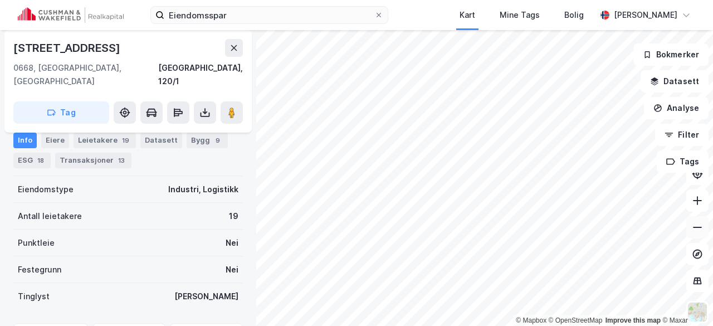
click at [689, 230] on button at bounding box center [698, 227] width 22 height 22
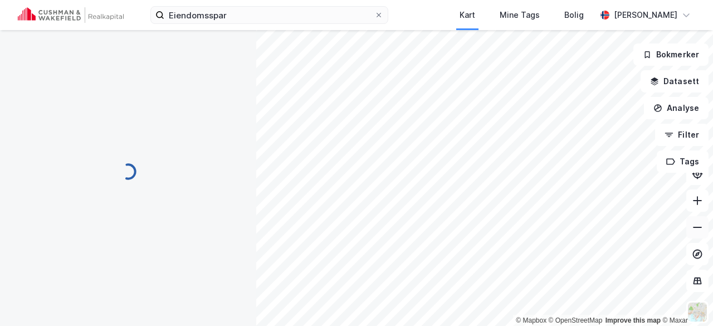
scroll to position [0, 0]
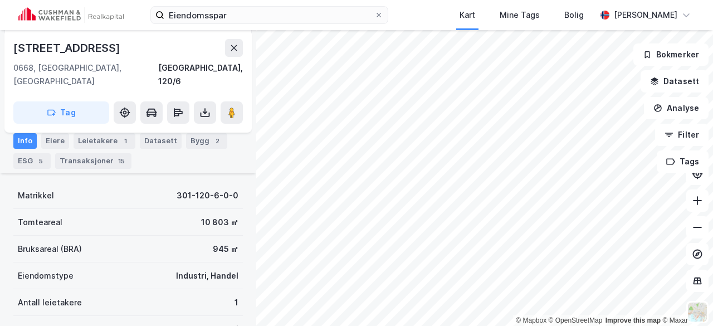
scroll to position [23, 0]
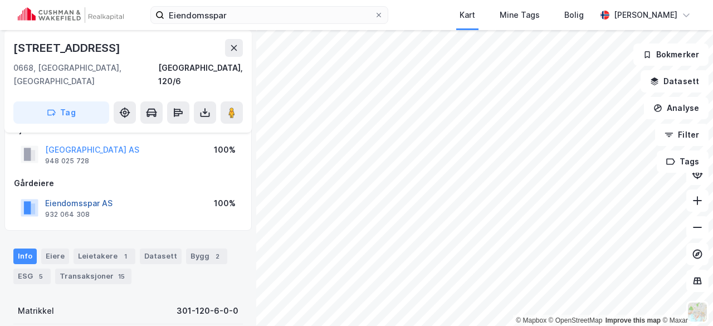
click at [0, 0] on button "Eiendomsspar AS" at bounding box center [0, 0] width 0 height 0
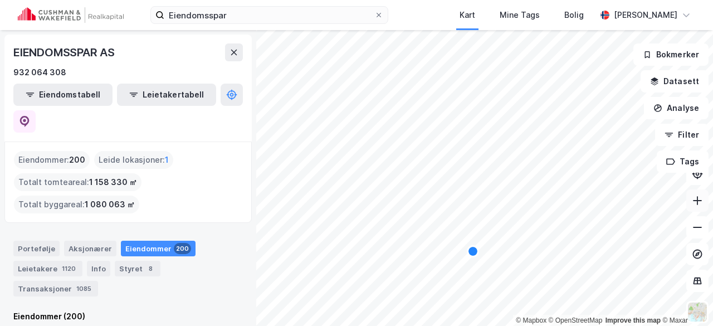
click at [698, 201] on icon at bounding box center [697, 200] width 1 height 9
click at [695, 202] on icon at bounding box center [697, 200] width 11 height 11
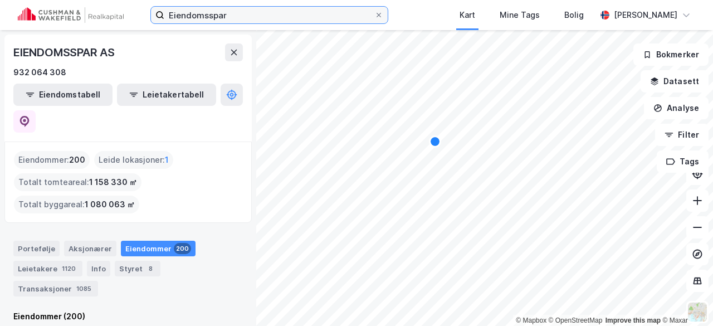
click at [241, 15] on input "Eiendomsspar" at bounding box center [269, 15] width 210 height 17
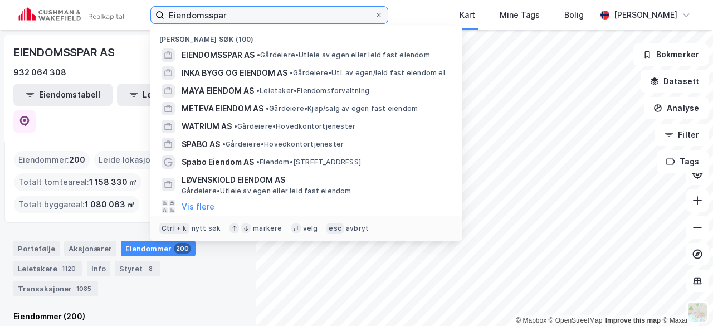
click at [241, 15] on input "Eiendomsspar" at bounding box center [269, 15] width 210 height 17
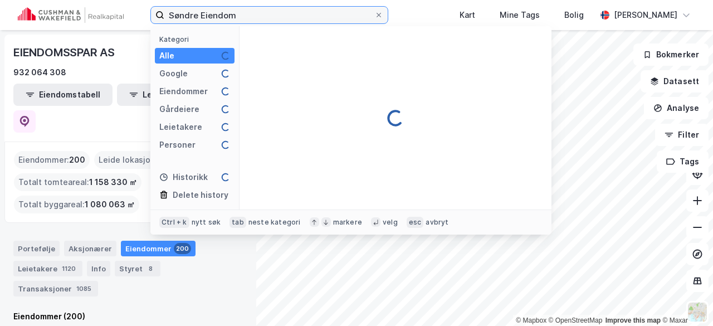
type input "Søndre Eiendom"
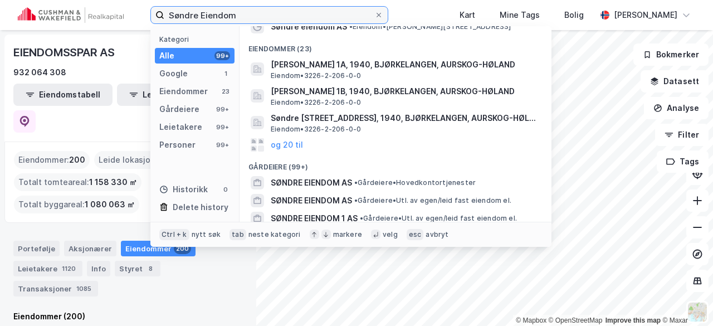
scroll to position [45, 0]
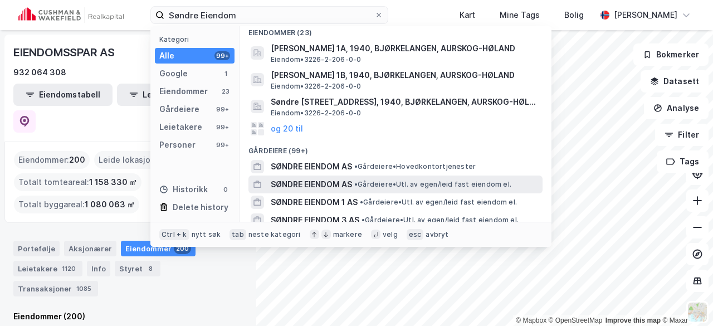
click at [294, 183] on span "SØNDRE EIENDOM AS" at bounding box center [311, 184] width 81 height 13
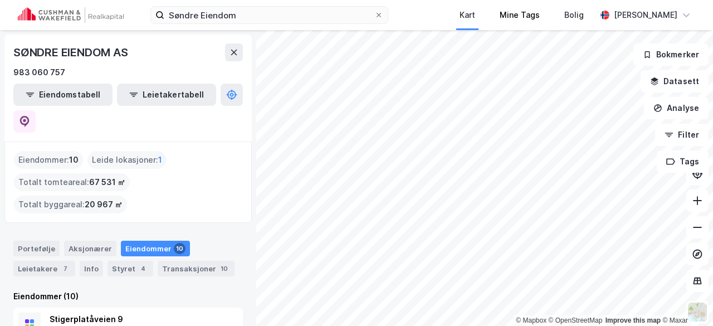
click at [505, 27] on div "Søndre Eiendom Kart Mine Tags Bolig Petter Wøien-Christensen © Mapbox © OpenStr…" at bounding box center [356, 163] width 713 height 326
click at [560, 0] on html "Søndre Eiendom Kart Mine Tags Bolig Petter Wøien-Christensen © Mapbox © OpenStr…" at bounding box center [356, 163] width 713 height 326
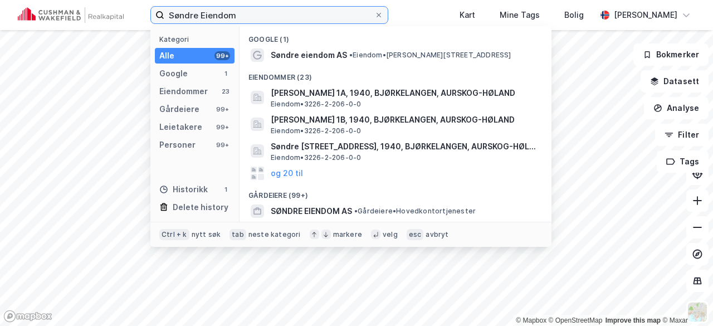
click at [281, 10] on input "Søndre Eiendom" at bounding box center [269, 15] width 210 height 17
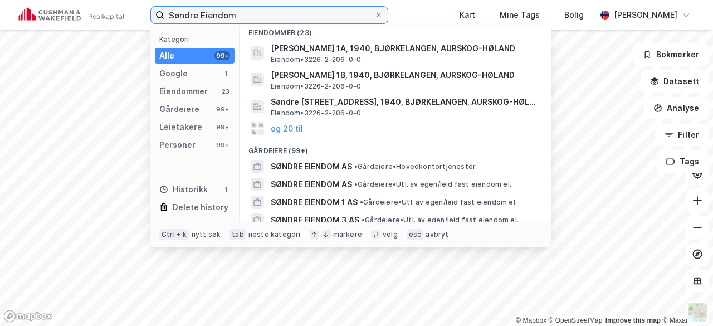
scroll to position [81, 0]
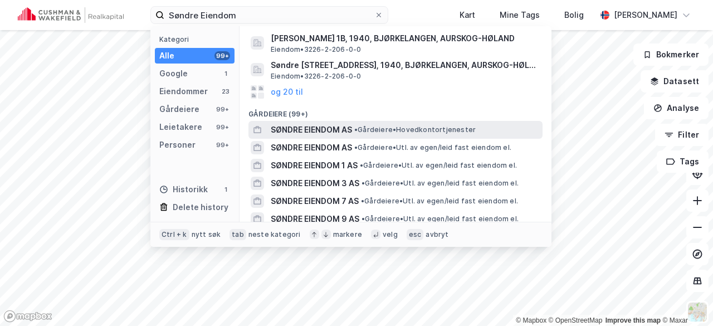
click at [298, 127] on span "SØNDRE EIENDOM AS" at bounding box center [311, 129] width 81 height 13
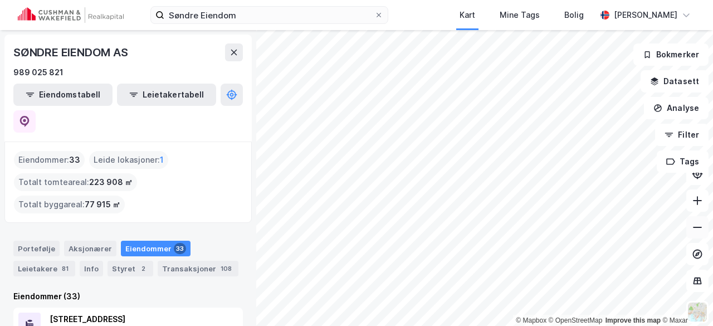
click at [699, 230] on icon at bounding box center [697, 227] width 11 height 11
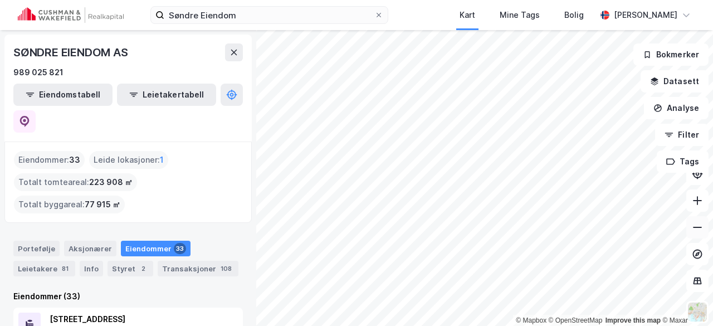
click at [704, 231] on button at bounding box center [698, 227] width 22 height 22
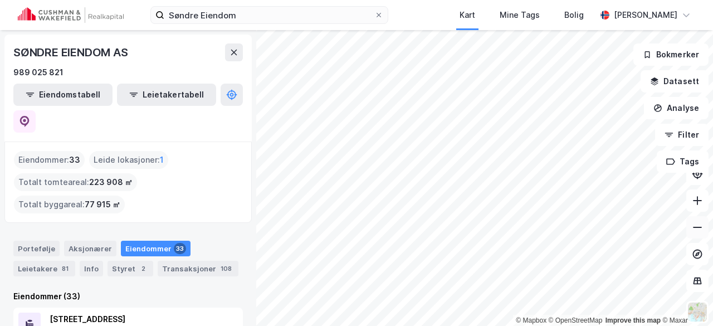
click at [704, 231] on button at bounding box center [698, 227] width 22 height 22
click at [698, 222] on icon at bounding box center [697, 227] width 11 height 11
click at [694, 228] on icon at bounding box center [697, 227] width 11 height 11
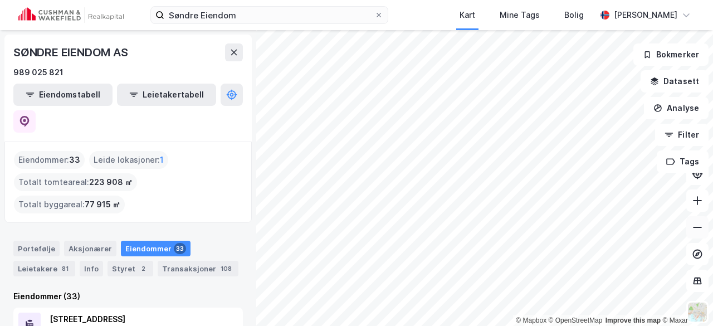
click at [694, 228] on icon at bounding box center [697, 227] width 11 height 11
click at [376, 15] on icon at bounding box center [379, 15] width 7 height 7
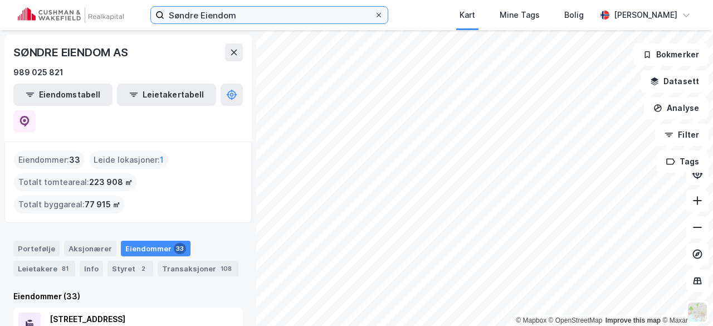
click at [353, 15] on input "Søndre Eiendom" at bounding box center [269, 15] width 210 height 17
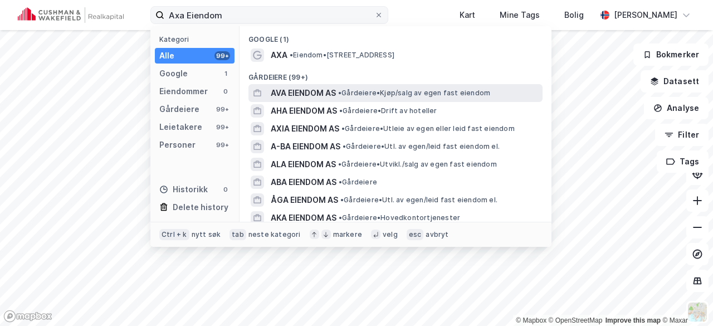
click at [284, 86] on span "AVA EIENDOM AS" at bounding box center [303, 92] width 65 height 13
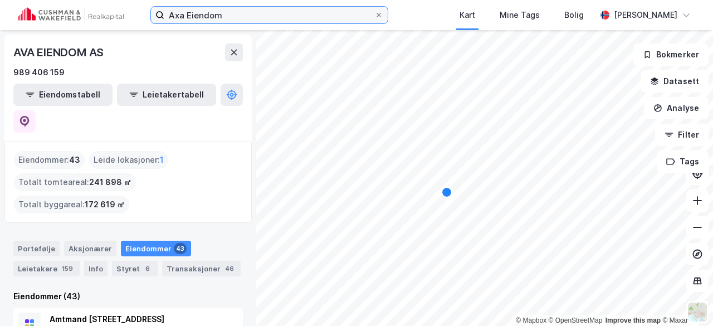
click at [300, 7] on input "Axa Eiendom" at bounding box center [269, 15] width 210 height 17
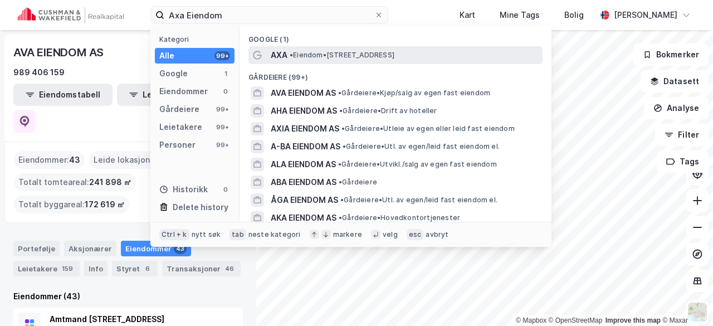
click at [278, 55] on span "AXA" at bounding box center [279, 54] width 17 height 13
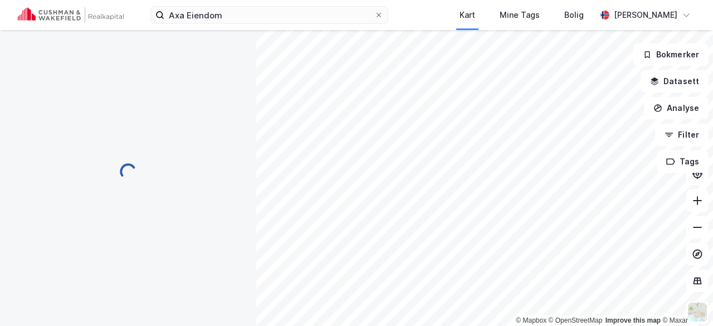
scroll to position [23, 0]
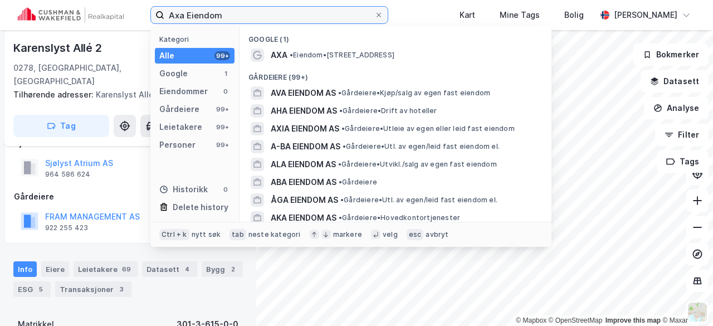
drag, startPoint x: 251, startPoint y: 22, endPoint x: 137, endPoint y: 25, distance: 114.3
click at [137, 25] on div "Axa Eiendom Kategori Alle 99+ Google 1 Eiendommer 0 Gårdeiere 99+ Leietakere 99…" at bounding box center [356, 15] width 713 height 30
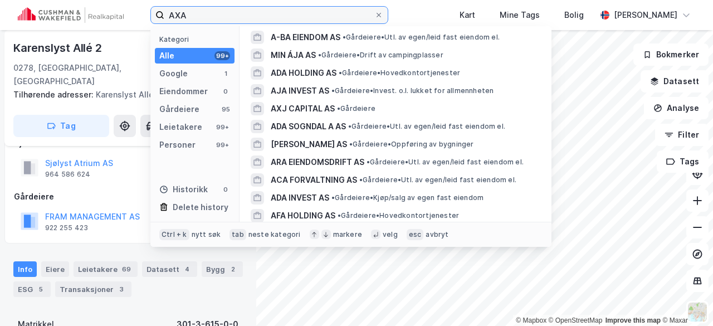
scroll to position [488, 0]
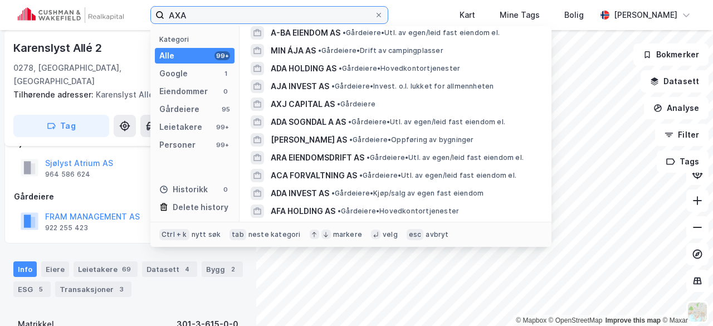
drag, startPoint x: 223, startPoint y: 17, endPoint x: 95, endPoint y: 23, distance: 128.9
click at [95, 23] on div "AXA Kategori Alle 99+ Google 1 Eiendommer 0 Gårdeiere 95 Leietakere 99+ Persone…" at bounding box center [356, 15] width 713 height 30
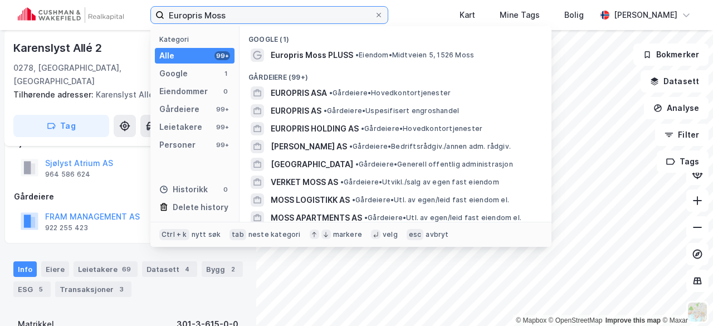
drag, startPoint x: 246, startPoint y: 17, endPoint x: 62, endPoint y: 17, distance: 183.9
click at [62, 17] on div "Europris Moss Kategori Alle 99+ Google 1 Eiendommer 0 Gårdeiere 99+ Leietakere …" at bounding box center [356, 15] width 713 height 30
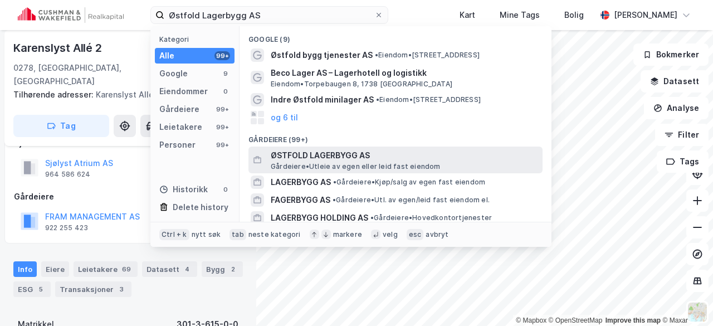
click at [296, 150] on span "ØSTFOLD LAGERBYGG AS" at bounding box center [404, 155] width 267 height 13
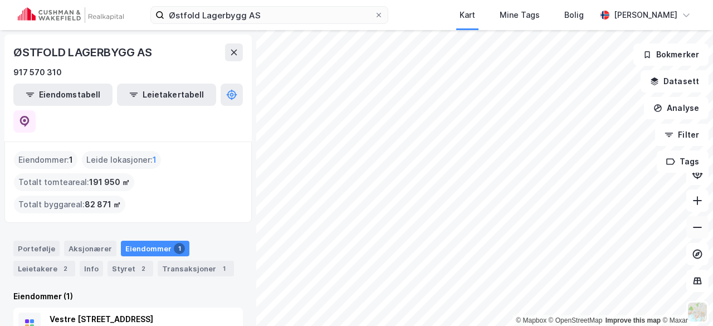
click at [698, 225] on icon at bounding box center [697, 227] width 11 height 11
click at [705, 231] on button at bounding box center [698, 227] width 22 height 22
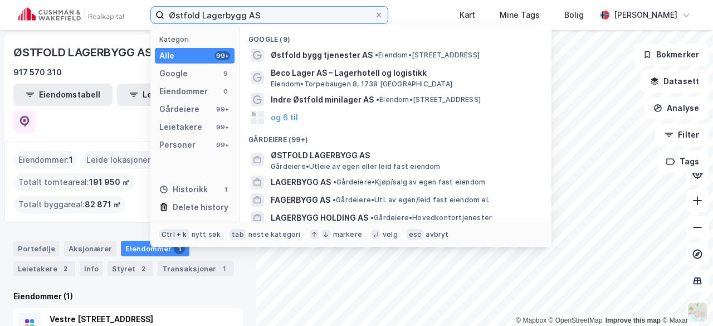
drag, startPoint x: 272, startPoint y: 14, endPoint x: 128, endPoint y: 29, distance: 144.6
click at [128, 29] on div "Østfold Lagerbygg AS Kategori Alle 99+ Google 9 Eiendommer 0 Gårdeiere 99+ Leie…" at bounding box center [356, 15] width 713 height 30
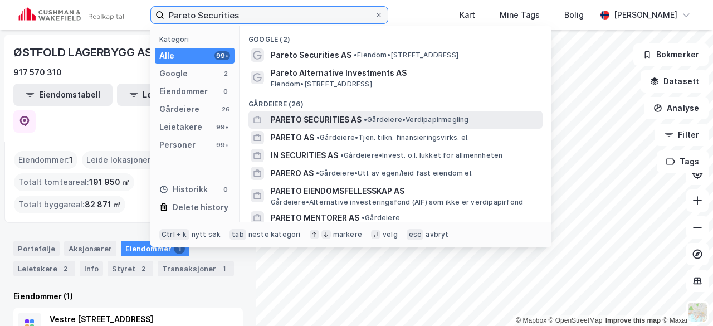
type input "Pareto Securities"
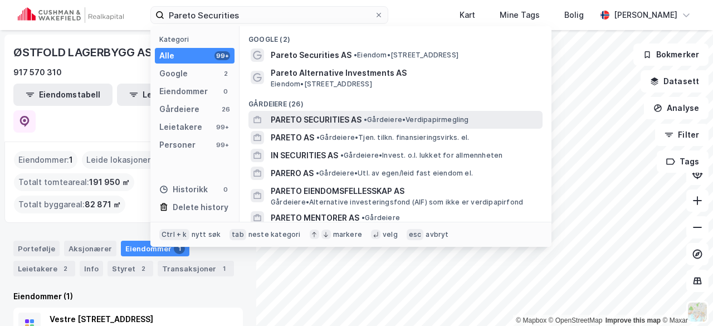
click at [297, 125] on span "PARETO SECURITIES AS" at bounding box center [316, 119] width 91 height 13
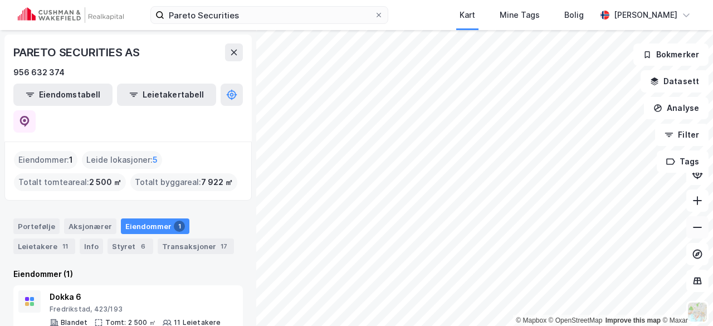
click at [697, 225] on icon at bounding box center [697, 227] width 11 height 11
click at [374, 12] on span at bounding box center [378, 15] width 9 height 9
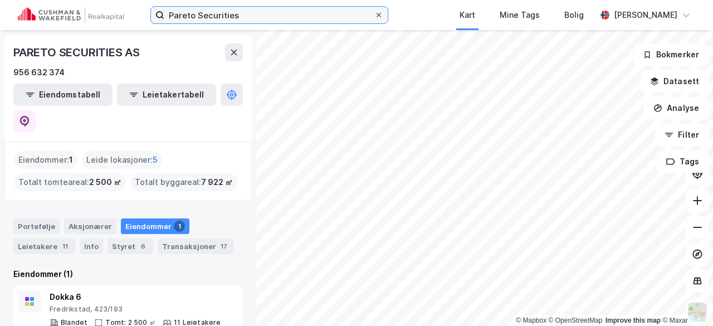
click at [347, 12] on input "Pareto Securities" at bounding box center [269, 15] width 210 height 17
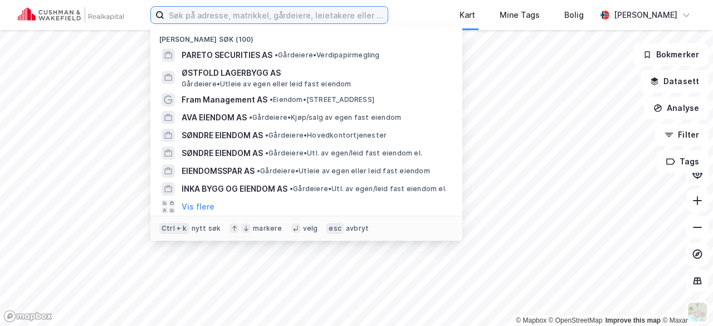
click at [347, 12] on input at bounding box center [275, 15] width 223 height 17
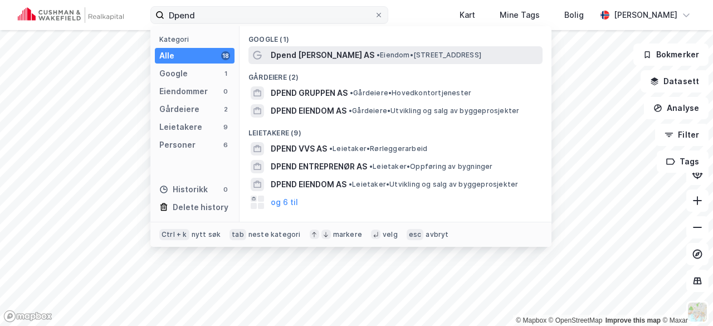
click at [319, 57] on span "Dpend Eiendom AS" at bounding box center [323, 54] width 104 height 13
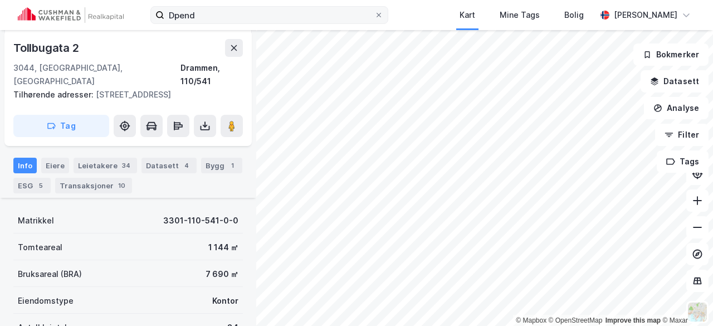
scroll to position [61, 0]
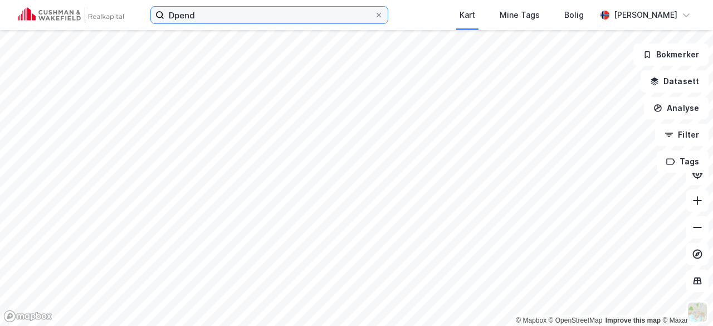
click at [201, 13] on input "Dpend" at bounding box center [269, 15] width 210 height 17
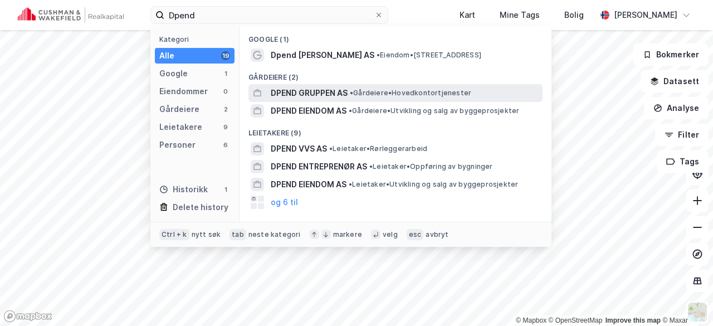
click at [318, 90] on span "DPEND GRUPPEN AS" at bounding box center [309, 92] width 77 height 13
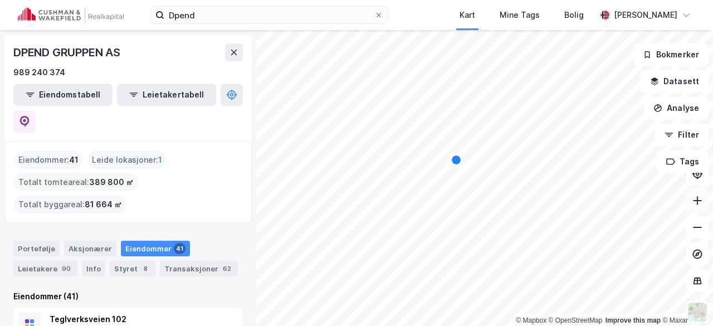
click at [704, 200] on button at bounding box center [698, 200] width 22 height 22
click at [702, 195] on icon at bounding box center [697, 200] width 11 height 11
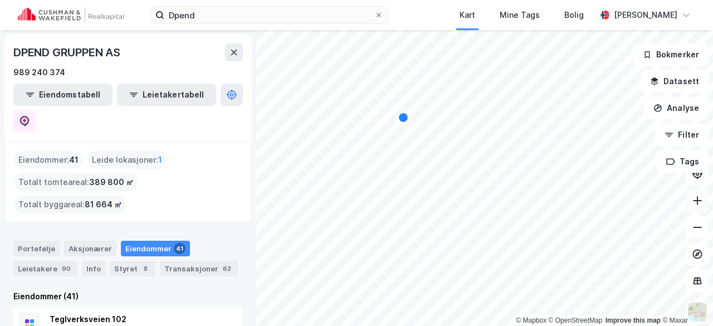
click at [702, 195] on icon at bounding box center [697, 200] width 11 height 11
click at [694, 201] on icon at bounding box center [697, 200] width 9 height 1
click at [699, 223] on icon at bounding box center [697, 227] width 11 height 11
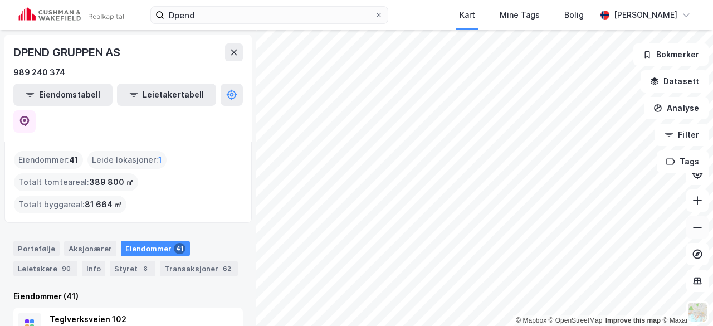
click at [699, 223] on icon at bounding box center [697, 227] width 11 height 11
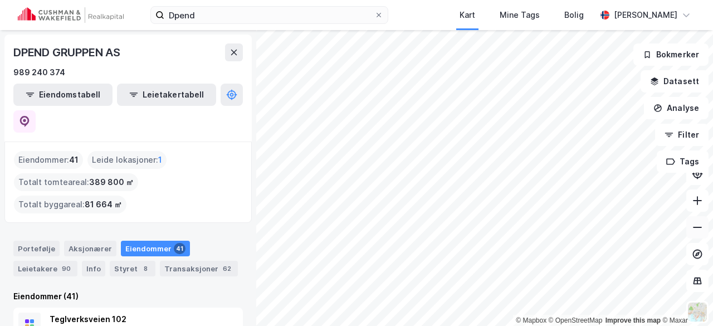
click at [700, 229] on icon at bounding box center [697, 227] width 11 height 11
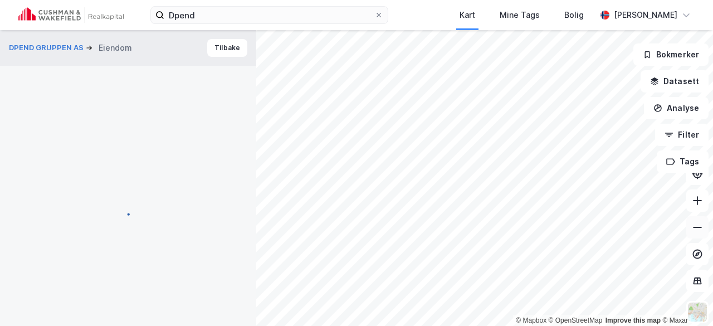
scroll to position [61, 0]
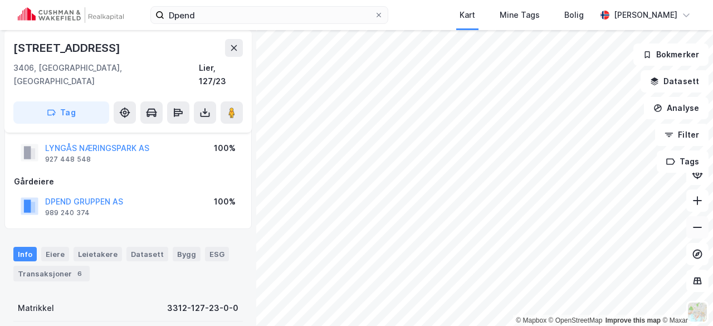
click at [702, 225] on icon at bounding box center [697, 227] width 11 height 11
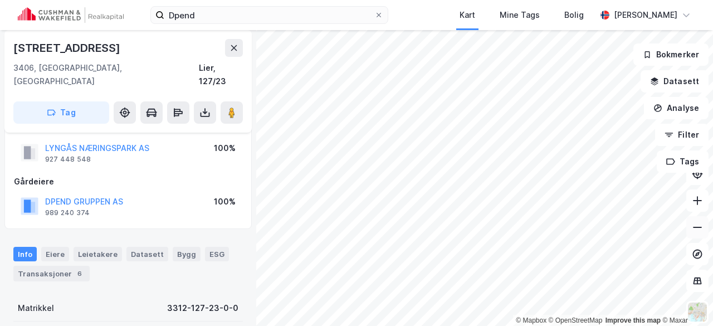
click at [702, 225] on icon at bounding box center [697, 227] width 11 height 11
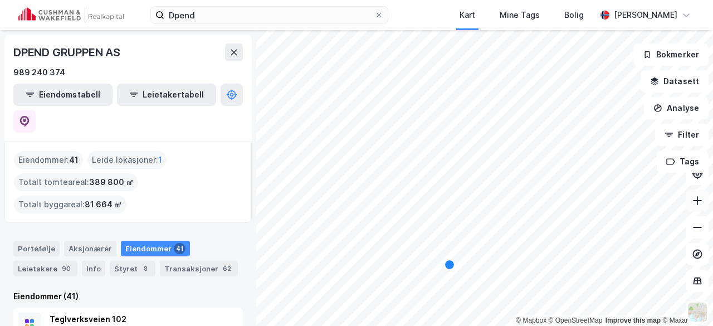
click at [690, 196] on button at bounding box center [698, 200] width 22 height 22
click at [694, 197] on icon at bounding box center [697, 200] width 11 height 11
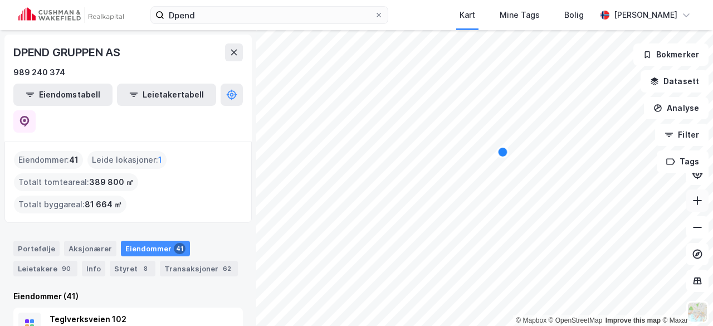
click at [694, 197] on icon at bounding box center [697, 200] width 11 height 11
click at [698, 205] on icon at bounding box center [697, 200] width 11 height 11
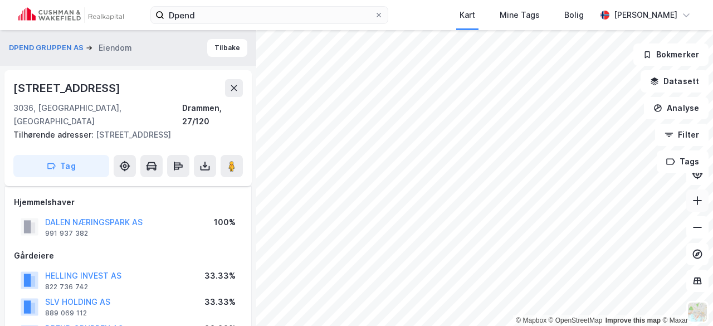
scroll to position [61, 0]
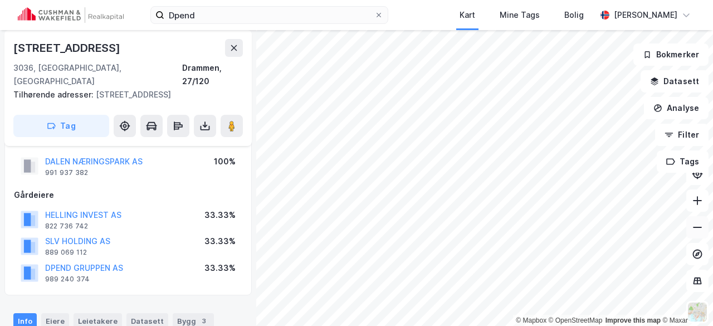
click at [694, 225] on icon at bounding box center [697, 227] width 11 height 11
click at [697, 226] on icon at bounding box center [697, 227] width 11 height 11
click at [697, 205] on icon at bounding box center [697, 200] width 11 height 11
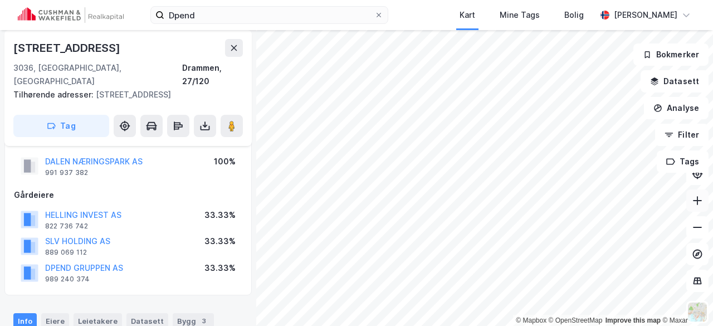
click at [697, 205] on icon at bounding box center [697, 200] width 11 height 11
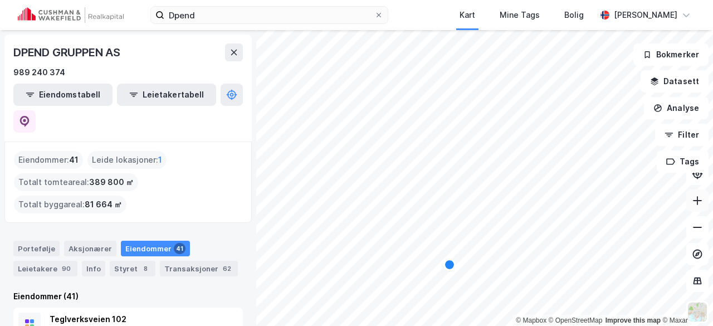
click at [706, 201] on button at bounding box center [698, 200] width 22 height 22
click at [622, 16] on div "Dpend Kart Mine Tags Bolig Petter Wøien-Christensen © Mapbox © OpenStreetMap Im…" at bounding box center [356, 163] width 713 height 326
click at [575, 0] on html "Dpend Kart Mine Tags Bolig Petter Wøien-Christensen © Mapbox © OpenStreetMap Im…" at bounding box center [356, 163] width 713 height 326
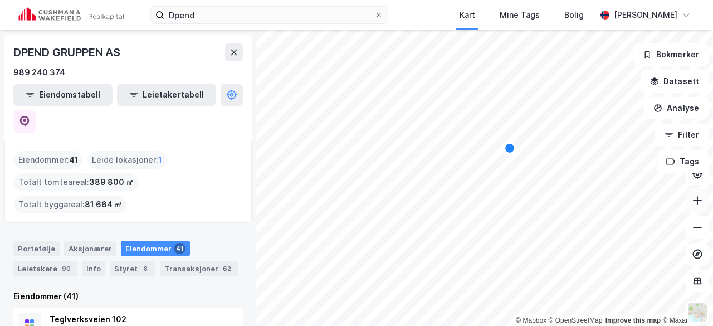
click at [698, 202] on icon at bounding box center [697, 200] width 1 height 9
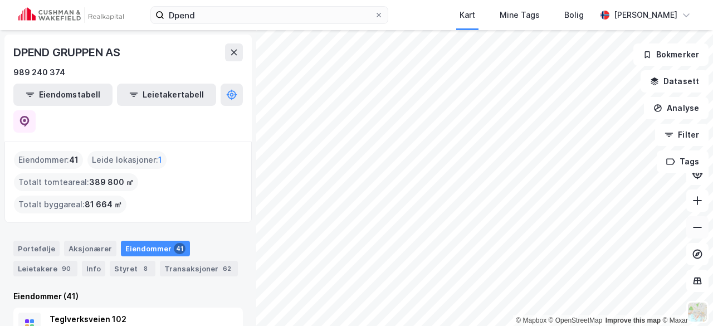
click at [697, 233] on button at bounding box center [698, 227] width 22 height 22
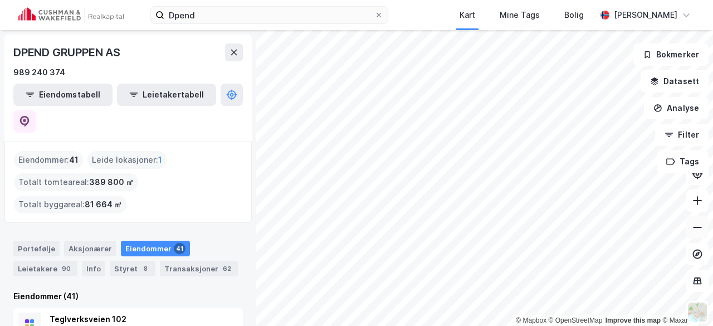
click at [697, 233] on button at bounding box center [698, 227] width 22 height 22
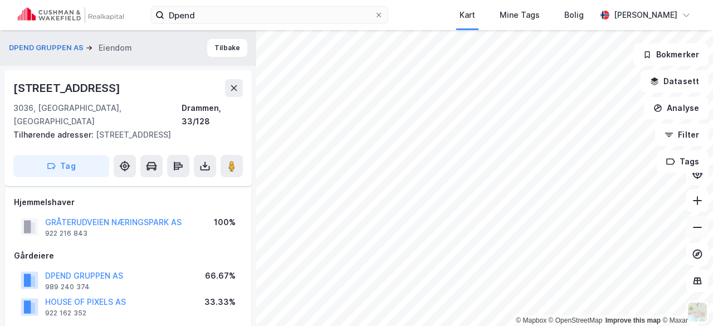
scroll to position [61, 0]
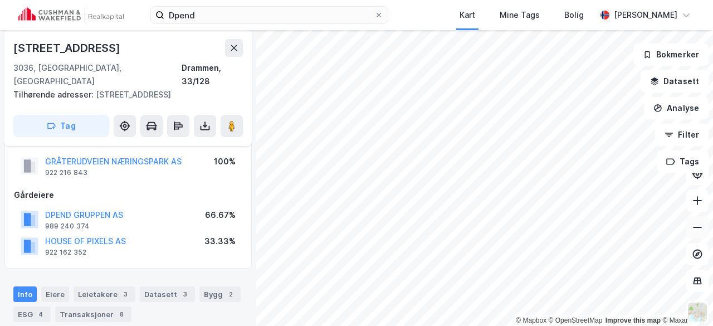
click at [701, 223] on icon at bounding box center [697, 227] width 11 height 11
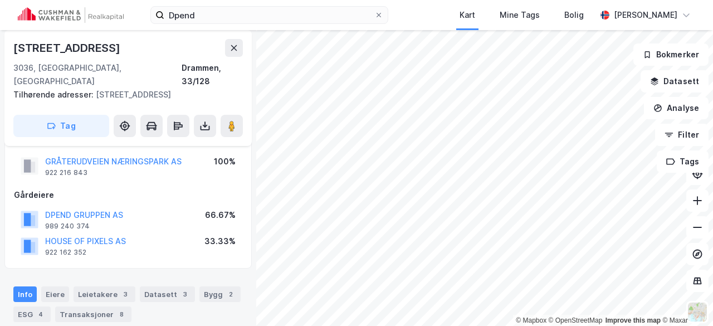
click at [528, 325] on html "Dpend Kart Mine Tags Bolig Petter Wøien-Christensen © Mapbox © OpenStreetMap Im…" at bounding box center [356, 163] width 713 height 326
click at [690, 221] on button at bounding box center [698, 227] width 22 height 22
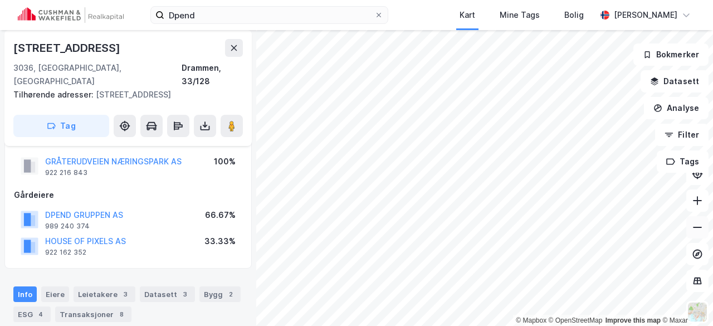
click at [690, 221] on button at bounding box center [698, 227] width 22 height 22
click at [0, 0] on button "DPEND GRUPPEN AS" at bounding box center [0, 0] width 0 height 0
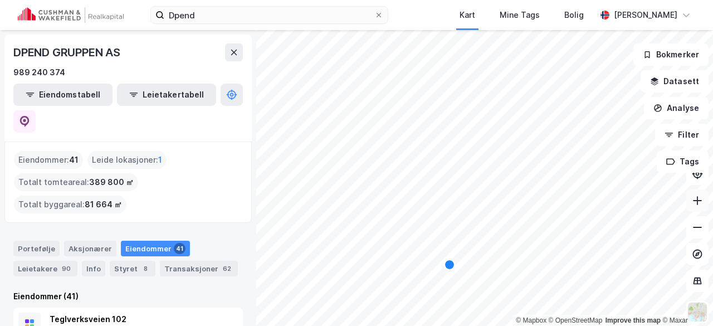
click at [697, 206] on button at bounding box center [698, 200] width 22 height 22
click at [694, 201] on icon at bounding box center [697, 200] width 11 height 11
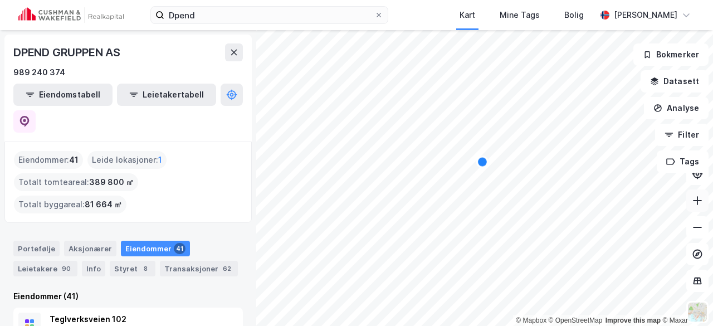
click at [694, 201] on icon at bounding box center [697, 200] width 11 height 11
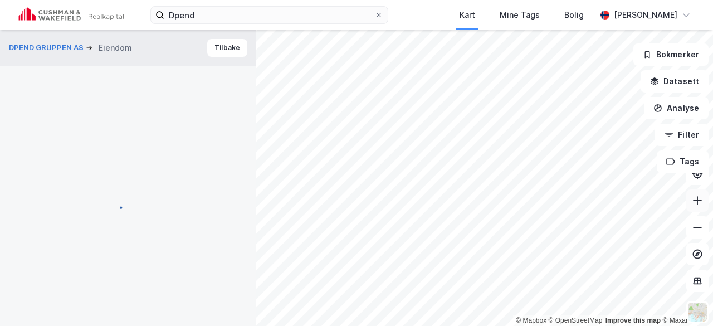
scroll to position [61, 0]
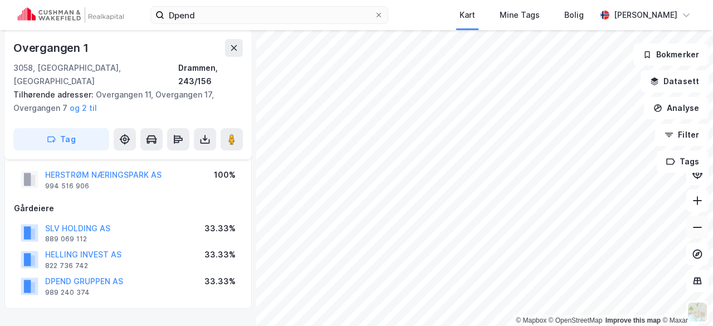
click at [695, 233] on button at bounding box center [698, 227] width 22 height 22
click at [695, 218] on button at bounding box center [698, 227] width 22 height 22
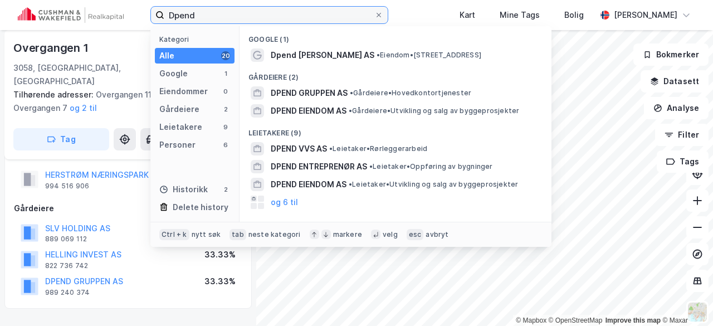
drag, startPoint x: 211, startPoint y: 17, endPoint x: 117, endPoint y: 27, distance: 94.2
click at [117, 27] on div "Dpend Kategori Alle 20 Google 1 Eiendommer 0 Gårdeiere 2 Leietakere 9 Personer …" at bounding box center [356, 15] width 713 height 30
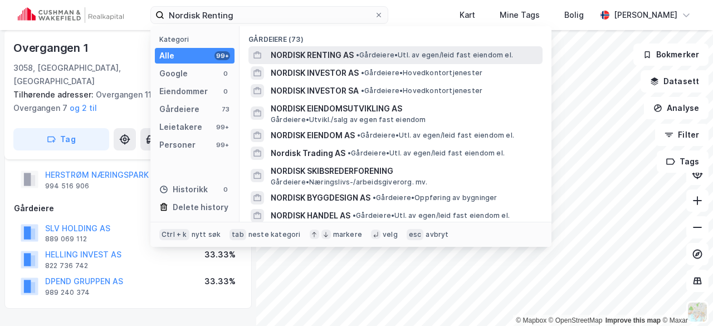
click at [322, 56] on span "NORDISK RENTING AS" at bounding box center [312, 54] width 83 height 13
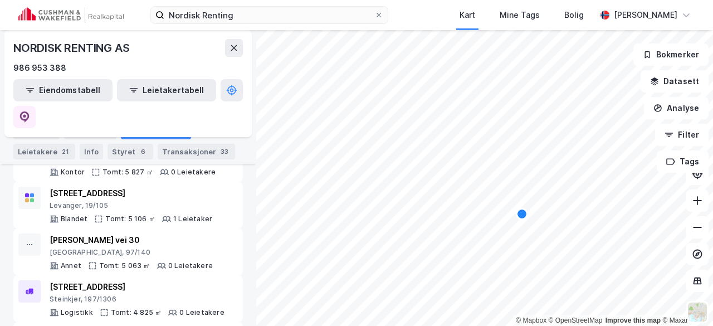
scroll to position [901, 0]
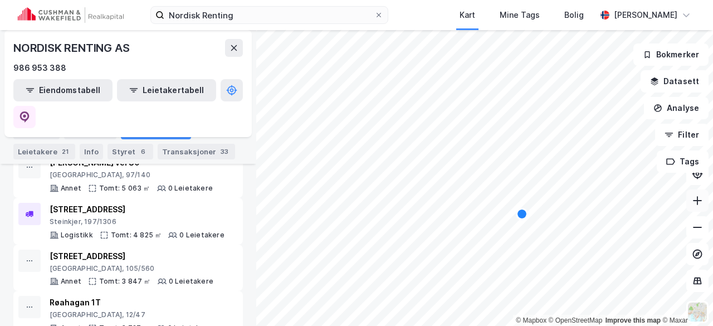
click at [699, 203] on icon at bounding box center [697, 200] width 11 height 11
click at [693, 200] on icon at bounding box center [697, 200] width 9 height 1
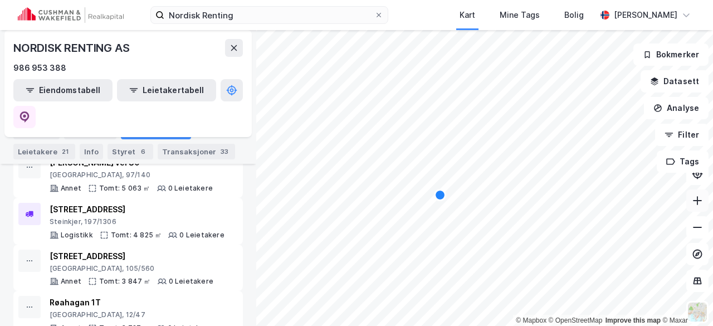
click at [700, 200] on icon at bounding box center [697, 200] width 11 height 11
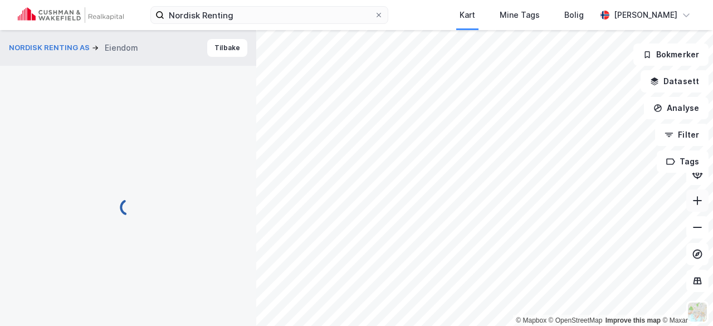
scroll to position [61, 0]
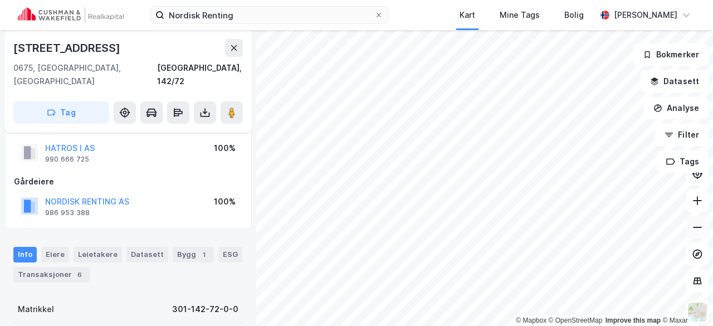
click at [699, 233] on button at bounding box center [698, 227] width 22 height 22
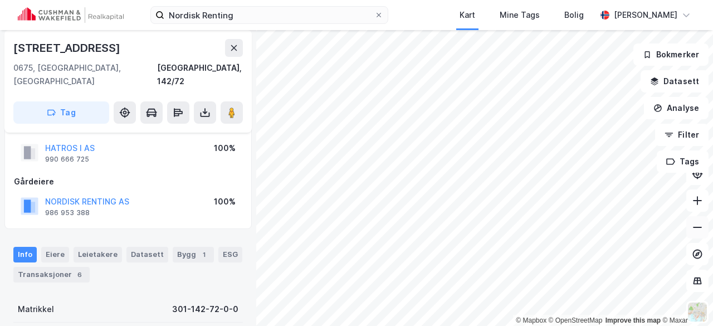
click at [699, 233] on button at bounding box center [698, 227] width 22 height 22
click at [0, 0] on button "NORDISK RENTING AS" at bounding box center [0, 0] width 0 height 0
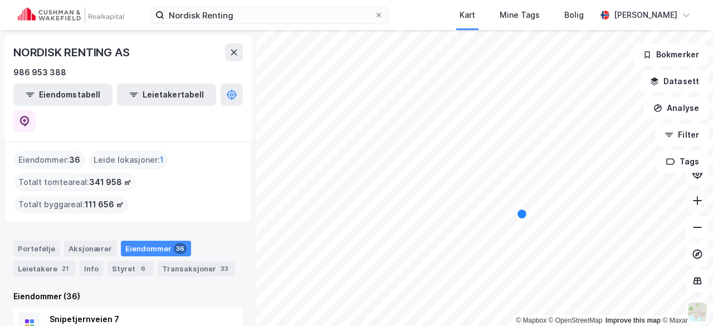
click at [698, 205] on icon at bounding box center [697, 200] width 1 height 9
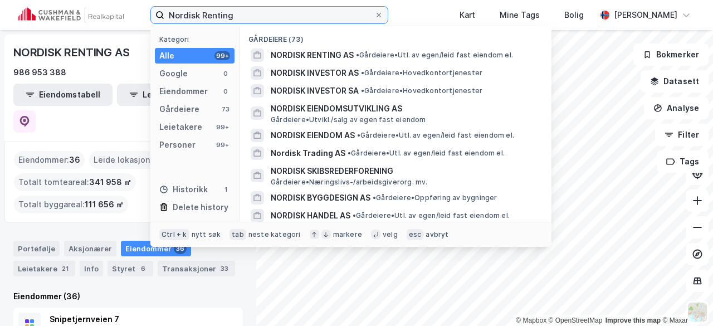
drag, startPoint x: 244, startPoint y: 17, endPoint x: 142, endPoint y: 28, distance: 103.1
click at [142, 28] on div "Nordisk Renting Kategori Alle 99+ Google 0 Eiendommer 0 Gårdeiere 73 Leietakere…" at bounding box center [356, 15] width 713 height 30
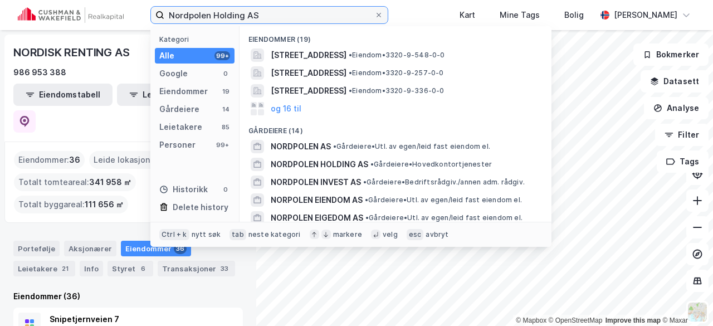
type input "Nordpolen Holding AS"
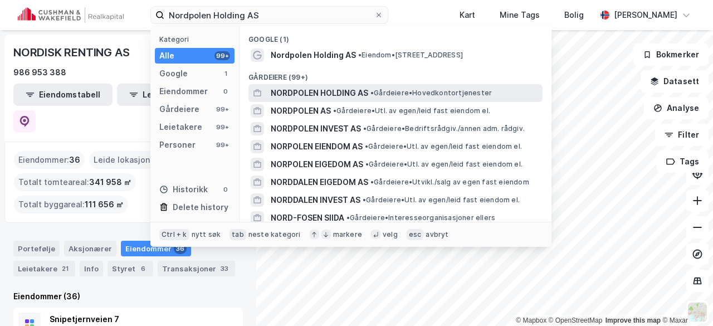
click at [320, 89] on span "NORDPOLEN HOLDING AS" at bounding box center [320, 92] width 98 height 13
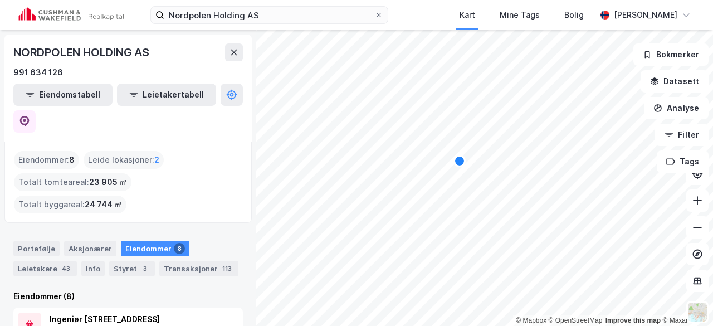
click at [461, 164] on div "Map marker" at bounding box center [459, 161] width 9 height 9
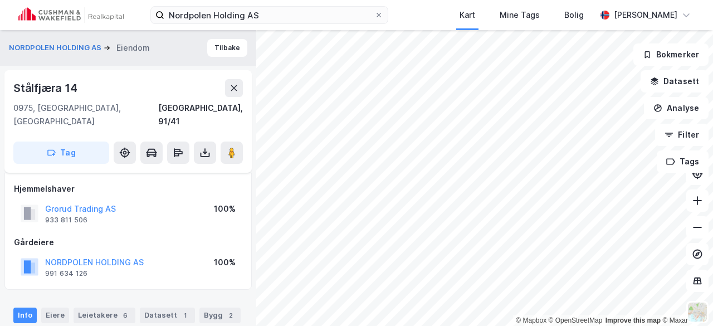
scroll to position [61, 0]
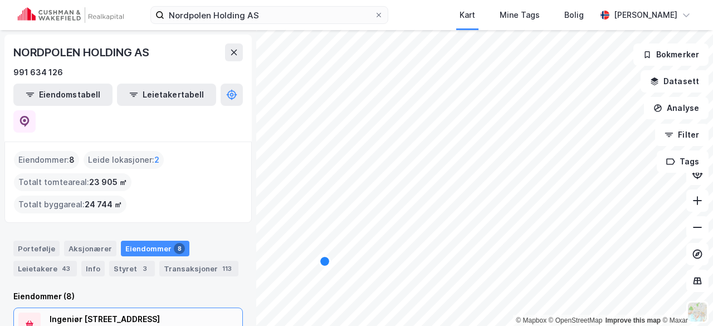
click at [117, 313] on div "Ingeniør Rybergs gate 93" at bounding box center [131, 319] width 163 height 13
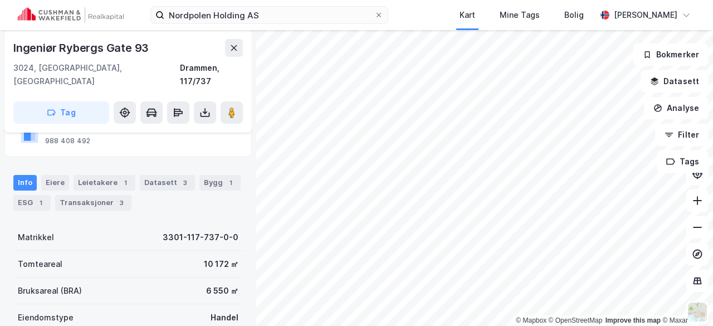
scroll to position [17, 0]
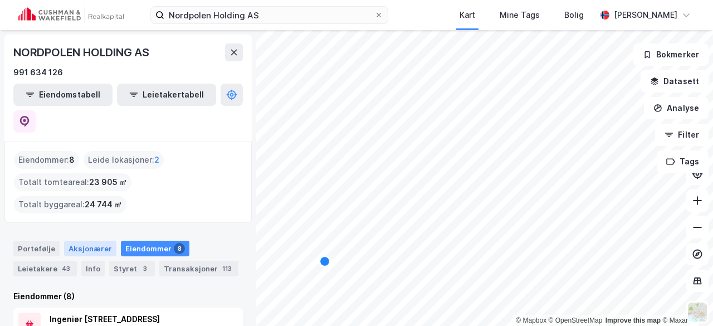
click at [81, 241] on div "Aksjonærer" at bounding box center [90, 249] width 52 height 16
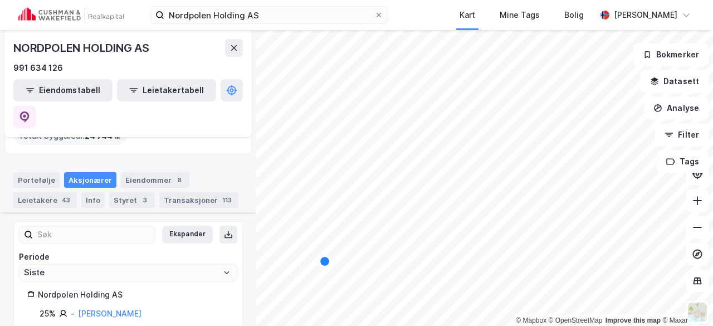
scroll to position [97, 0]
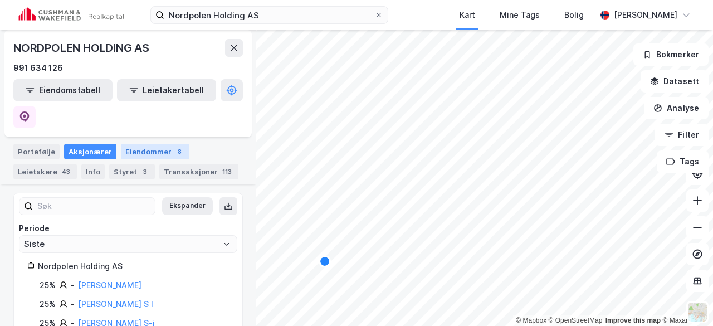
click at [148, 144] on div "Eiendommer 8" at bounding box center [155, 152] width 69 height 16
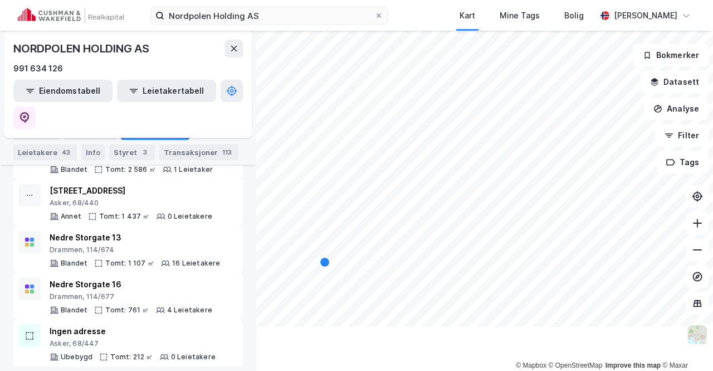
scroll to position [271, 0]
